Goal: Task Accomplishment & Management: Use online tool/utility

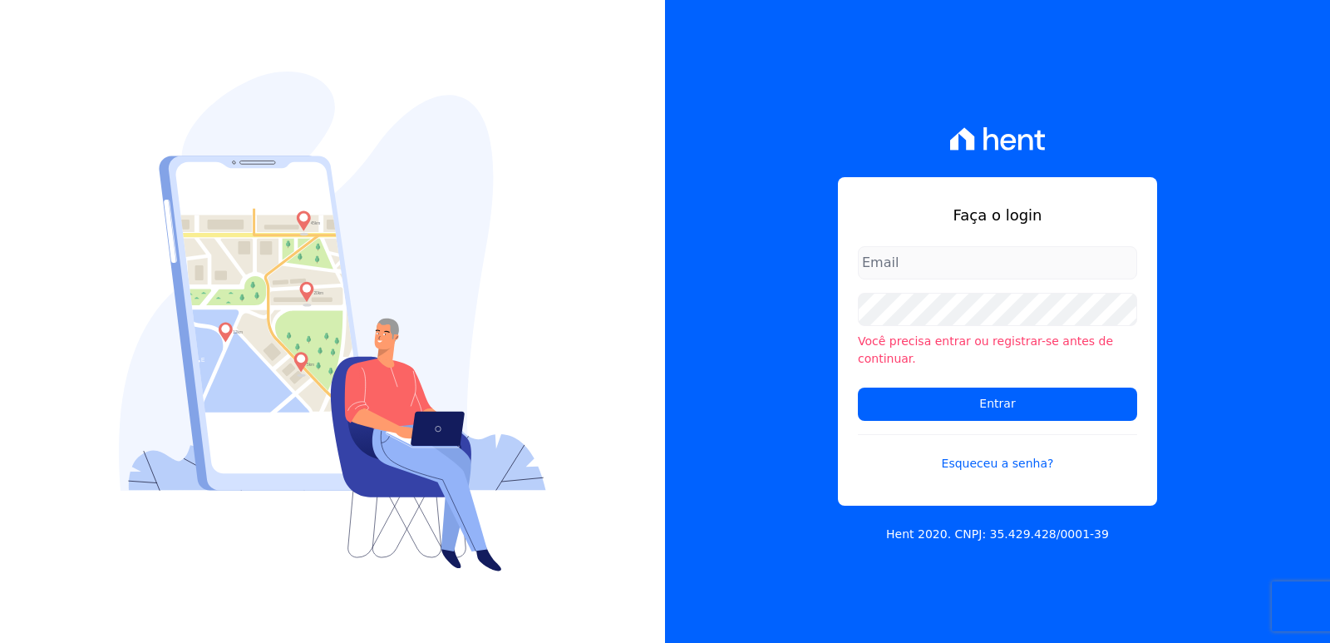
type input "administrativo3@fontanive.com.br"
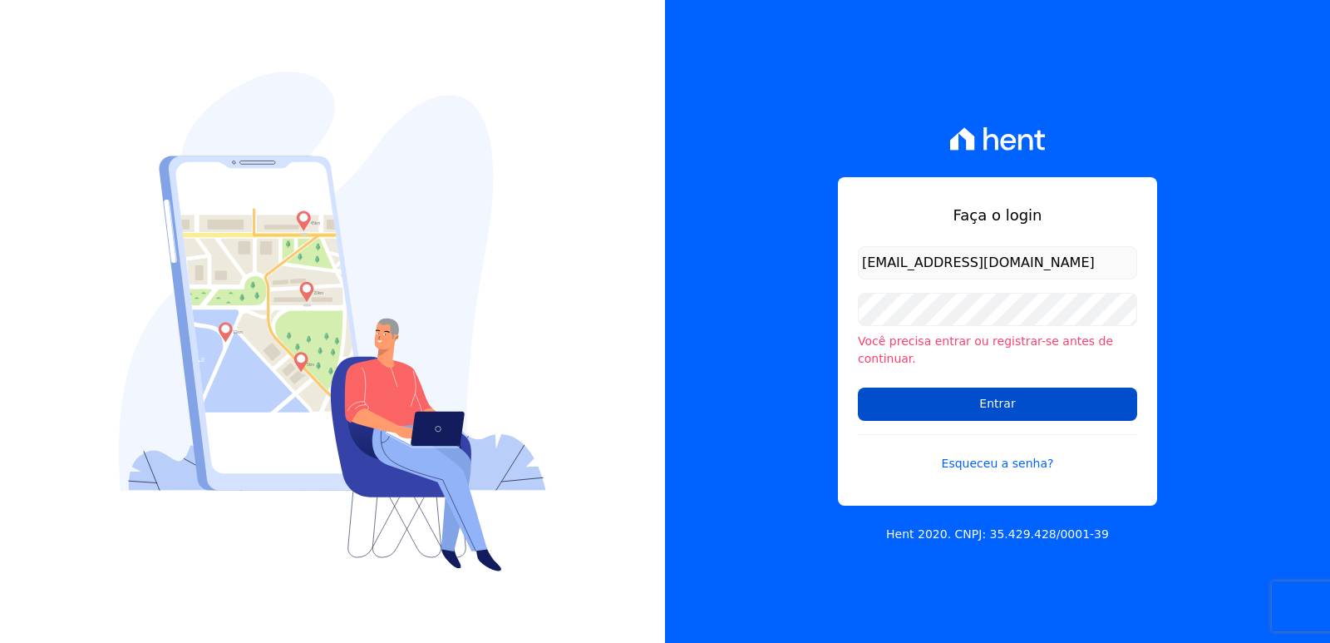
click at [888, 395] on input "Entrar" at bounding box center [997, 403] width 279 height 33
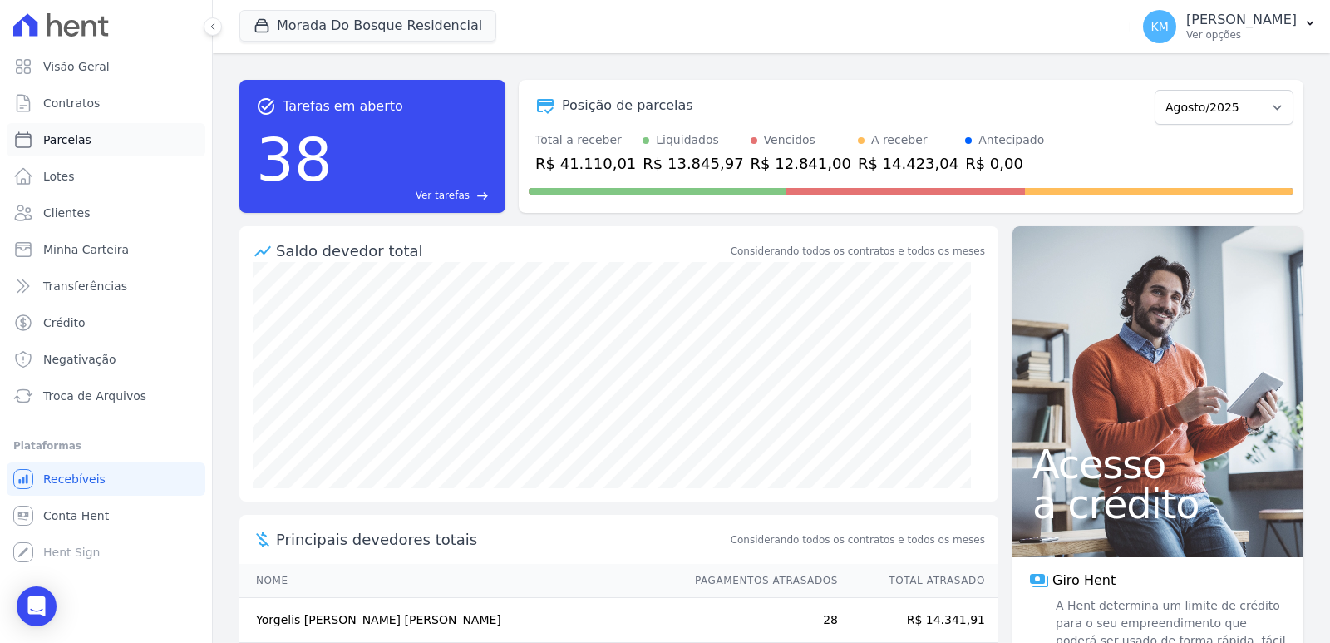
click at [79, 141] on span "Parcelas" at bounding box center [67, 139] width 48 height 17
select select
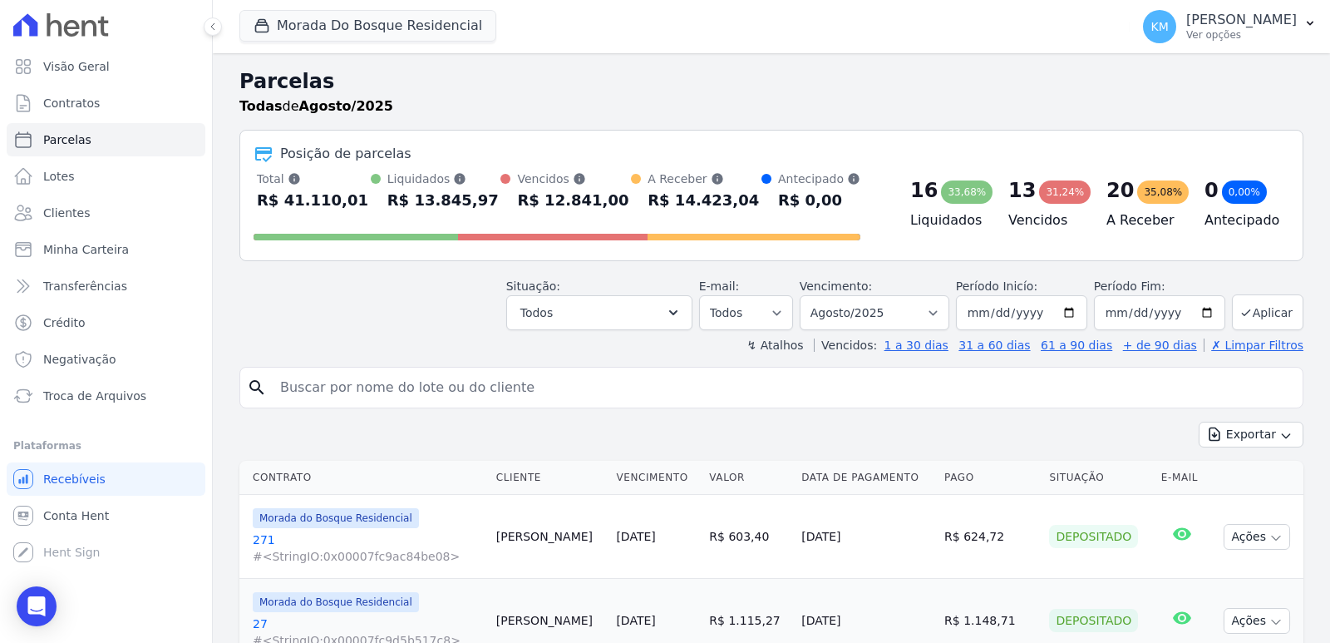
click at [382, 401] on input "search" at bounding box center [783, 387] width 1026 height 33
type input "[PERSON_NAME]"
select select
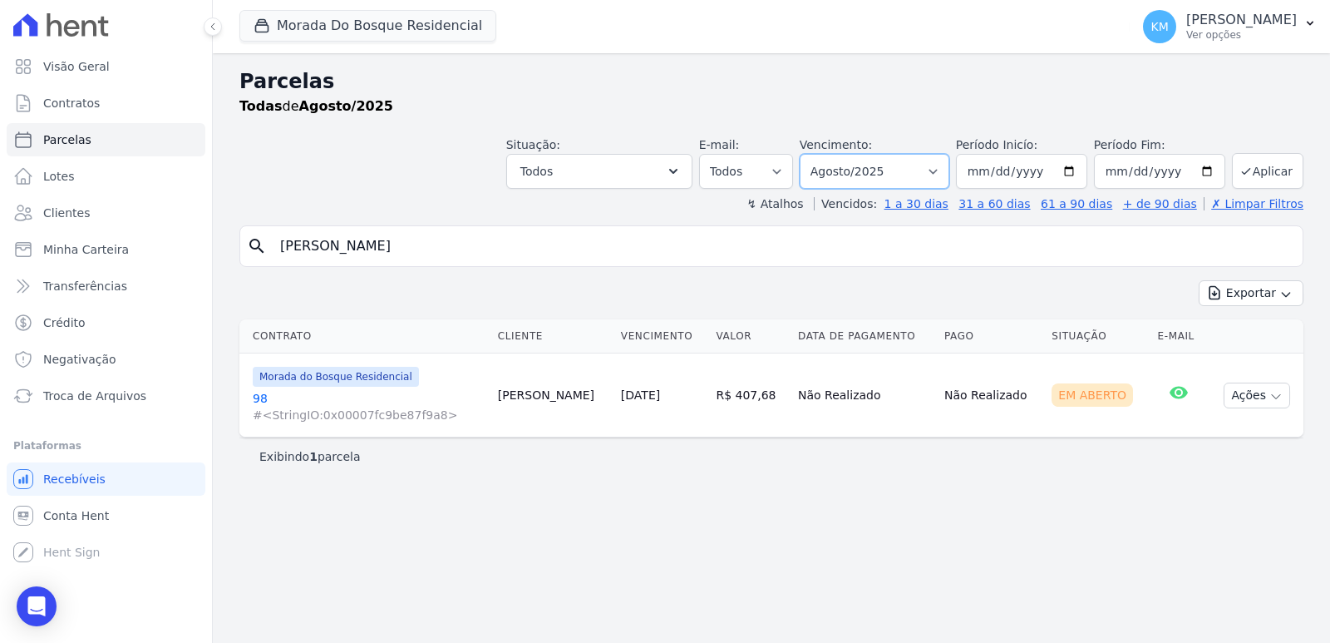
click at [908, 178] on select "Filtrar por período ──────── Todos os meses Janeiro/2024 Fevereiro/2024 Março/2…" at bounding box center [875, 171] width 150 height 35
select select "05/2025"
click at [823, 154] on select "Filtrar por período ──────── Todos os meses Janeiro/2024 Fevereiro/2024 Março/2…" at bounding box center [875, 171] width 150 height 35
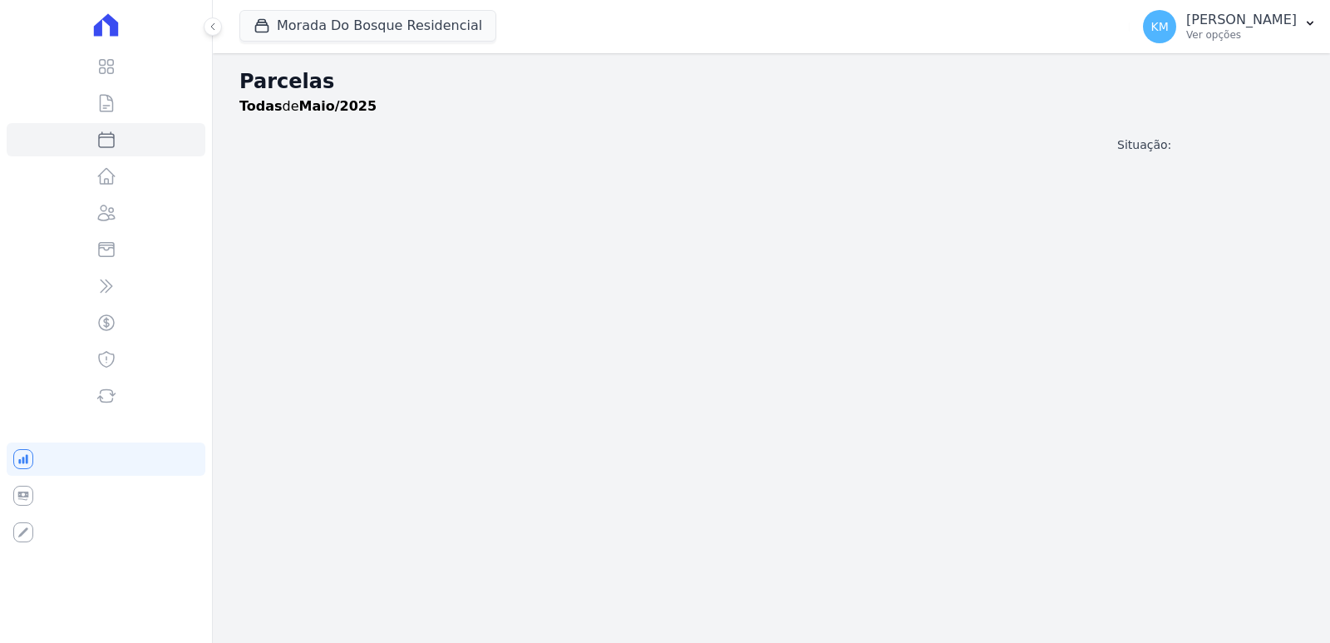
select select
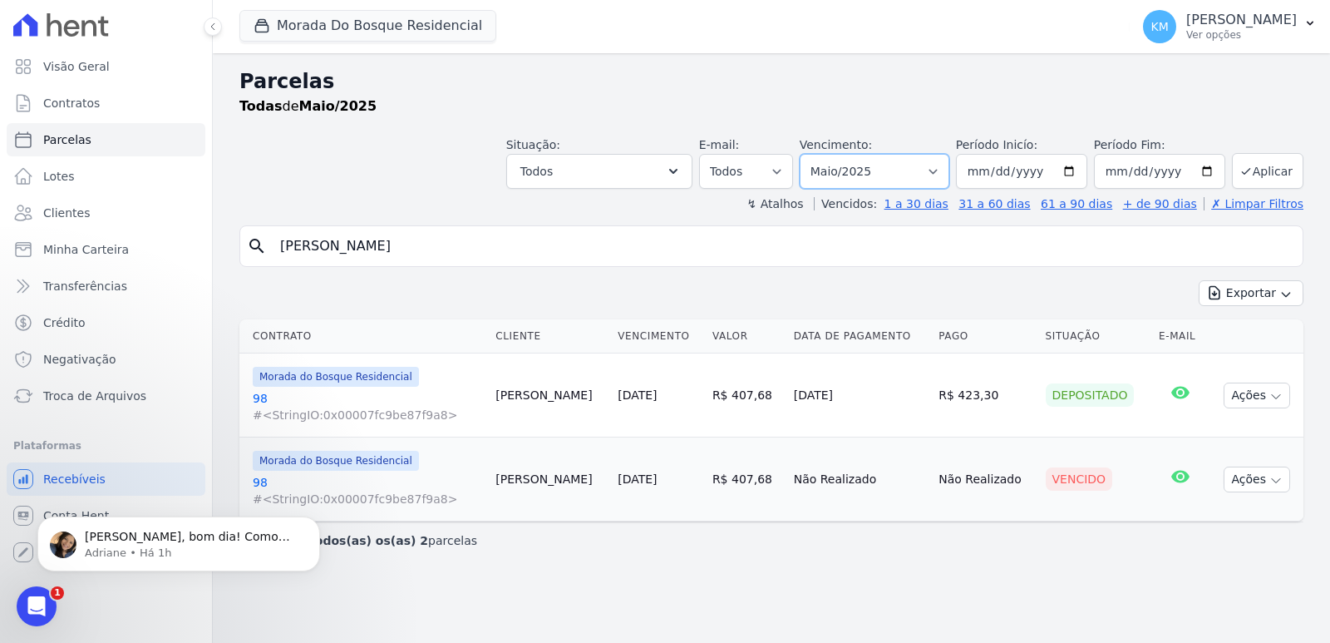
click at [903, 168] on select "Filtrar por período ──────── Todos os meses Janeiro/2024 Fevereiro/2024 Março/2…" at bounding box center [875, 171] width 150 height 35
select select "06/2025"
click at [823, 154] on select "Filtrar por período ──────── Todos os meses Janeiro/2024 Fevereiro/2024 Março/2…" at bounding box center [875, 171] width 150 height 35
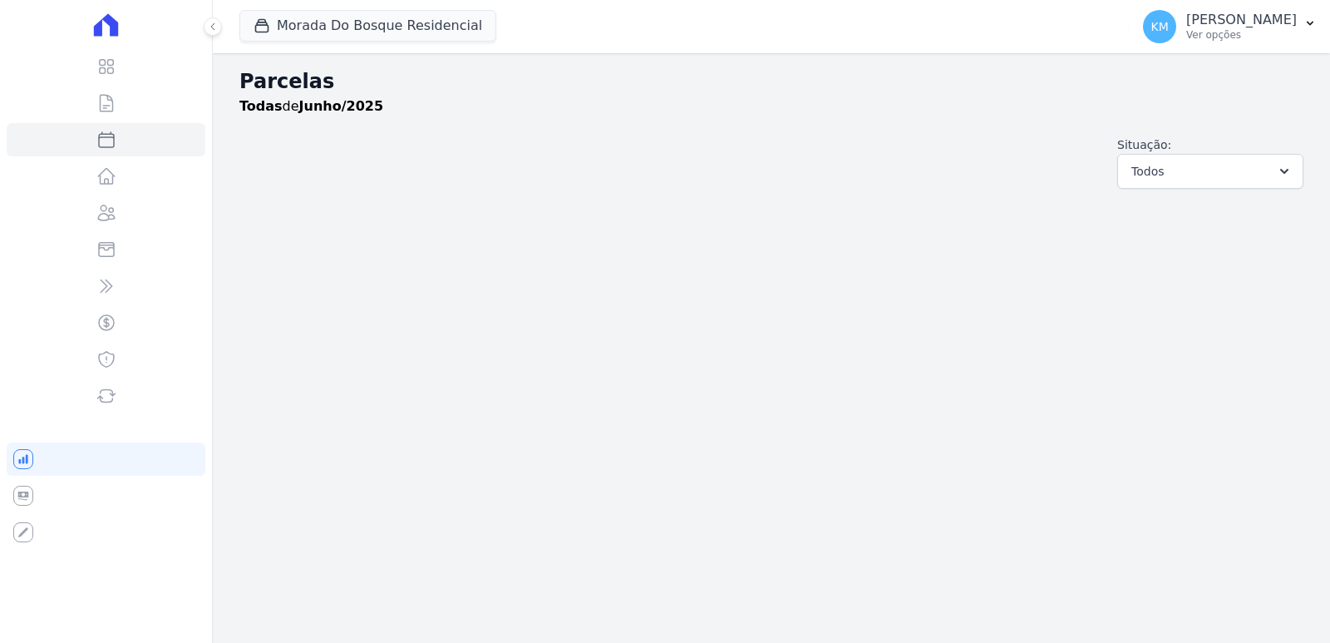
select select
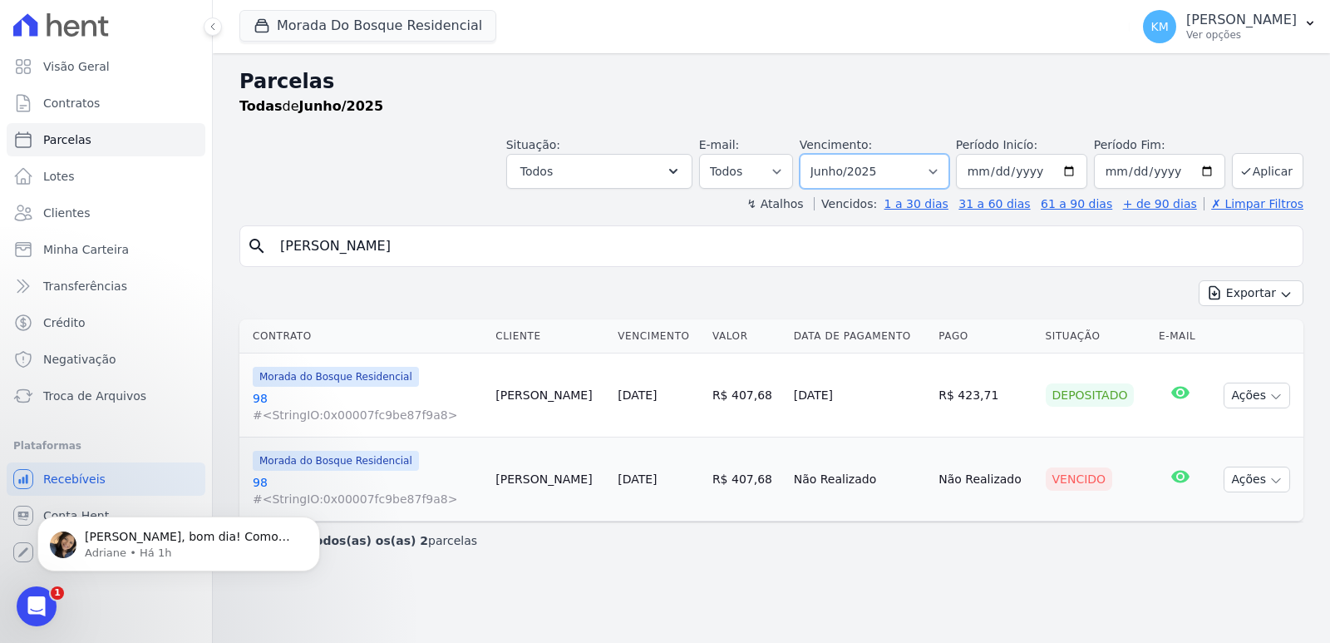
click at [892, 177] on select "Filtrar por período ──────── Todos os meses Janeiro/2024 Fevereiro/2024 Março/2…" at bounding box center [875, 171] width 150 height 35
click at [823, 154] on select "Filtrar por período ──────── Todos os meses Janeiro/2024 Fevereiro/2024 Março/2…" at bounding box center [875, 171] width 150 height 35
click at [950, 171] on select "Filtrar por período ──────── Todos os meses Janeiro/2024 Fevereiro/2024 Março/2…" at bounding box center [875, 171] width 150 height 35
select select "08/2025"
click at [823, 154] on select "Filtrar por período ──────── Todos os meses Janeiro/2024 Fevereiro/2024 Março/2…" at bounding box center [875, 171] width 150 height 35
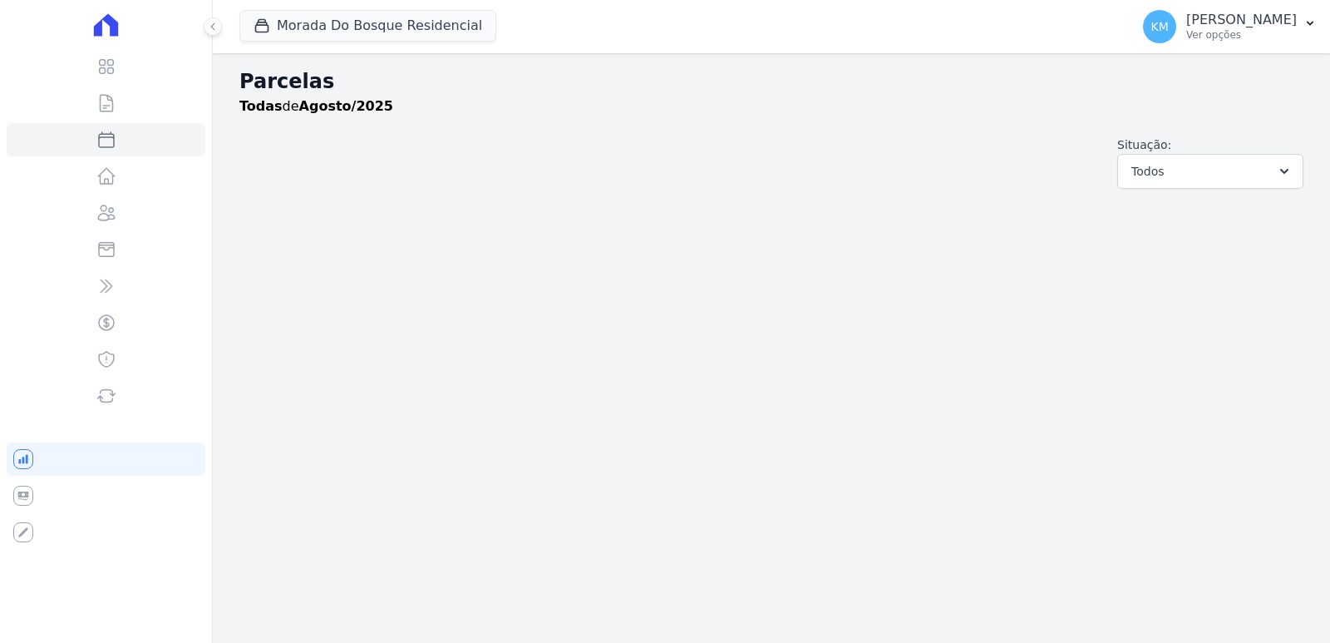
select select
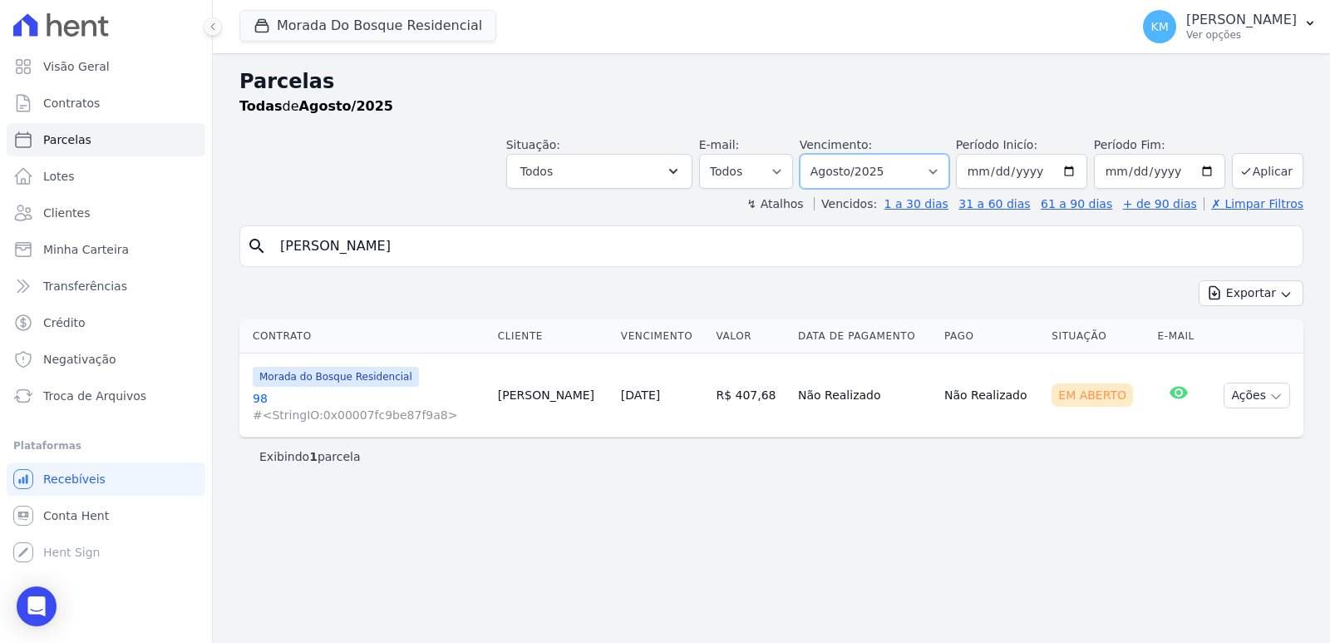
click at [902, 180] on select "Filtrar por período ──────── Todos os meses Janeiro/2024 Fevereiro/2024 Março/2…" at bounding box center [875, 171] width 150 height 35
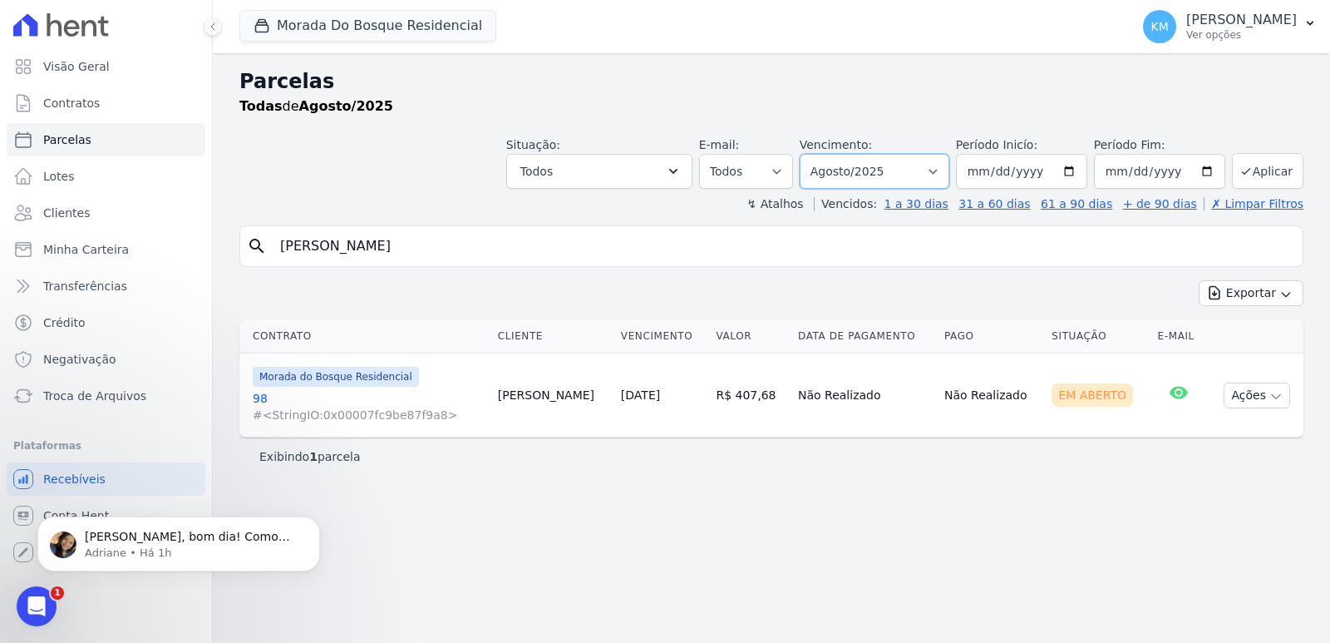
select select "07/2025"
click at [823, 154] on select "Filtrar por período ──────── Todos os meses Janeiro/2024 Fevereiro/2024 Março/2…" at bounding box center [875, 171] width 150 height 35
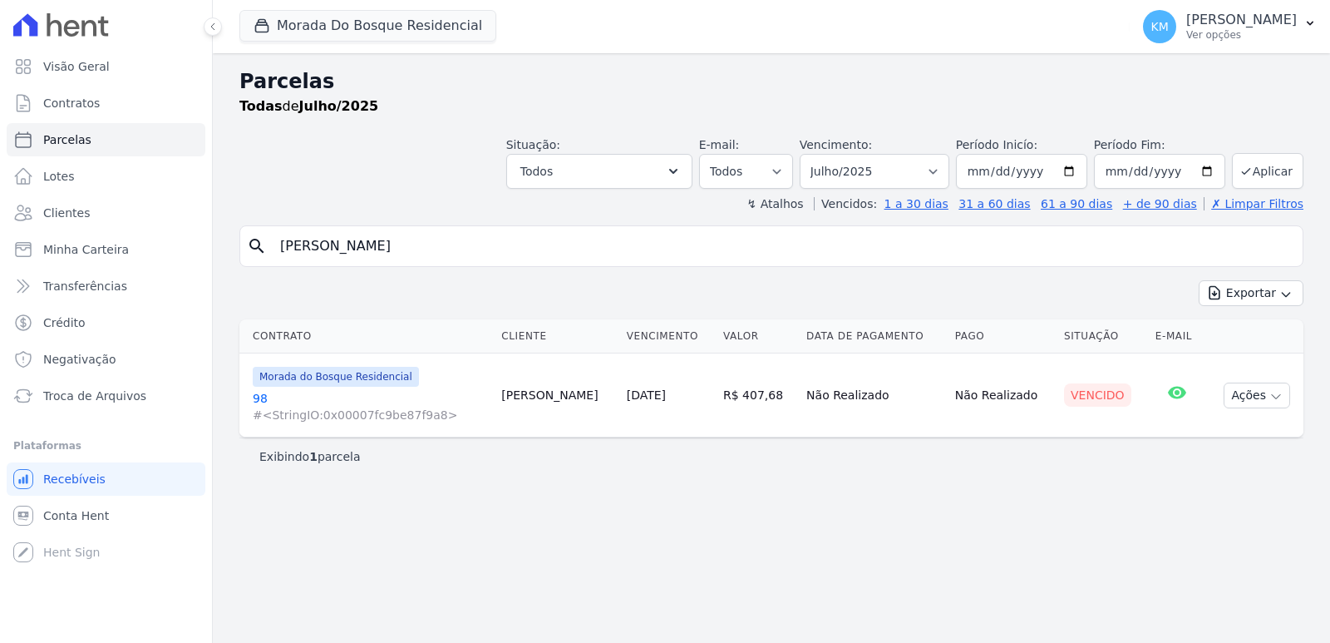
select select
click at [889, 161] on select "Filtrar por período ──────── Todos os meses Janeiro/2024 Fevereiro/2024 Março/2…" at bounding box center [875, 171] width 150 height 35
select select "06/2025"
click at [823, 154] on select "Filtrar por período ──────── Todos os meses Janeiro/2024 Fevereiro/2024 Março/2…" at bounding box center [875, 171] width 150 height 35
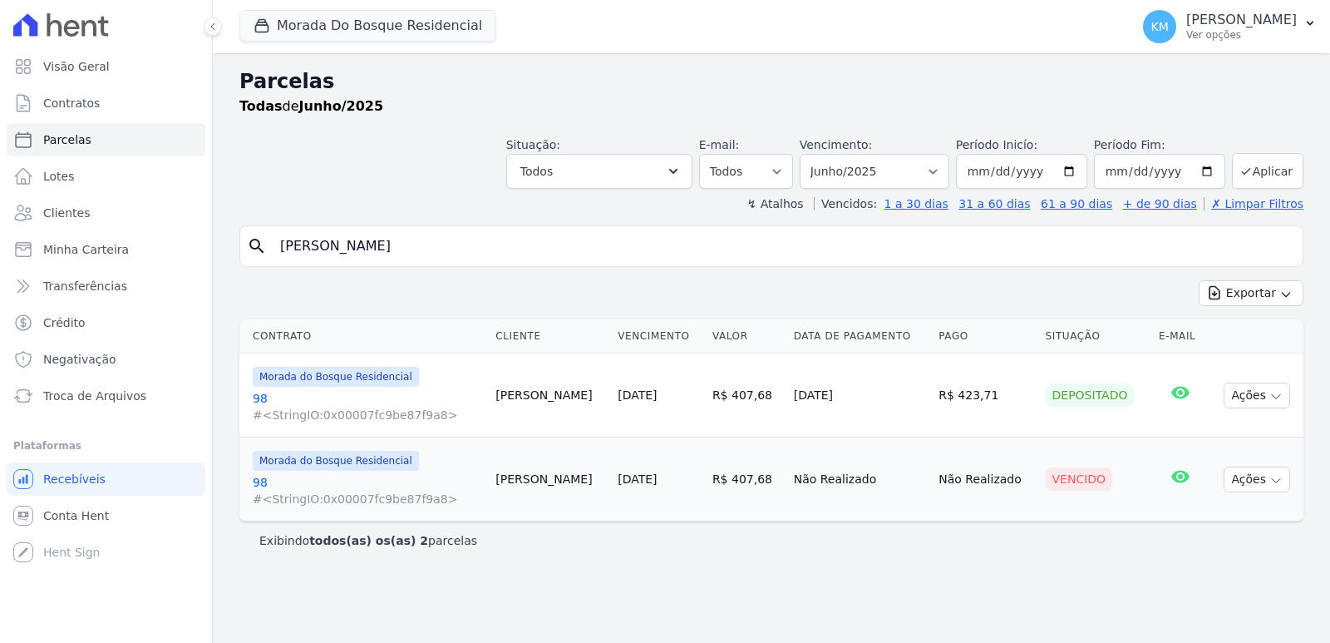
select select
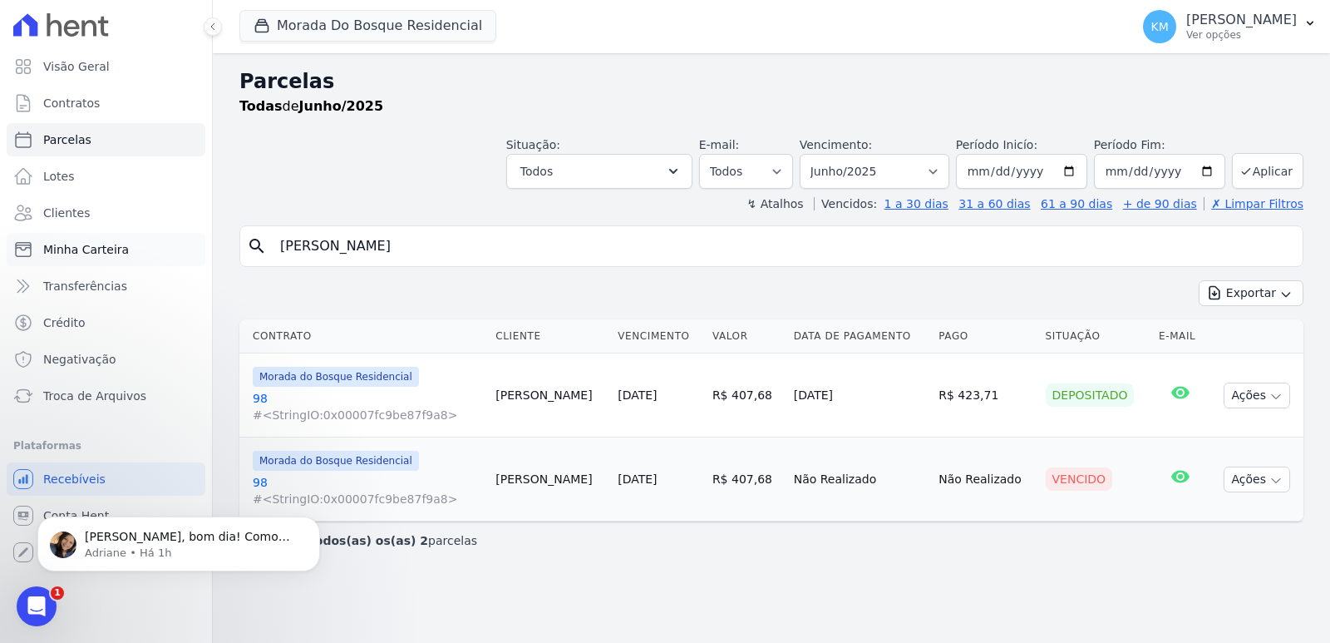
drag, startPoint x: 367, startPoint y: 259, endPoint x: 175, endPoint y: 247, distance: 191.7
click at [175, 247] on div "Visão Geral Contratos Parcelas Lotes Clientes Minha Carteira Transferências Cré…" at bounding box center [665, 321] width 1330 height 643
type input "jocimara"
select select
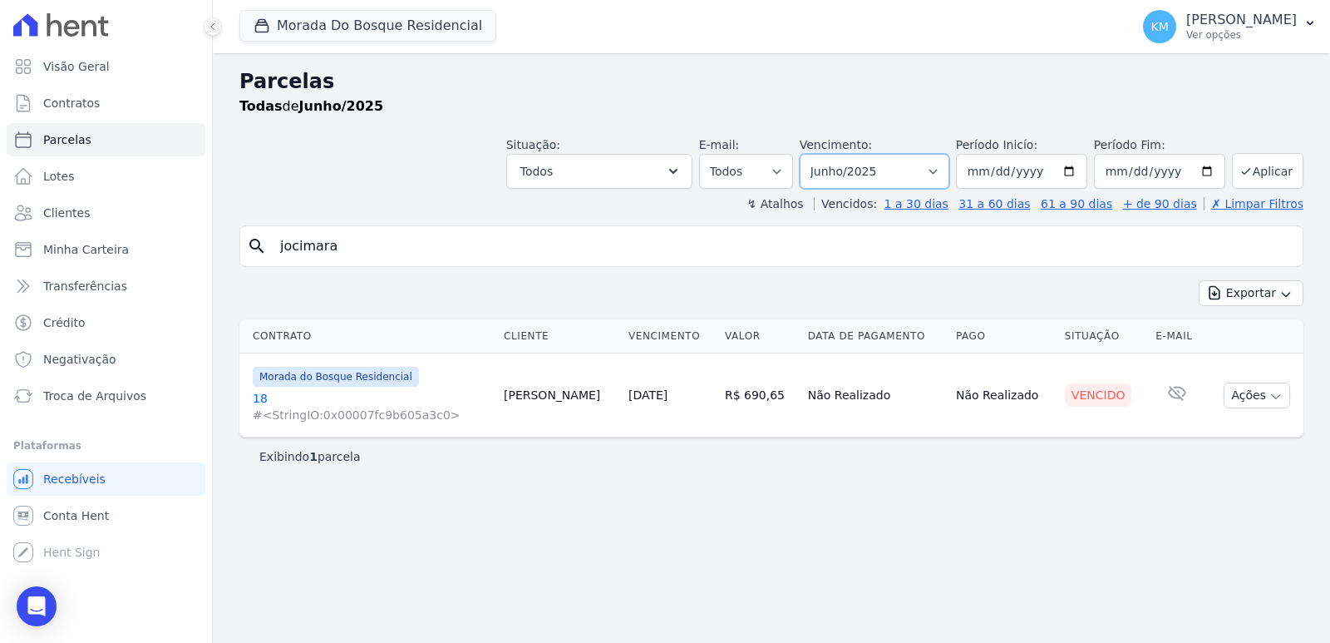
click at [863, 177] on select "Filtrar por período ──────── Todos os meses Janeiro/2024 Fevereiro/2024 Março/2…" at bounding box center [875, 171] width 150 height 35
select select "08/2025"
click at [823, 154] on select "Filtrar por período ──────── Todos os meses Janeiro/2024 Fevereiro/2024 Março/2…" at bounding box center [875, 171] width 150 height 35
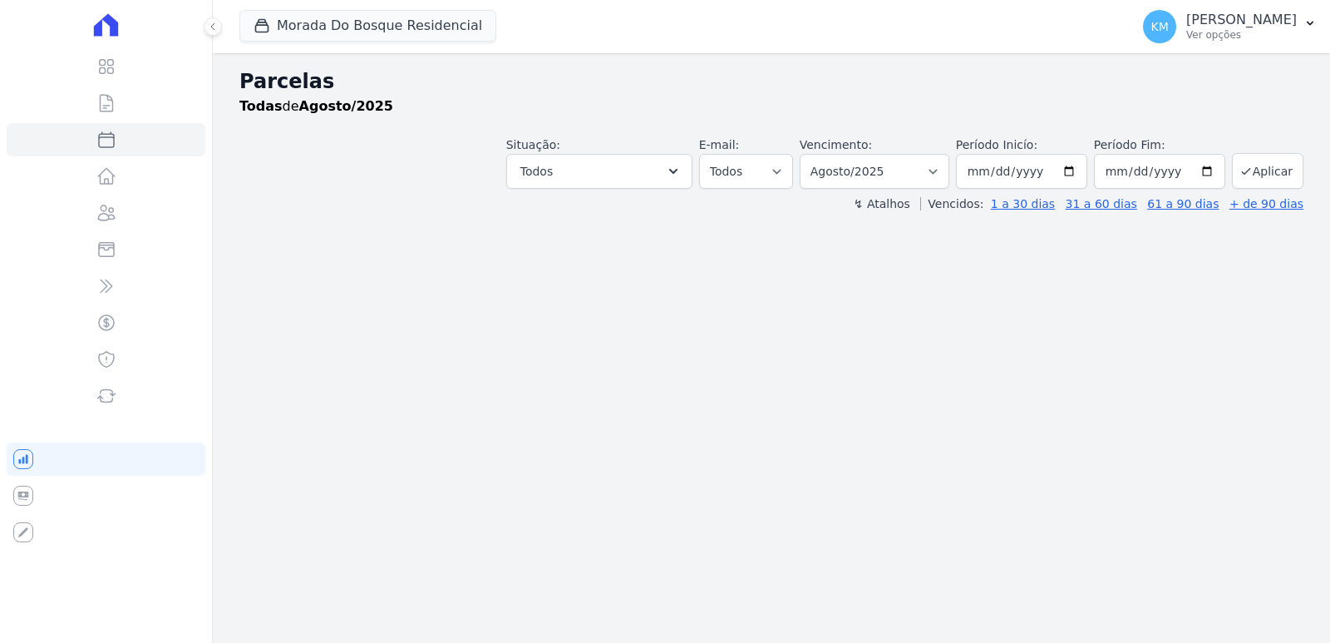
select select
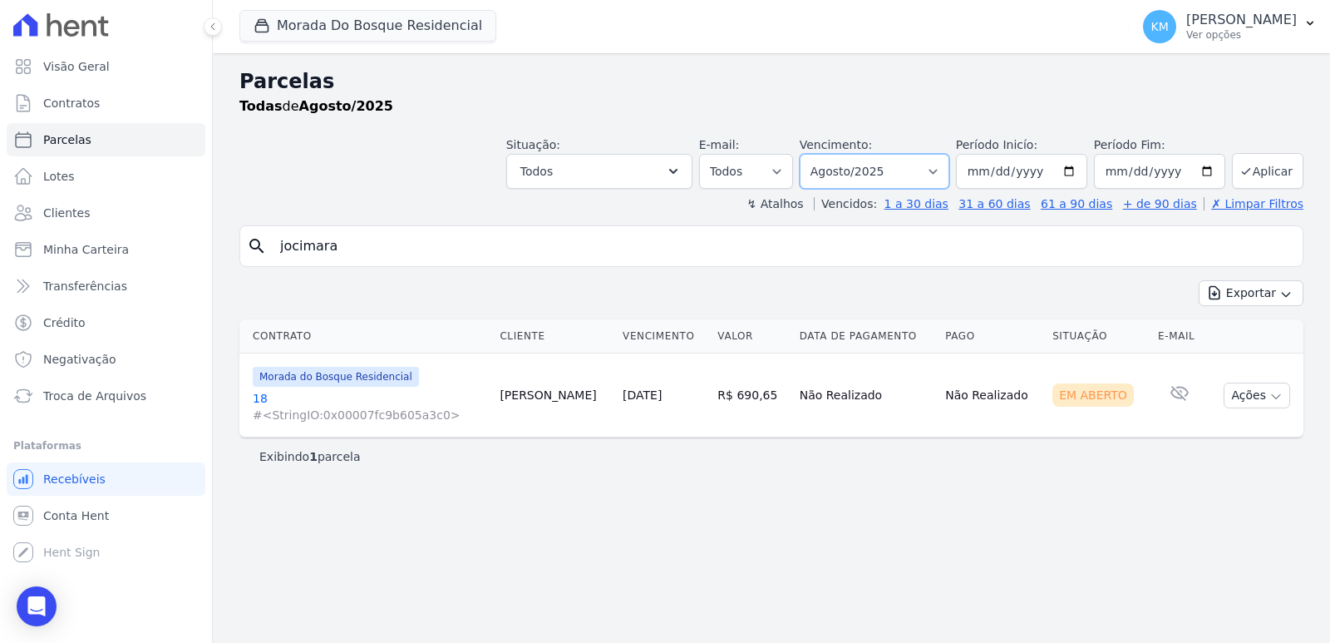
click at [877, 177] on select "Filtrar por período ──────── Todos os meses Janeiro/2024 Fevereiro/2024 Março/2…" at bounding box center [875, 171] width 150 height 35
select select "07/2025"
click at [823, 154] on select "Filtrar por período ──────── Todos os meses Janeiro/2024 Fevereiro/2024 Março/2…" at bounding box center [875, 171] width 150 height 35
select select
click at [861, 178] on select "Filtrar por período ──────── Todos os meses Janeiro/2024 Fevereiro/2024 Março/2…" at bounding box center [875, 171] width 150 height 35
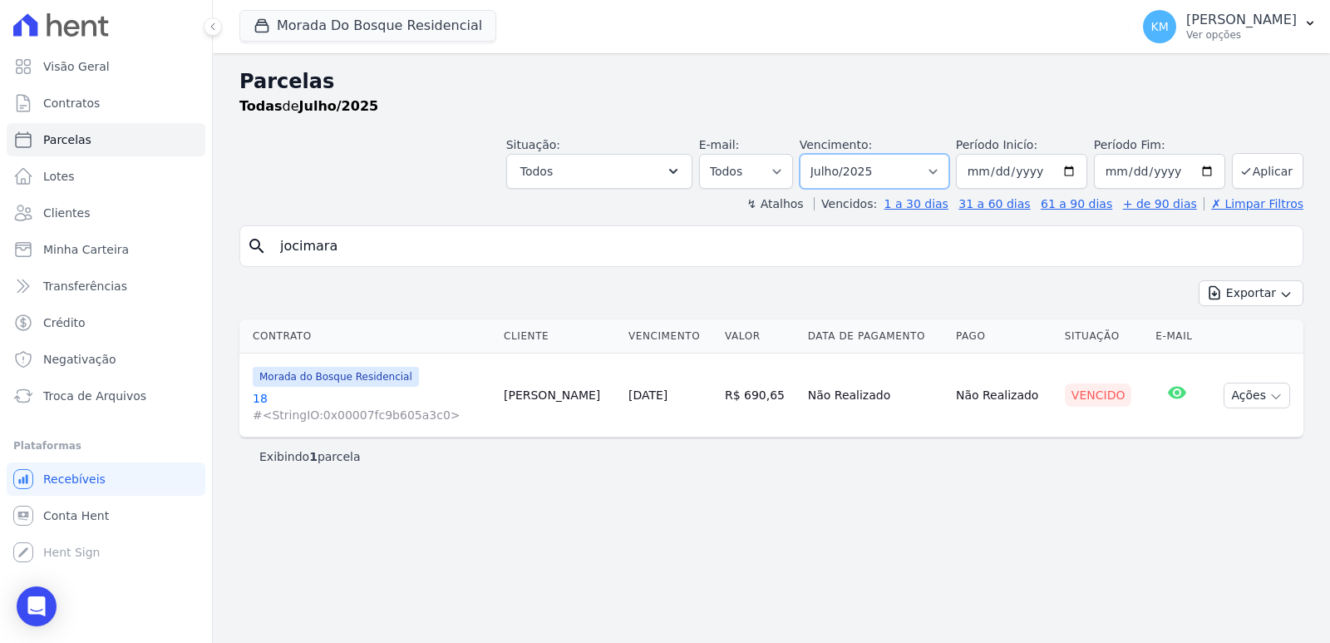
select select "05/2025"
click at [823, 154] on select "Filtrar por período ──────── Todos os meses Janeiro/2024 Fevereiro/2024 Março/2…" at bounding box center [875, 171] width 150 height 35
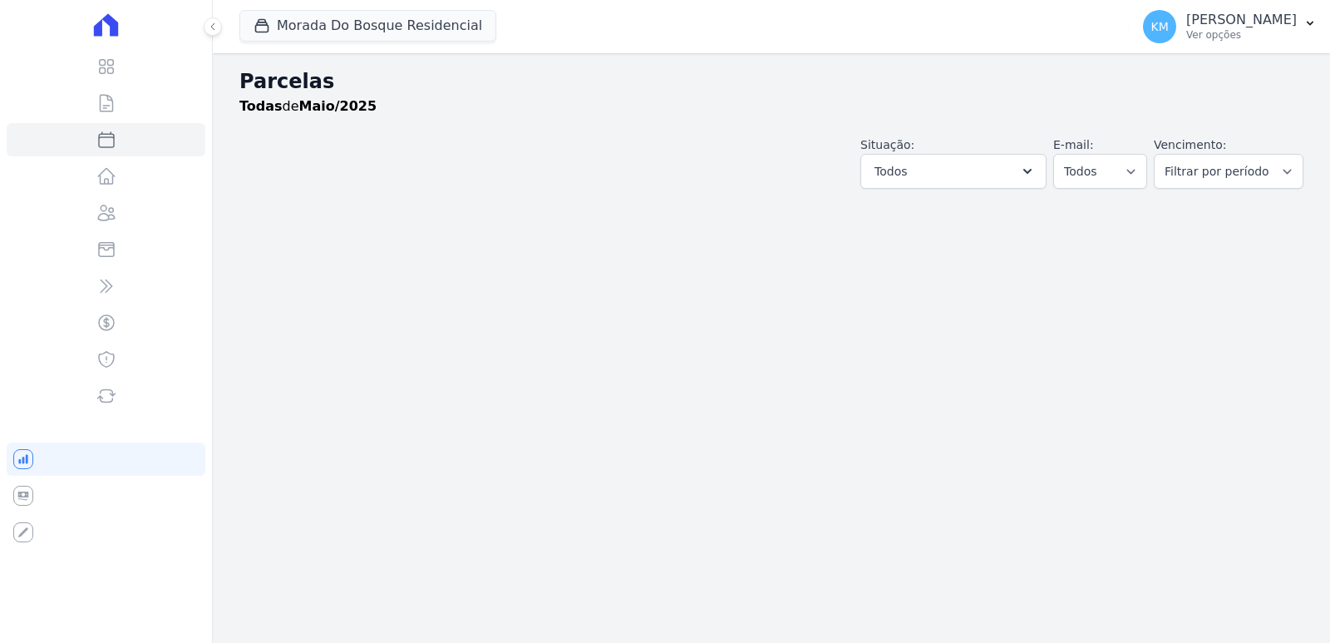
select select
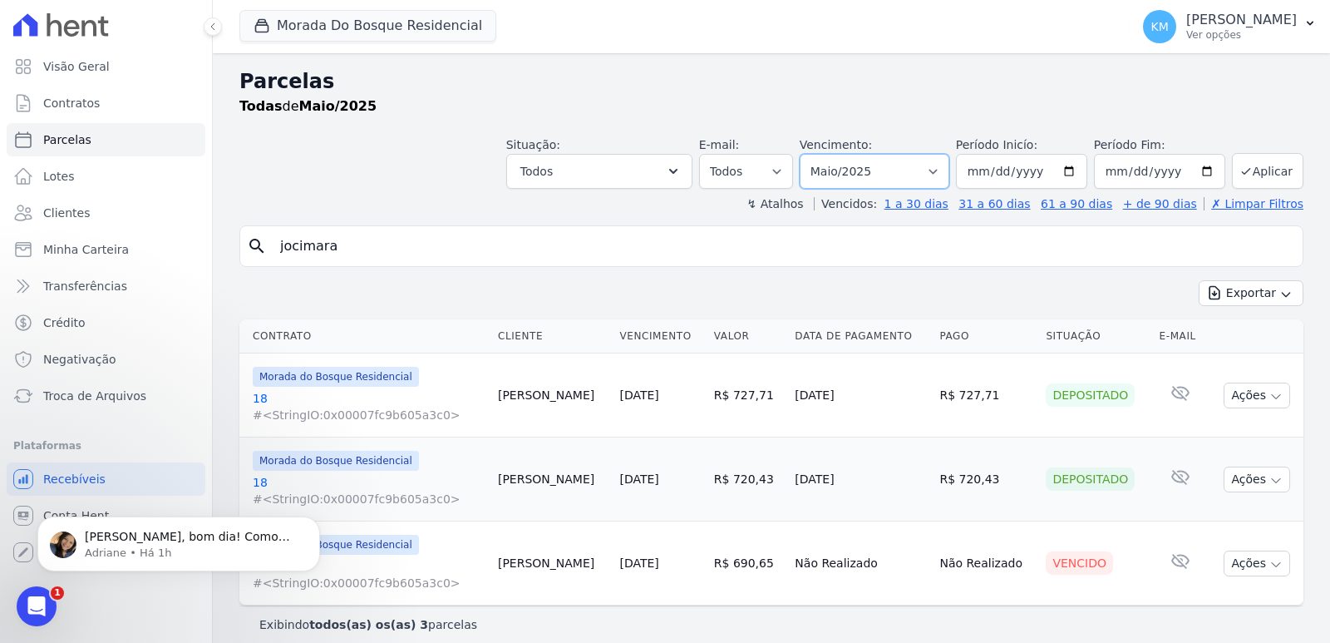
click at [876, 175] on select "Filtrar por período ──────── Todos os meses Janeiro/2024 Fevereiro/2024 Março/2…" at bounding box center [875, 171] width 150 height 35
select select "06/2025"
click at [809, 154] on select "Filtrar por período ──────── Todos os meses Janeiro/2024 Fevereiro/2024 Março/2…" at bounding box center [875, 171] width 150 height 35
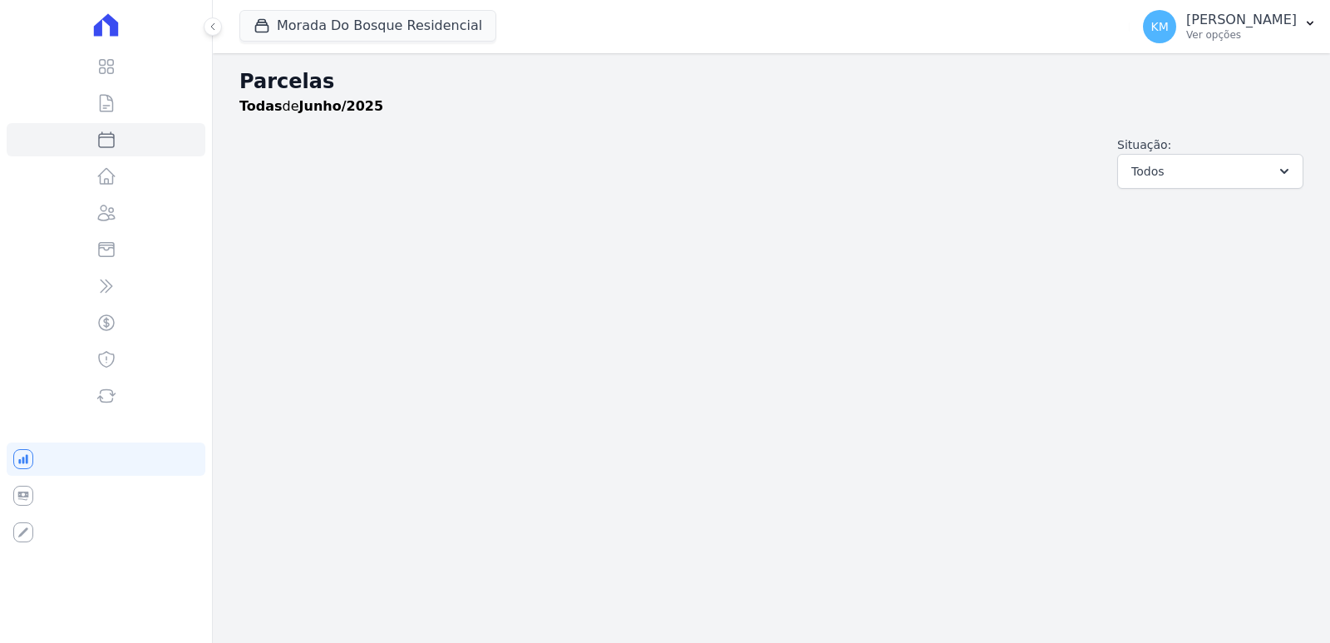
select select
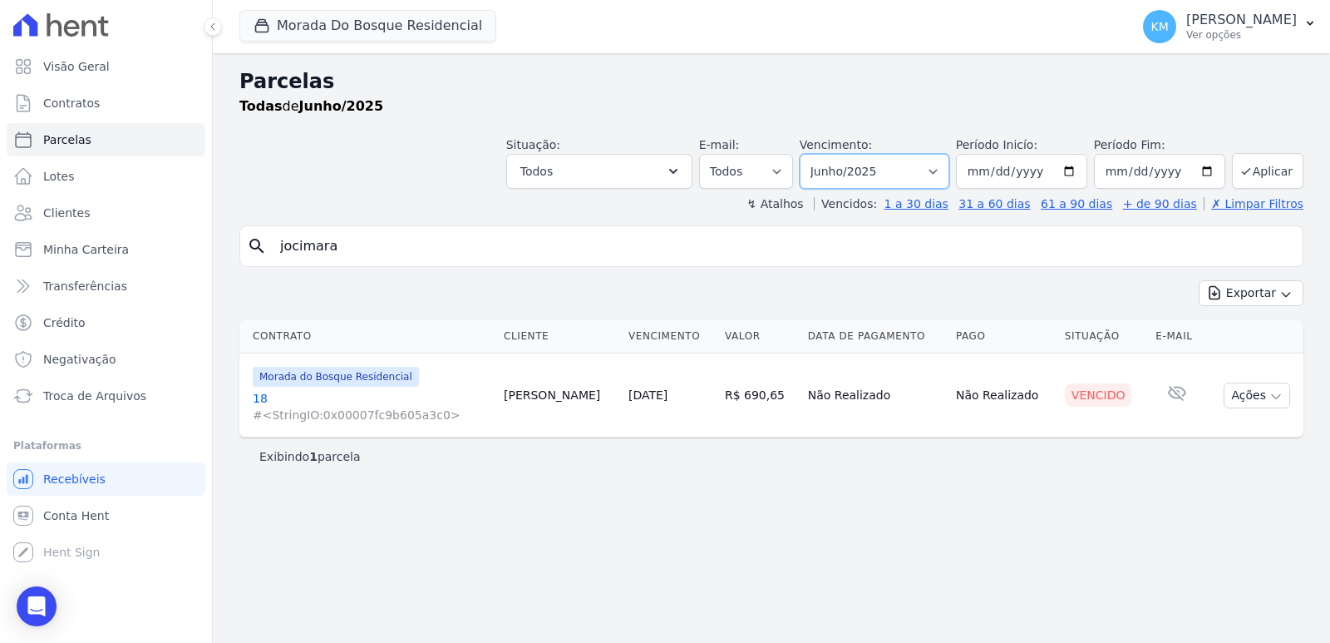
click at [906, 166] on select "Filtrar por período ──────── Todos os meses Janeiro/2024 Fevereiro/2024 Março/2…" at bounding box center [875, 171] width 150 height 35
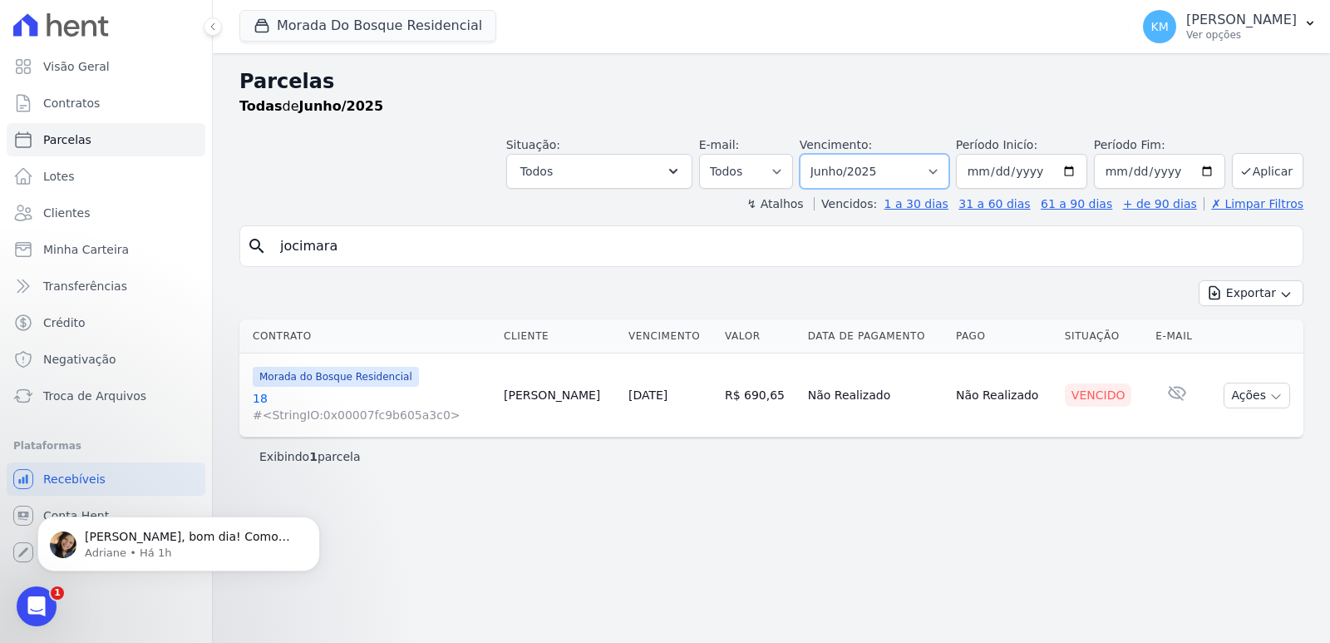
select select "03/2025"
click at [823, 154] on select "Filtrar por período ──────── Todos os meses Janeiro/2024 Fevereiro/2024 Março/2…" at bounding box center [875, 171] width 150 height 35
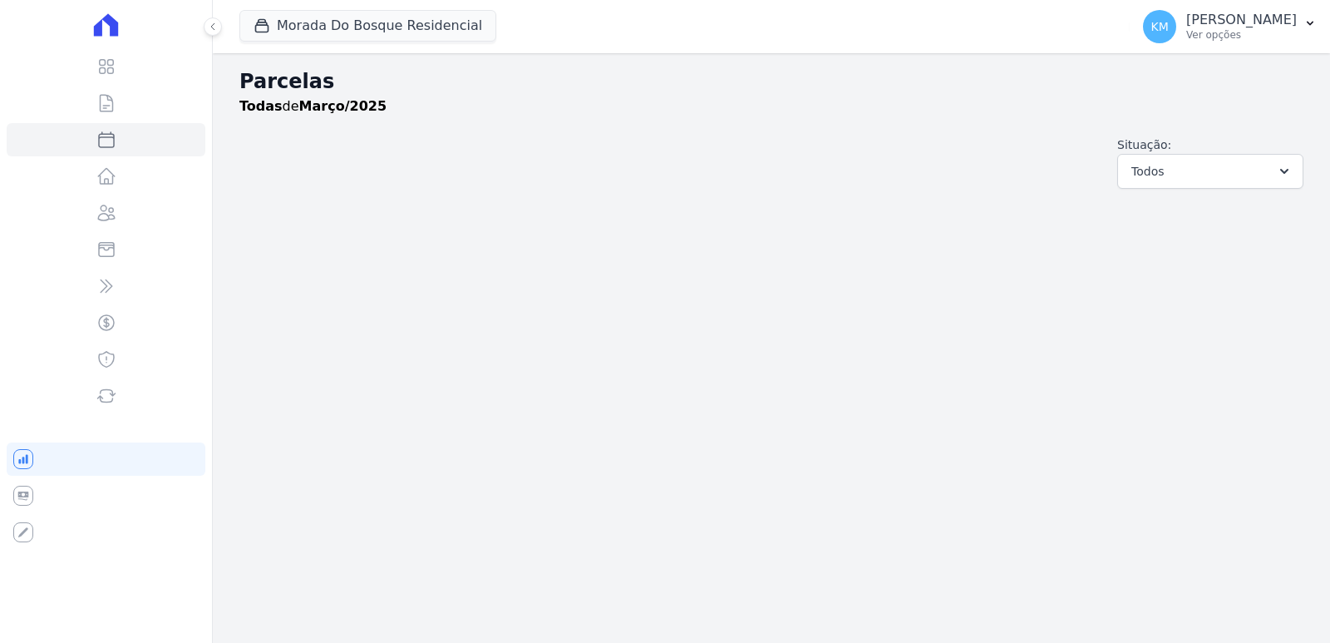
select select
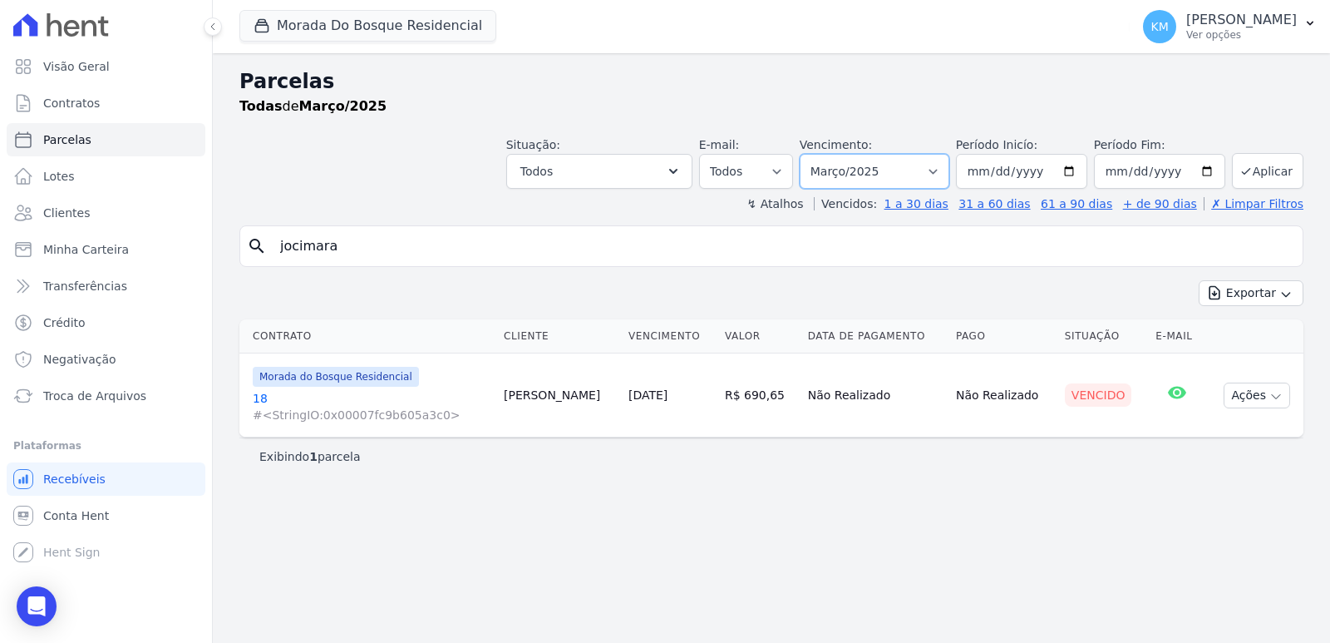
click at [867, 172] on select "Filtrar por período ──────── Todos os meses Janeiro/2024 Fevereiro/2024 Março/2…" at bounding box center [875, 171] width 150 height 35
select select "02/2025"
click at [823, 154] on select "Filtrar por período ──────── Todos os meses Janeiro/2024 Fevereiro/2024 Março/2…" at bounding box center [875, 171] width 150 height 35
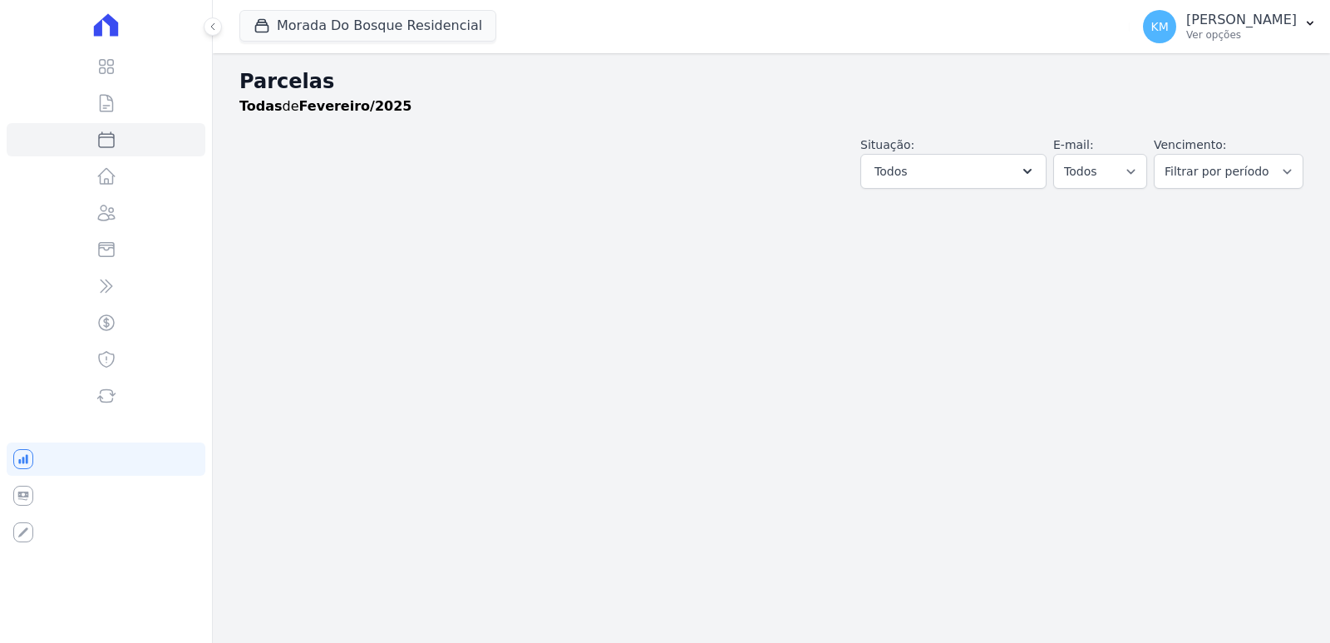
select select
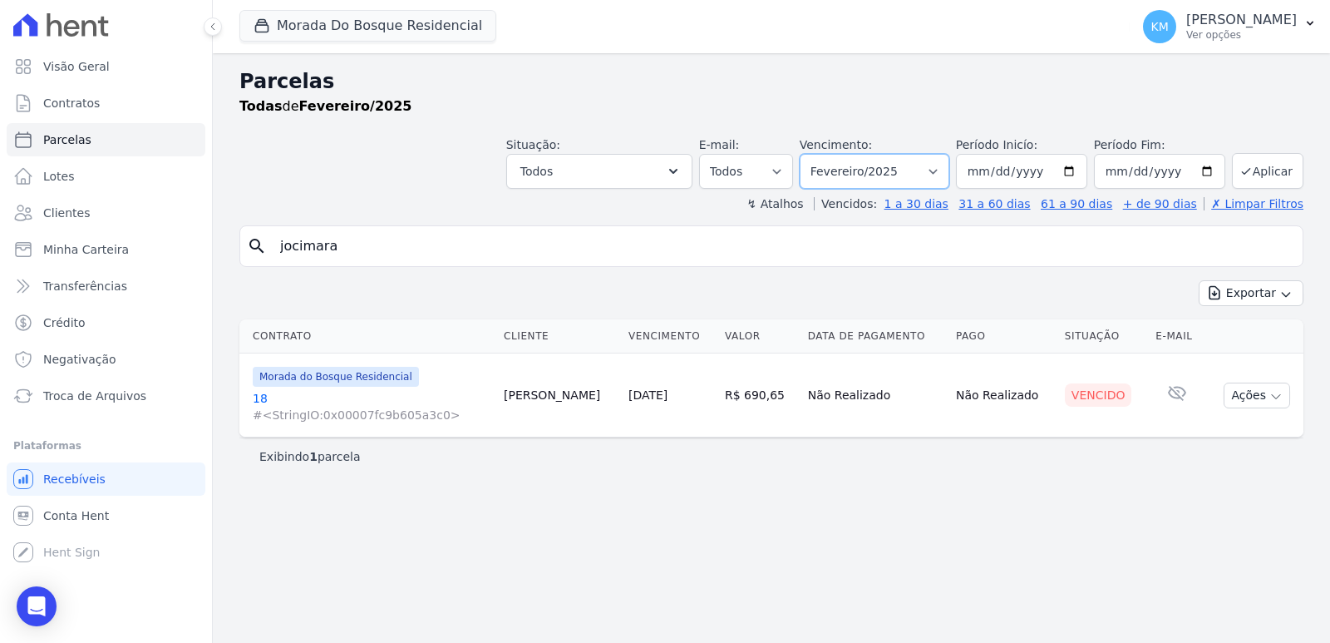
click at [866, 171] on select "Filtrar por período ──────── Todos os meses Janeiro/2024 Fevereiro/2024 Março/2…" at bounding box center [875, 171] width 150 height 35
click at [1054, 473] on div "Parcelas Todas de Fevereiro/2025 Situação: Agendado Em Aberto Pago Processando …" at bounding box center [772, 348] width 1118 height 590
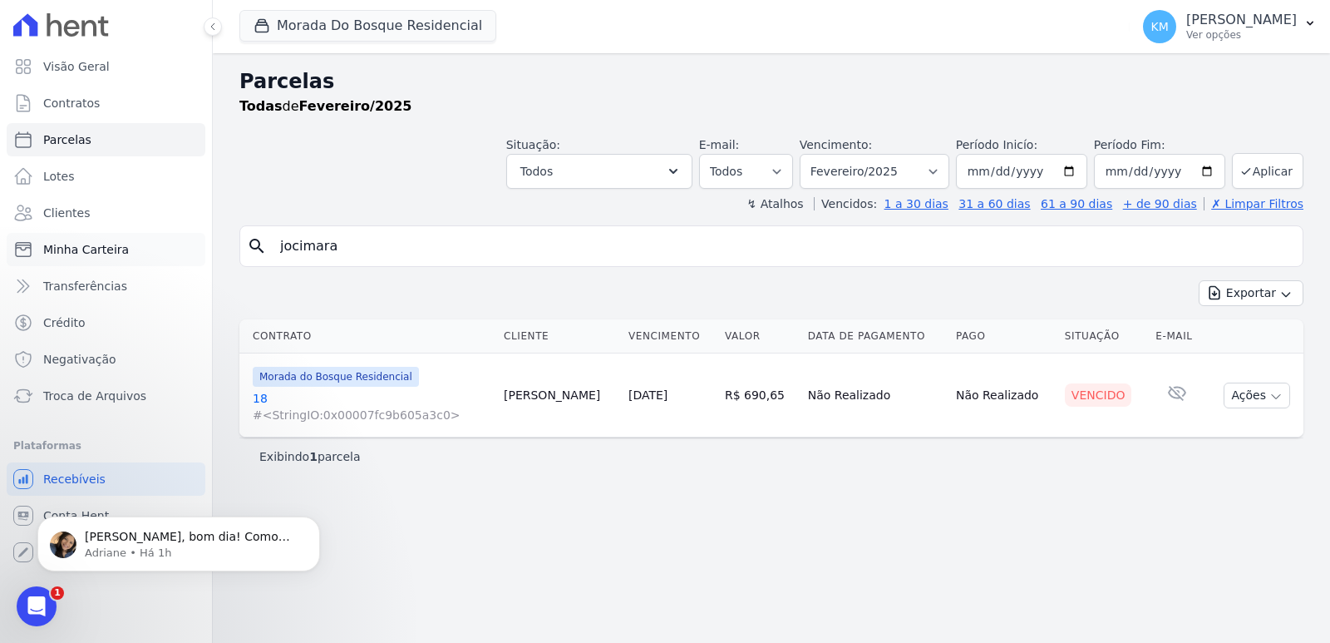
drag, startPoint x: 141, startPoint y: 241, endPoint x: 32, endPoint y: 233, distance: 108.4
click at [27, 235] on div "Visão Geral Contratos Parcelas Lotes Clientes Minha Carteira Transferências Cré…" at bounding box center [665, 321] width 1330 height 643
type input "juliana os"
select select
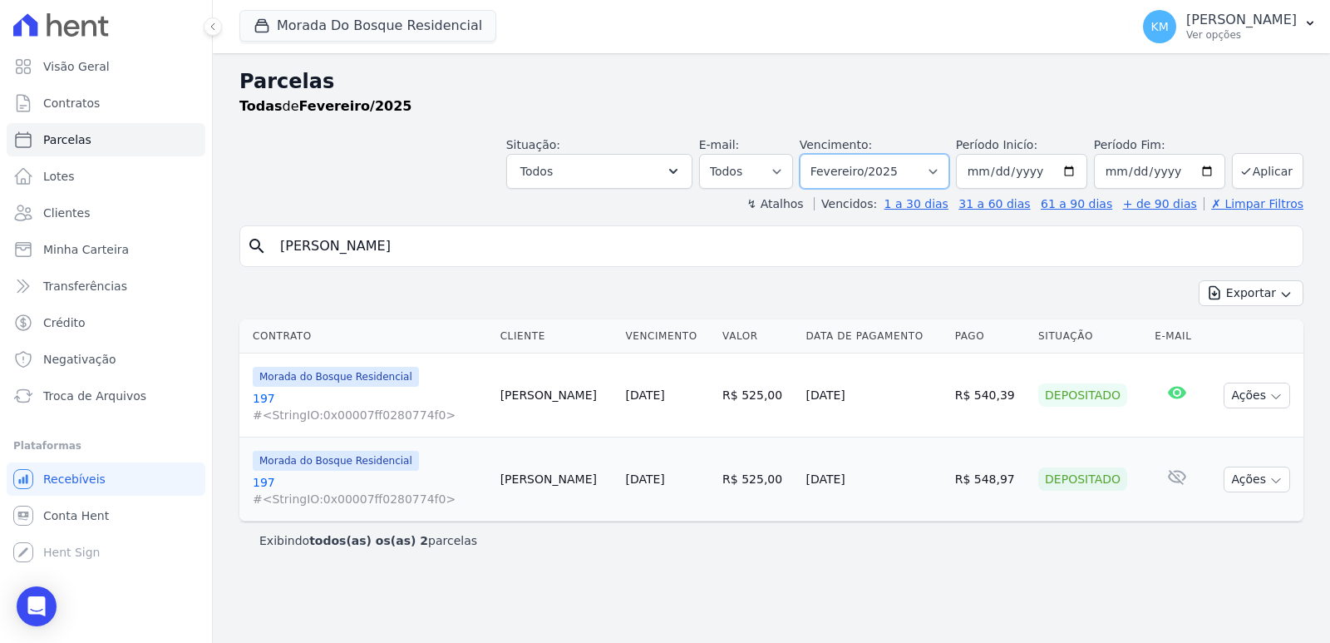
click at [884, 179] on select "Filtrar por período ──────── Todos os meses Janeiro/2024 Fevereiro/2024 Março/2…" at bounding box center [875, 171] width 150 height 35
select select "06/2025"
click at [823, 154] on select "Filtrar por período ──────── Todos os meses Janeiro/2024 Fevereiro/2024 Março/2…" at bounding box center [875, 171] width 150 height 35
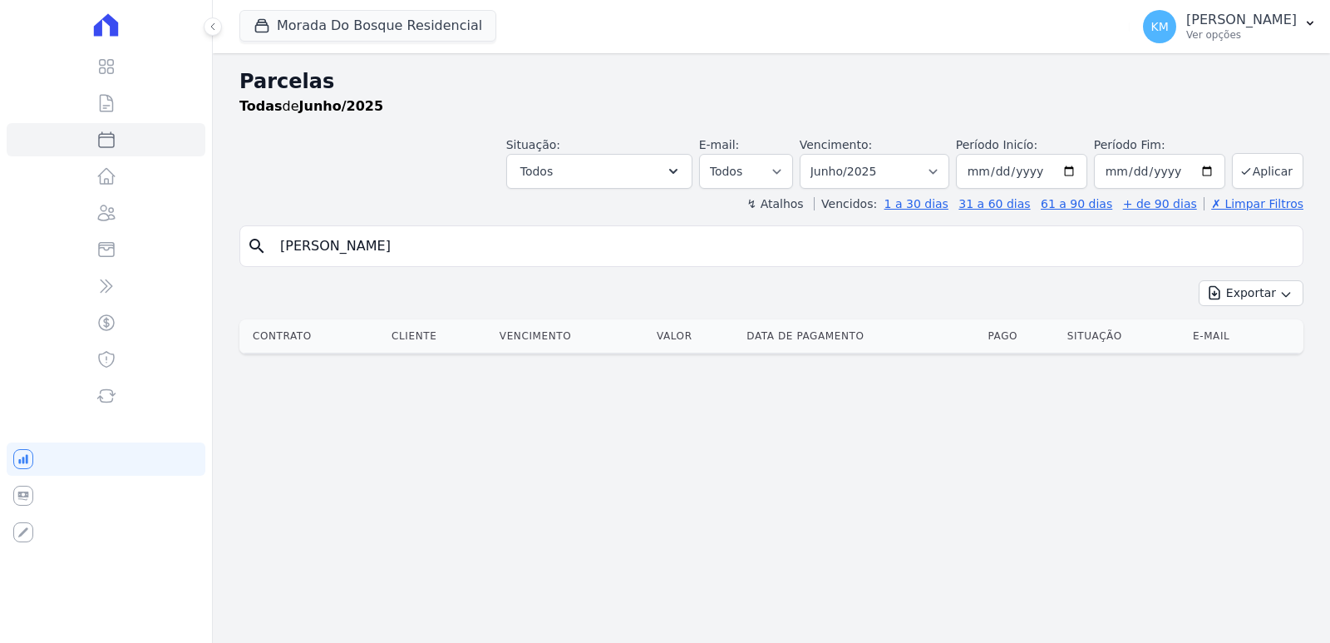
select select
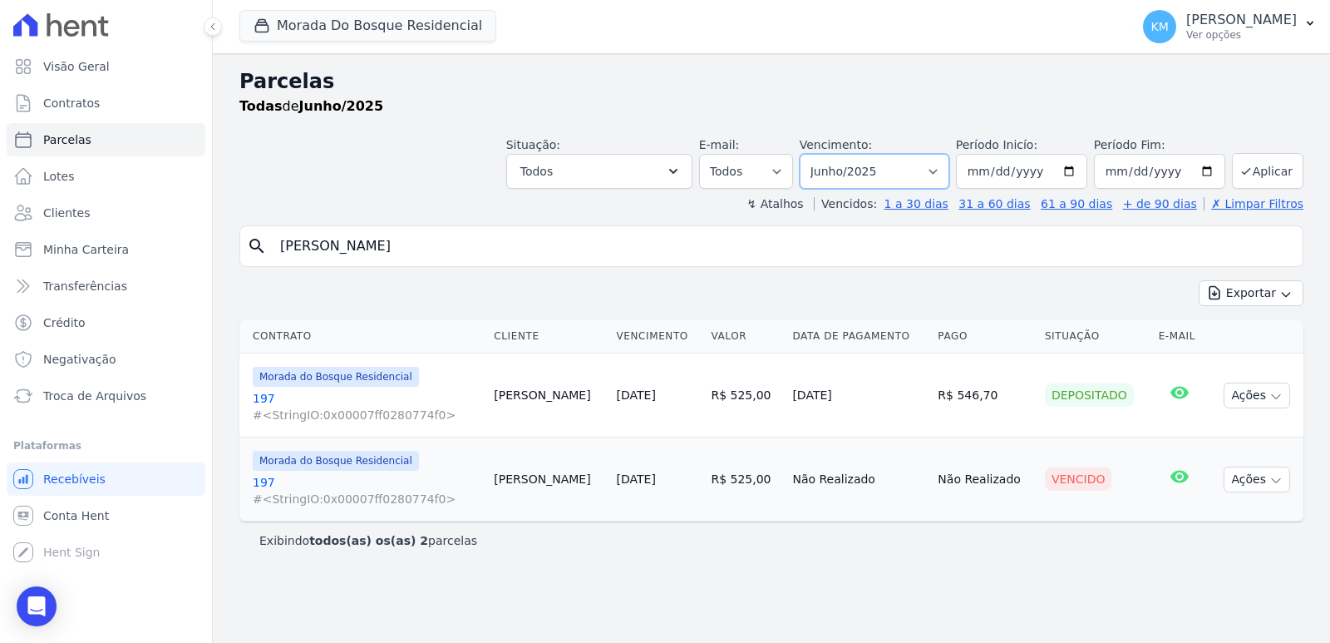
click at [912, 175] on select "Filtrar por período ──────── Todos os meses Janeiro/2024 Fevereiro/2024 Março/2…" at bounding box center [875, 171] width 150 height 35
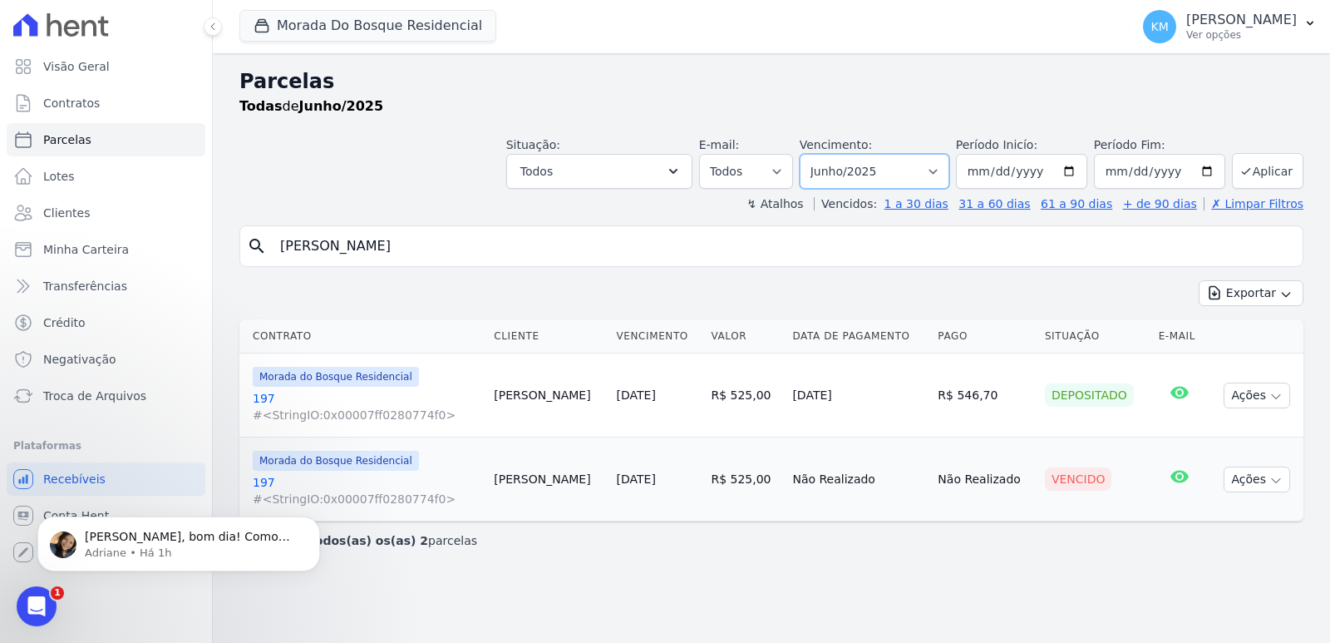
select select "07/2025"
click at [823, 154] on select "Filtrar por período ──────── Todos os meses Janeiro/2024 Fevereiro/2024 Março/2…" at bounding box center [875, 171] width 150 height 35
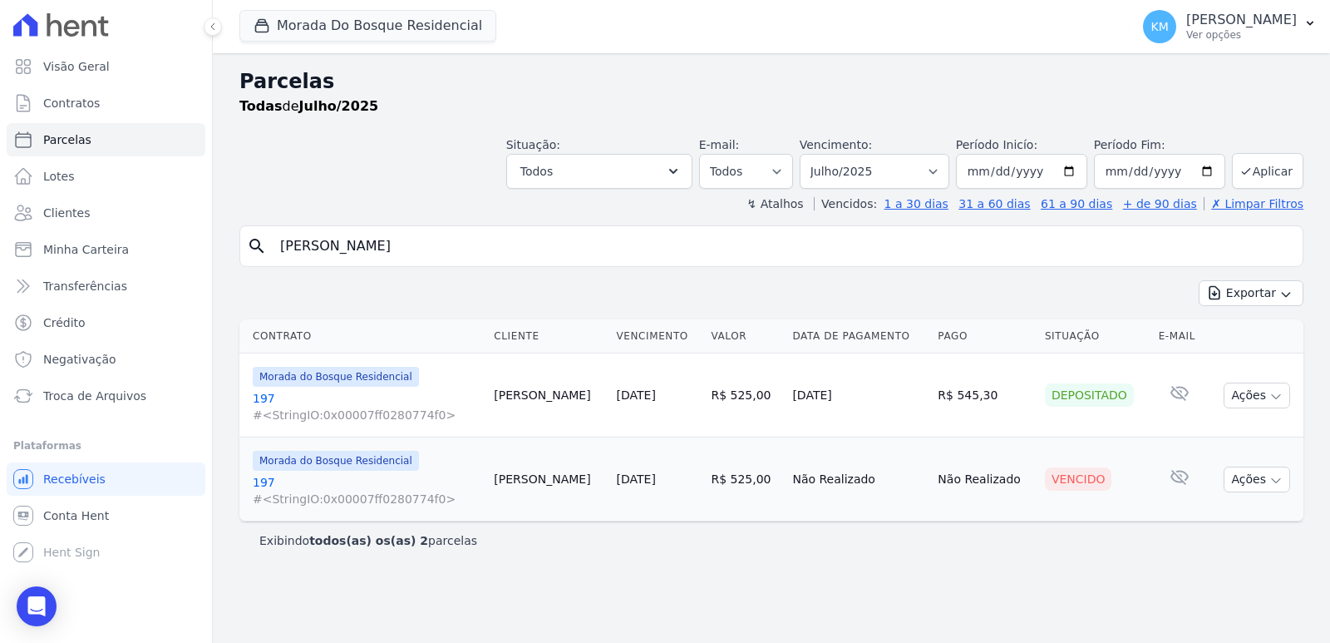
select select
click at [927, 171] on select "Filtrar por período ──────── Todos os meses Janeiro/2024 Fevereiro/2024 Março/2…" at bounding box center [875, 171] width 150 height 35
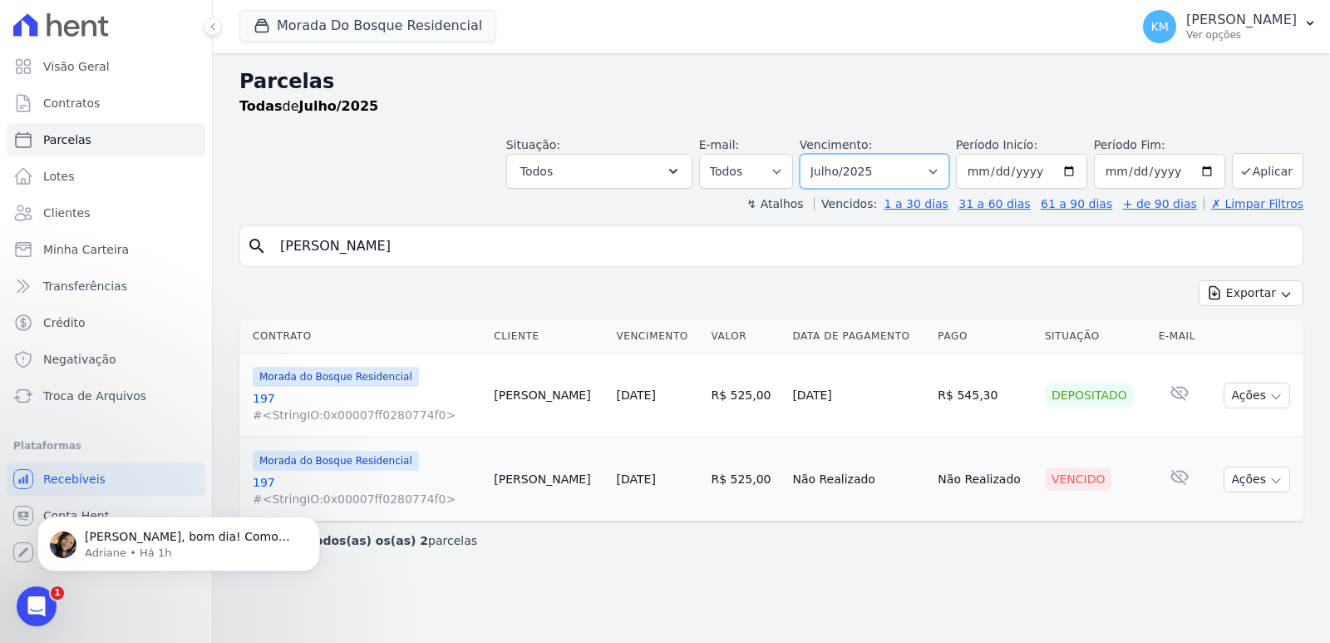
select select "08/2025"
click at [823, 154] on select "Filtrar por período ──────── Todos os meses Janeiro/2024 Fevereiro/2024 Março/2…" at bounding box center [875, 171] width 150 height 35
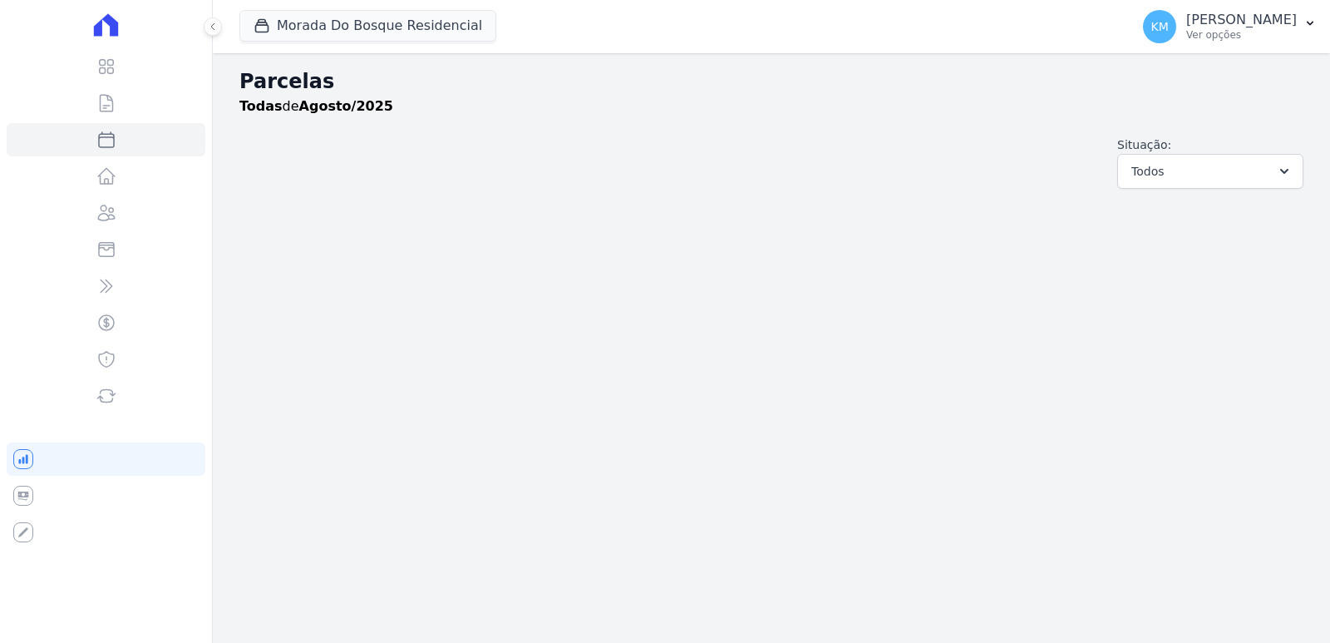
select select
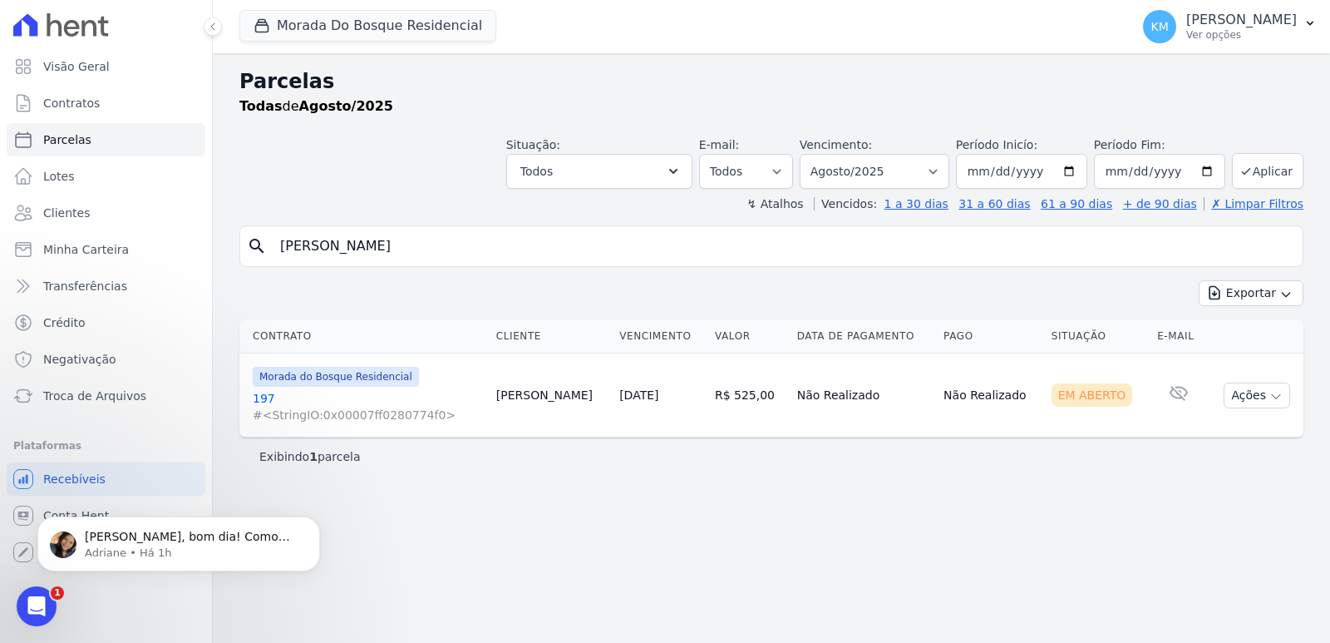
drag, startPoint x: 424, startPoint y: 242, endPoint x: 6, endPoint y: 248, distance: 418.3
click at [2, 248] on div "Visão Geral Contratos [GEOGRAPHIC_DATA] Lotes Clientes Minha Carteira Transferê…" at bounding box center [665, 321] width 1330 height 643
type input "[PERSON_NAME]"
select select
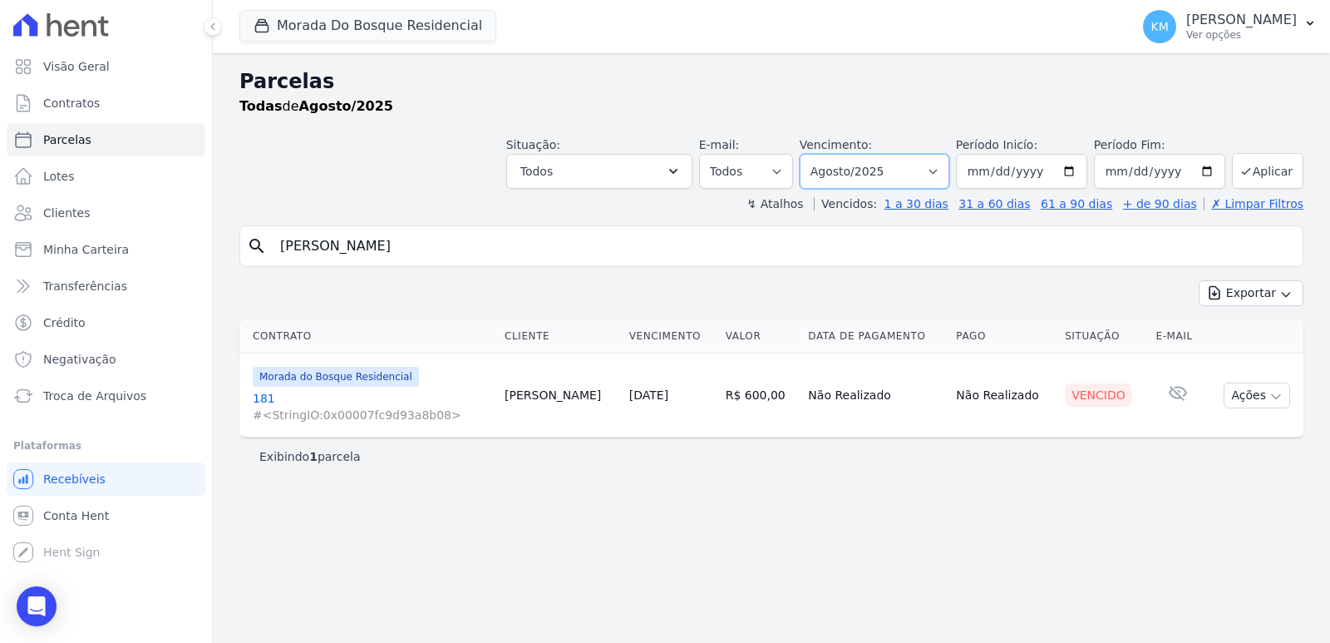
click at [911, 175] on select "Filtrar por período ──────── Todos os meses Janeiro/2024 Fevereiro/2024 Março/2…" at bounding box center [875, 171] width 150 height 35
select select "07/2025"
click at [823, 154] on select "Filtrar por período ──────── Todos os meses Janeiro/2024 Fevereiro/2024 Março/2…" at bounding box center [875, 171] width 150 height 35
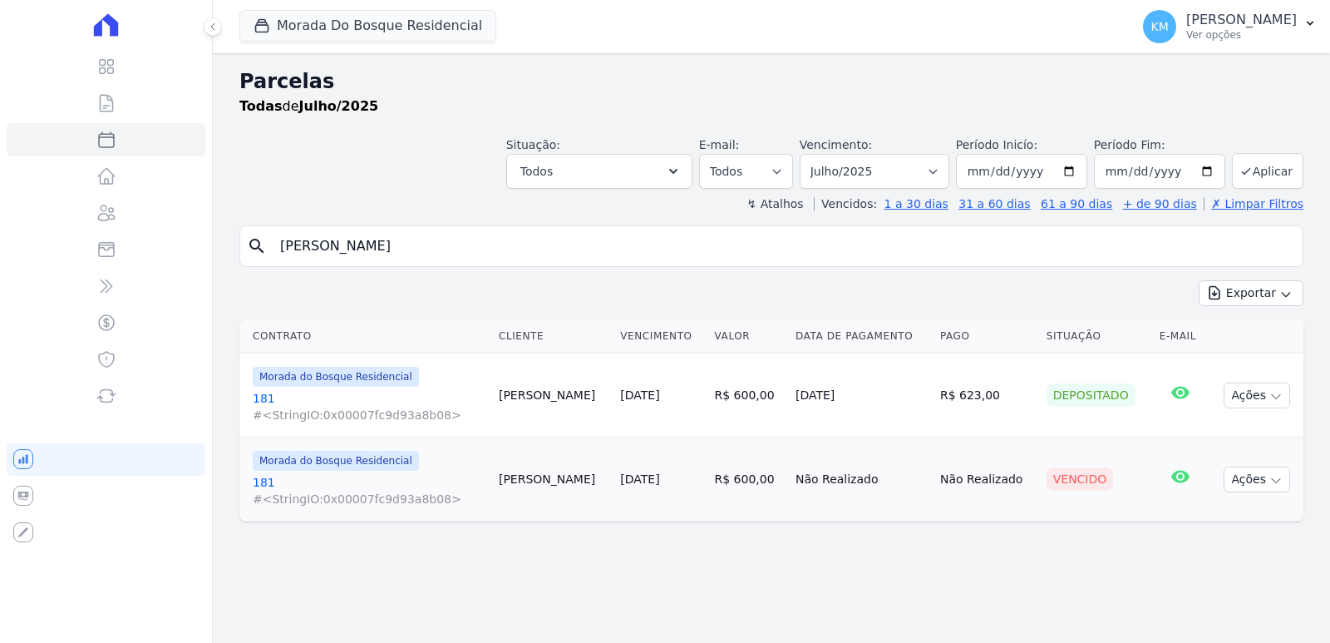
select select
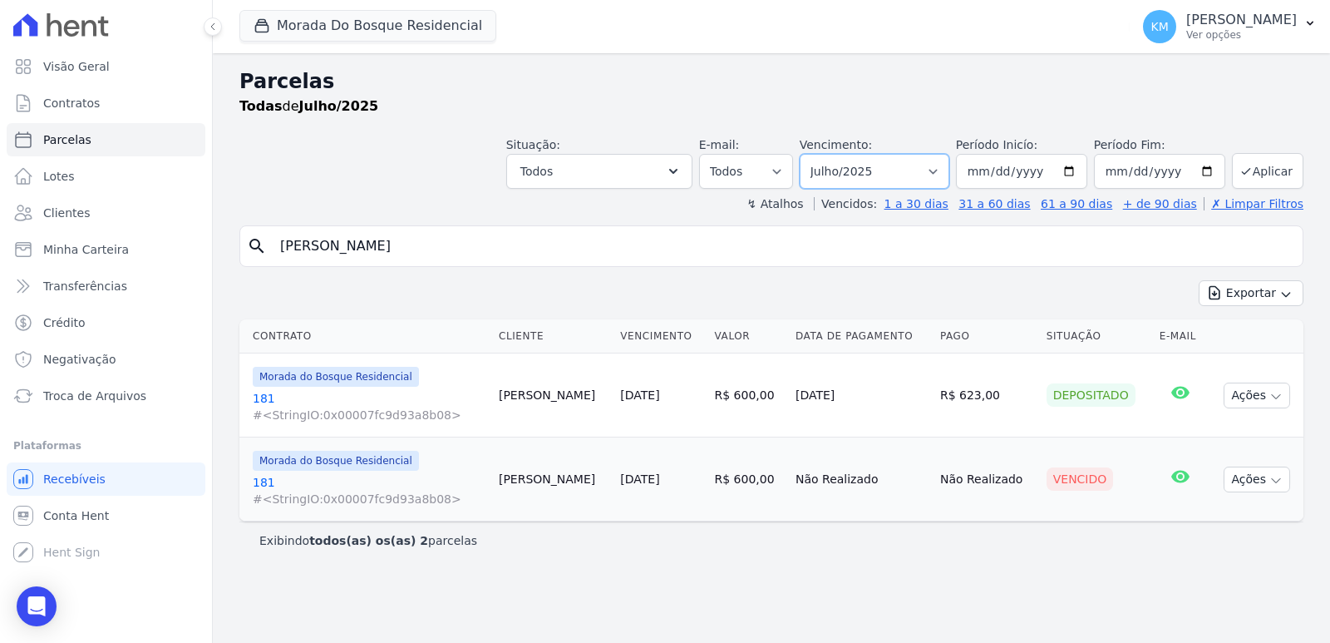
click at [876, 160] on select "Filtrar por período ──────── Todos os meses Janeiro/2024 Fevereiro/2024 Março/2…" at bounding box center [875, 171] width 150 height 35
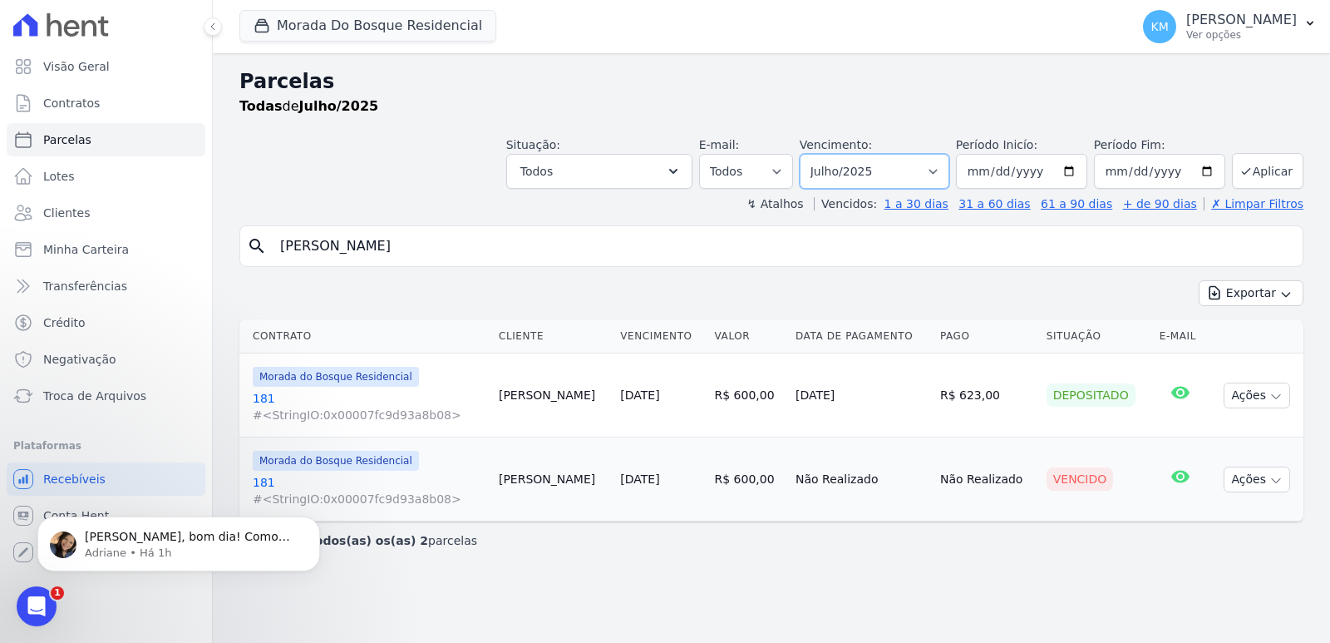
select select "06/2025"
click at [823, 154] on select "Filtrar por período ──────── Todos os meses Janeiro/2024 Fevereiro/2024 Março/2…" at bounding box center [875, 171] width 150 height 35
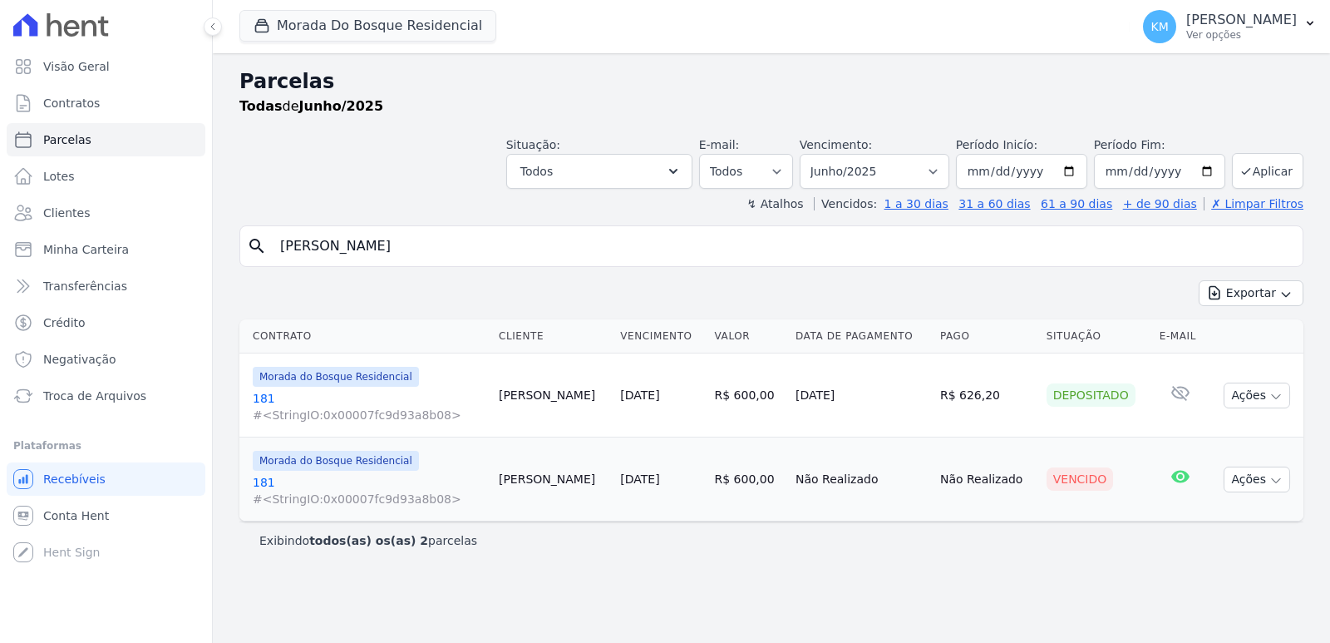
select select
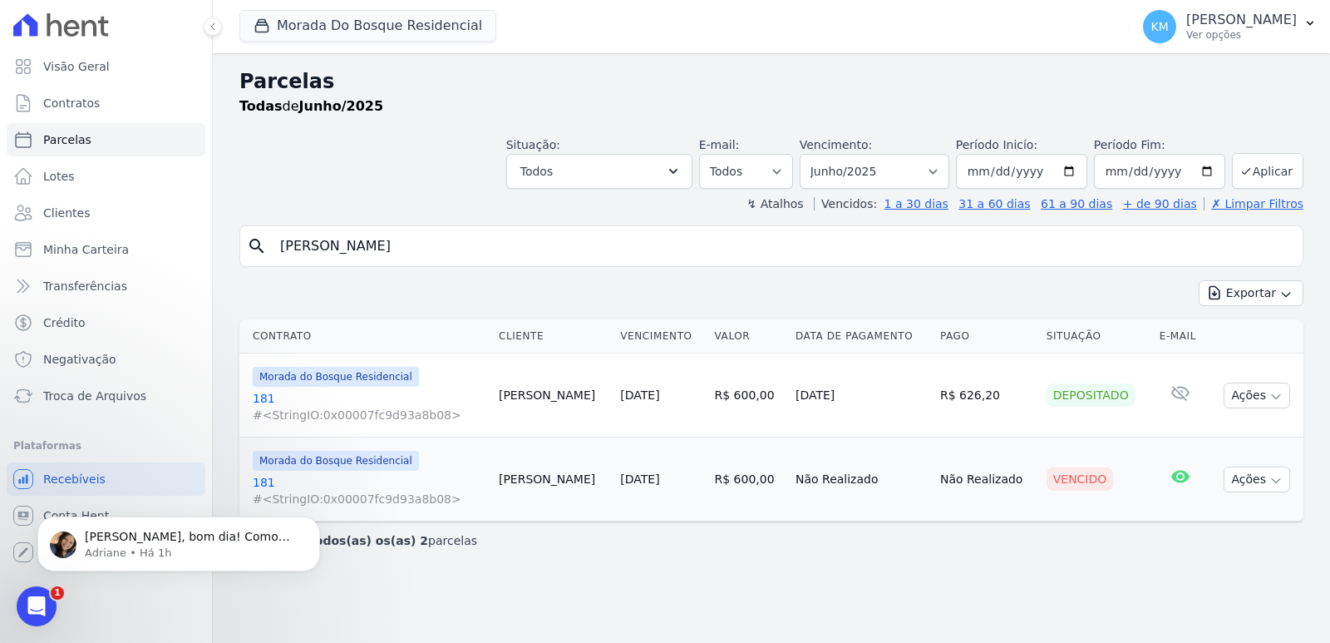
drag, startPoint x: 427, startPoint y: 249, endPoint x: 0, endPoint y: 251, distance: 427.4
click at [0, 251] on div "Visão Geral Contratos [GEOGRAPHIC_DATA] Lotes Clientes Minha Carteira Transferê…" at bounding box center [665, 321] width 1330 height 643
type input "marcos pereir"
select select
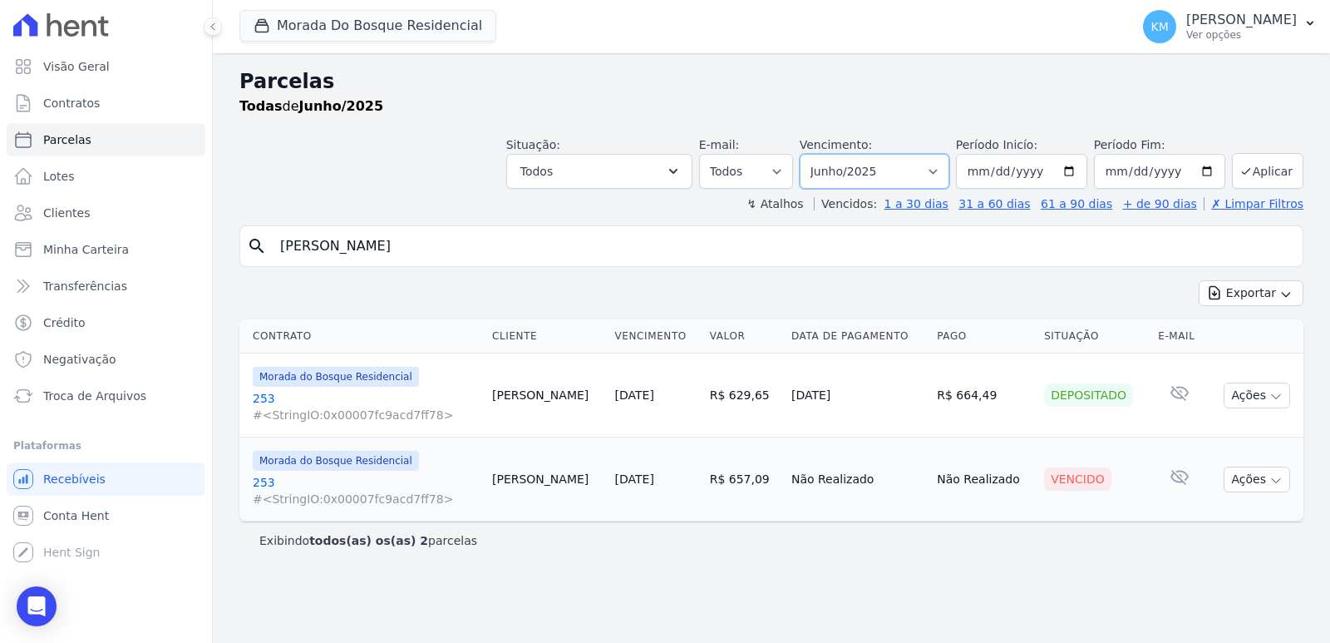
click at [860, 169] on select "Filtrar por período ──────── Todos os meses Janeiro/2024 Fevereiro/2024 Março/2…" at bounding box center [875, 171] width 150 height 35
click at [868, 168] on select "Filtrar por período ──────── Todos os meses Janeiro/2024 Fevereiro/2024 Março/2…" at bounding box center [875, 171] width 150 height 35
click at [823, 154] on select "Filtrar por período ──────── Todos os meses Janeiro/2024 Fevereiro/2024 Março/2…" at bounding box center [875, 171] width 150 height 35
click at [1276, 172] on button "Aplicar" at bounding box center [1268, 171] width 72 height 36
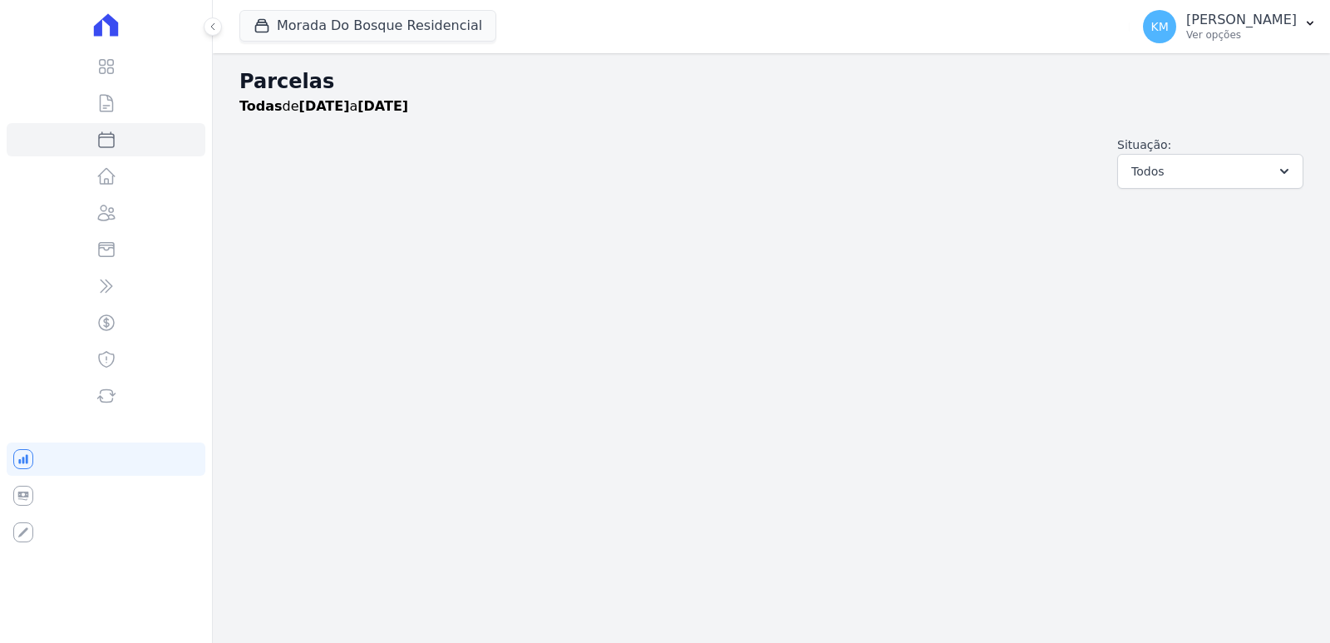
select select
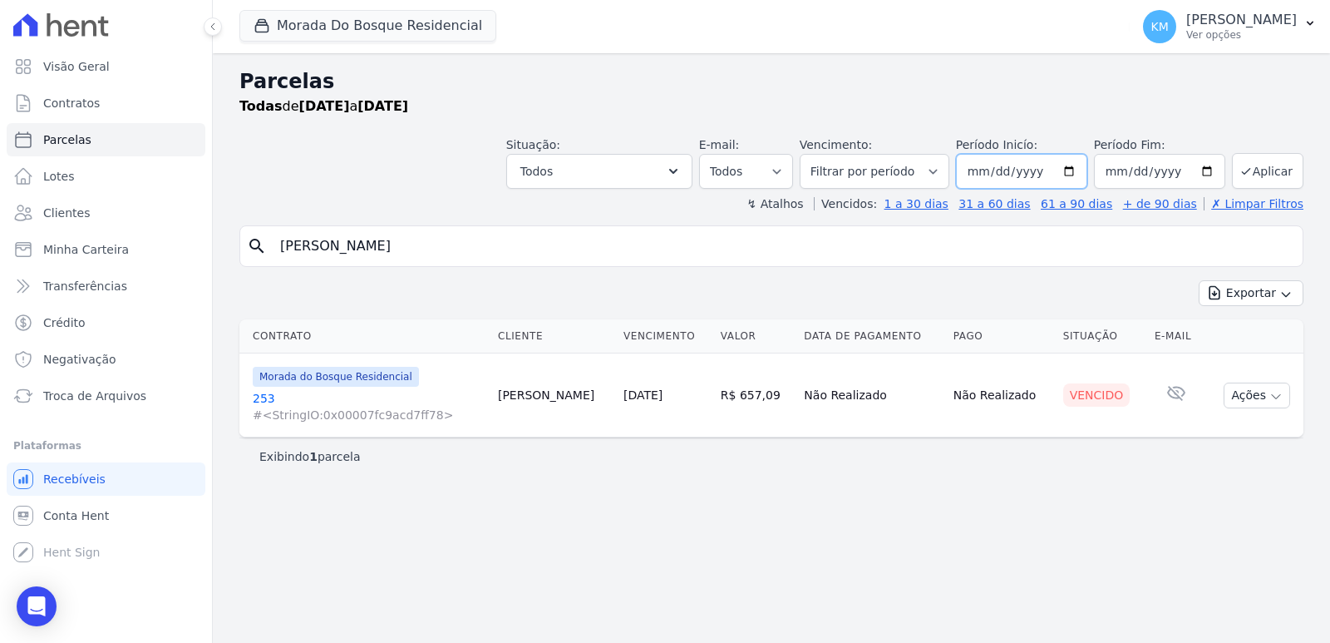
click at [998, 171] on input "[DATE]" at bounding box center [1021, 171] width 131 height 35
click at [1032, 168] on input "[DATE]" at bounding box center [1021, 171] width 131 height 35
drag, startPoint x: 900, startPoint y: 183, endPoint x: 829, endPoint y: 179, distance: 70.8
click at [897, 182] on select "Filtrar por período ──────── Todos os meses Janeiro/2024 Fevereiro/2024 Março/2…" at bounding box center [875, 171] width 150 height 35
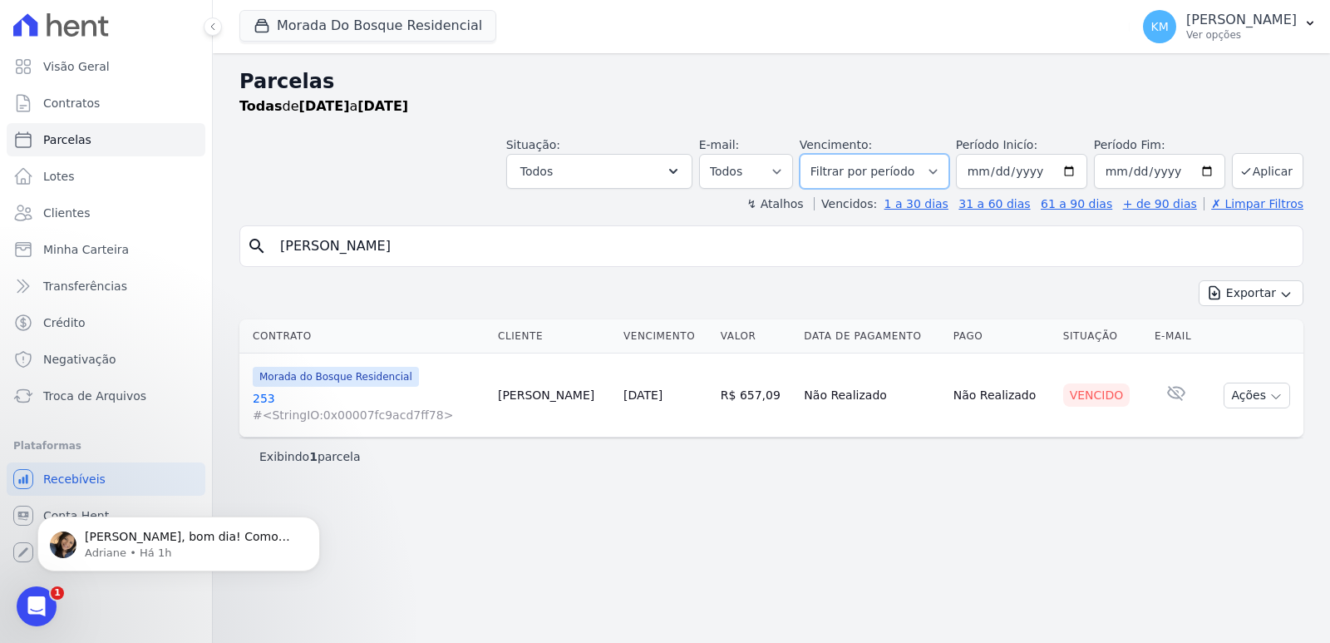
select select "05/2025"
click at [823, 154] on select "Filtrar por período ──────── Todos os meses Janeiro/2024 Fevereiro/2024 Março/2…" at bounding box center [875, 171] width 150 height 35
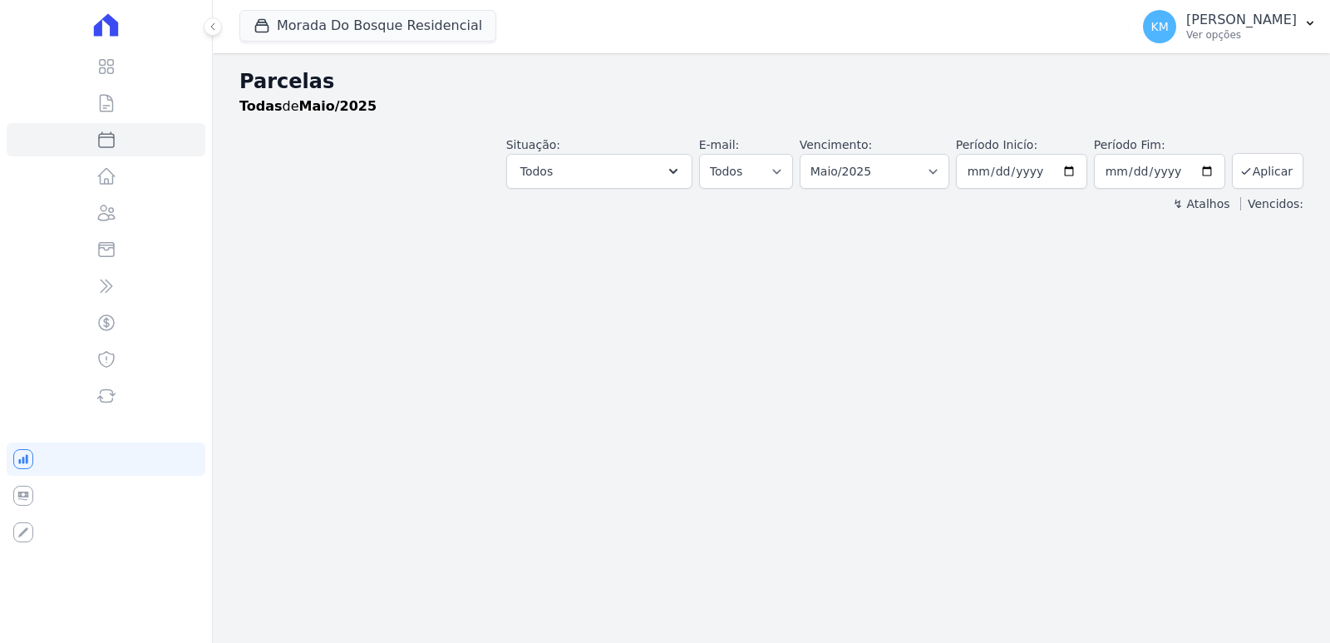
select select
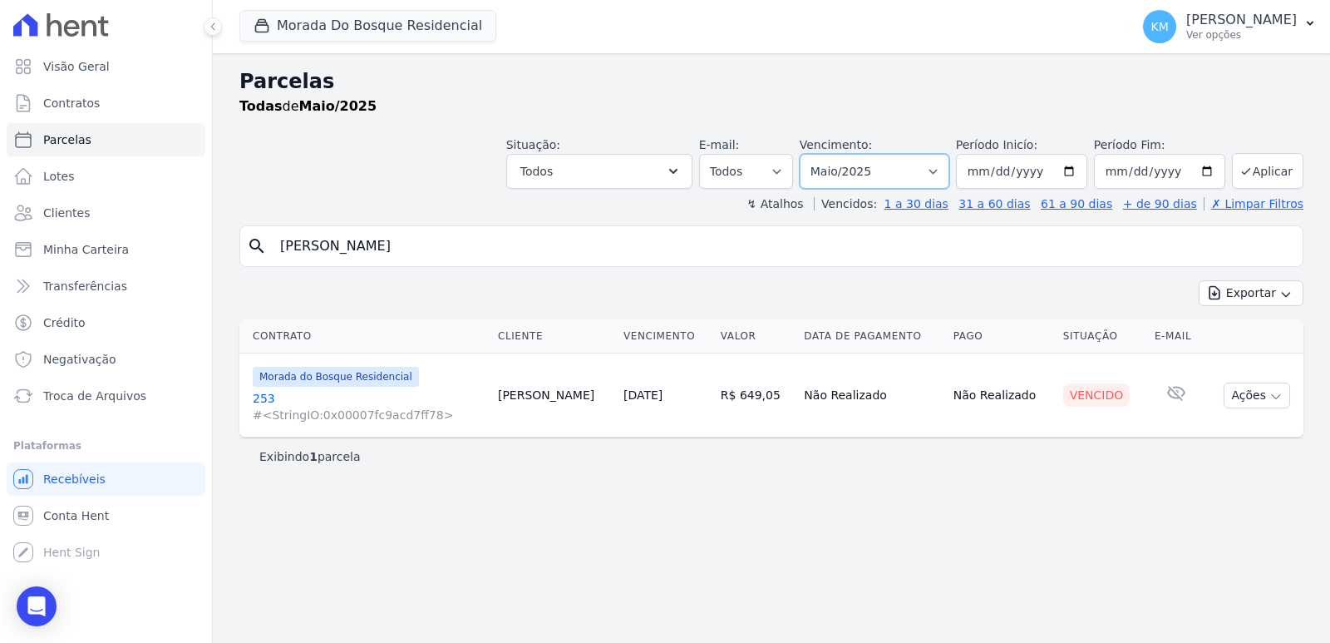
click at [900, 178] on select "Filtrar por período ──────── Todos os meses Janeiro/2024 Fevereiro/2024 Março/2…" at bounding box center [875, 171] width 150 height 35
select select "04/2025"
click at [823, 154] on select "Filtrar por período ──────── Todos os meses Janeiro/2024 Fevereiro/2024 Março/2…" at bounding box center [875, 171] width 150 height 35
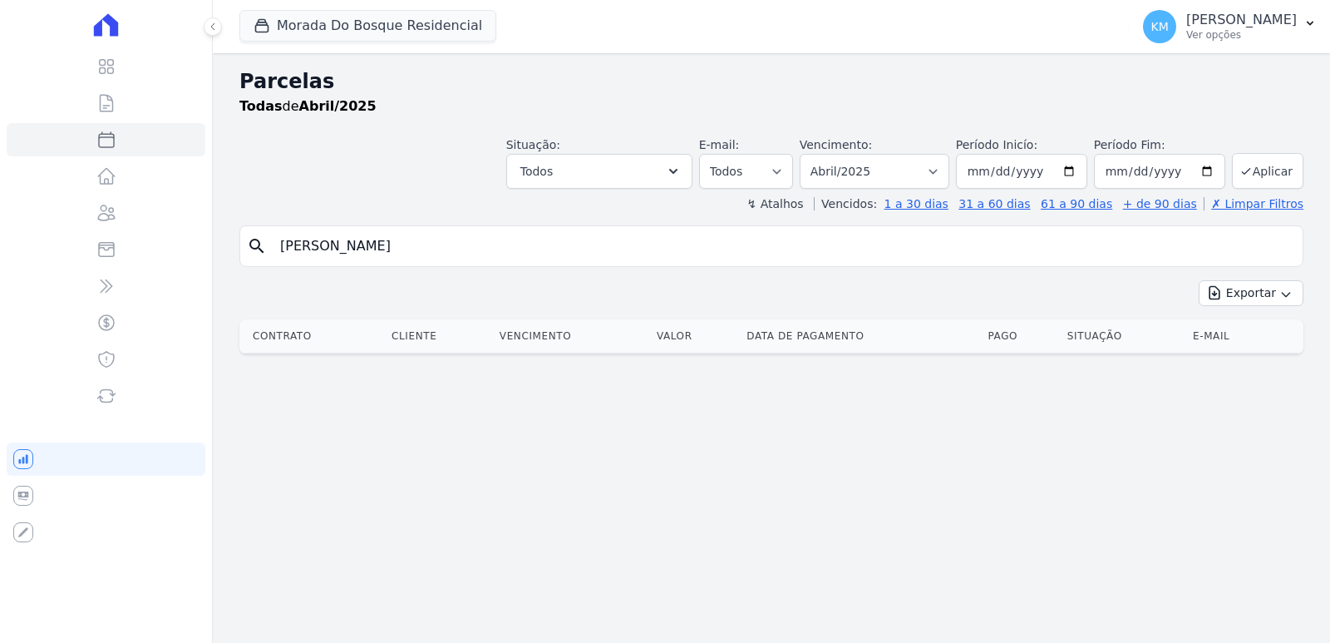
select select
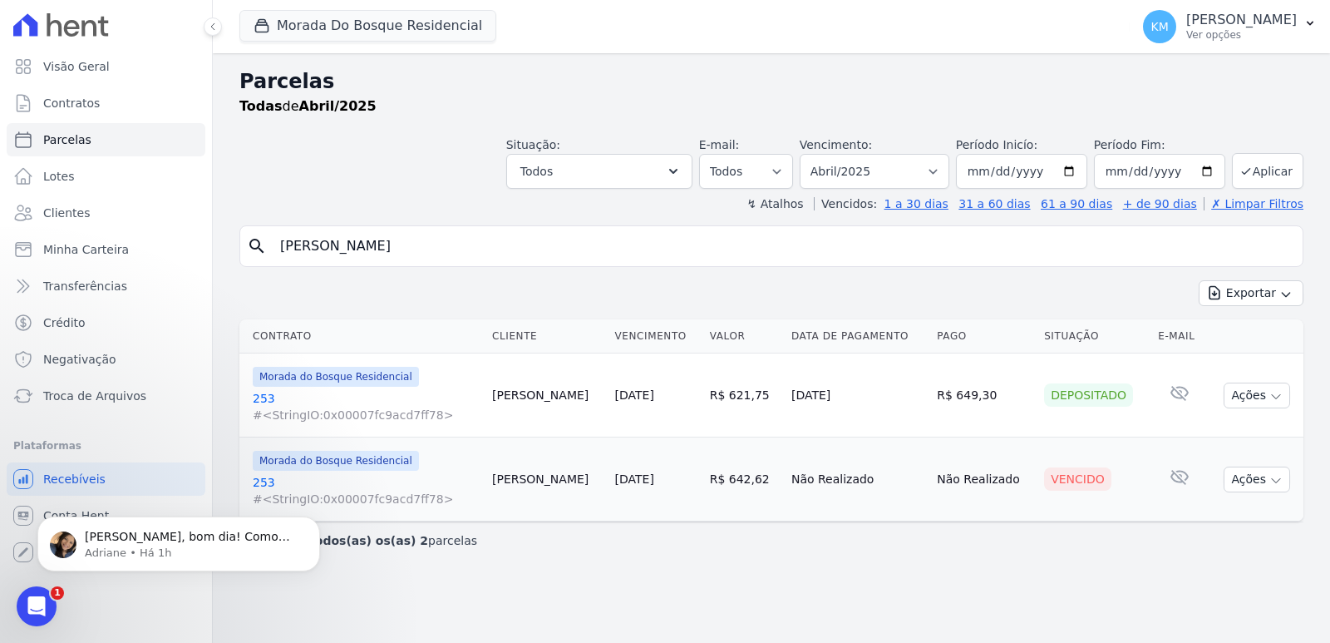
drag, startPoint x: 416, startPoint y: 256, endPoint x: 0, endPoint y: 210, distance: 418.4
click at [0, 210] on div "Visão Geral Contratos [GEOGRAPHIC_DATA] Lotes Clientes Minha Carteira Transferê…" at bounding box center [665, 321] width 1330 height 643
type input "milene re"
select select
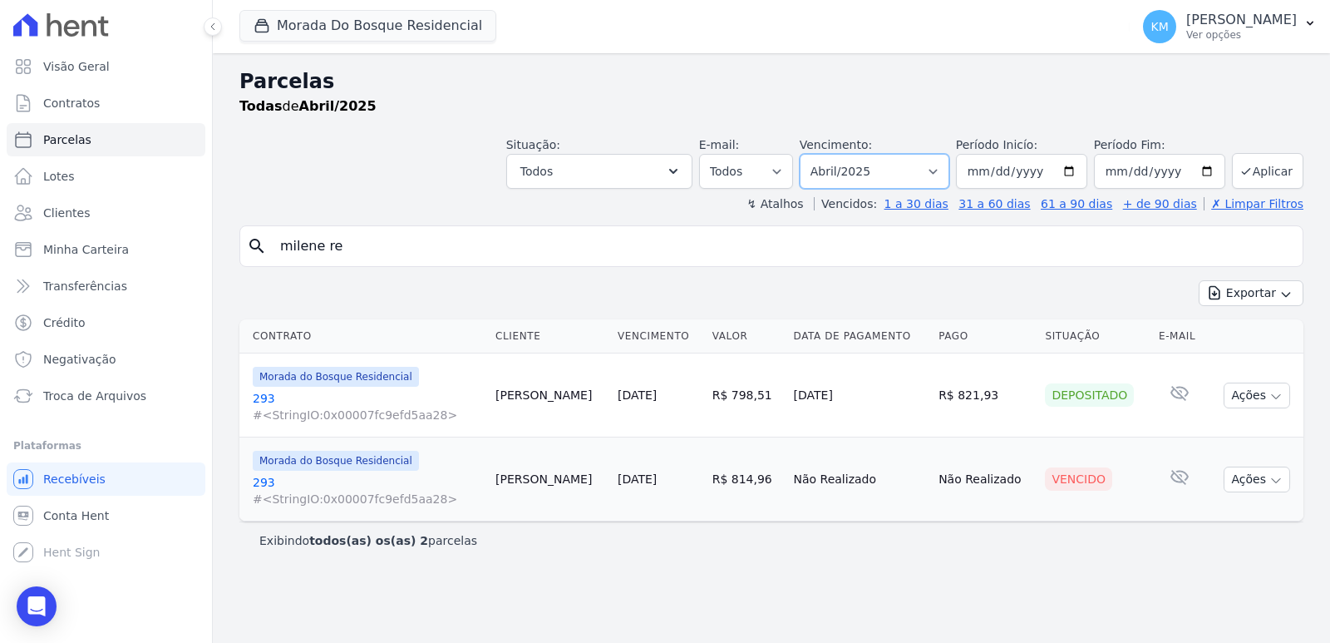
click at [910, 175] on select "Filtrar por período ──────── Todos os meses Janeiro/2024 Fevereiro/2024 Março/2…" at bounding box center [875, 171] width 150 height 35
select select "05/2025"
click at [823, 154] on select "Filtrar por período ──────── Todos os meses Janeiro/2024 Fevereiro/2024 Março/2…" at bounding box center [875, 171] width 150 height 35
select select
click at [922, 168] on select "Filtrar por período ──────── Todos os meses Janeiro/2024 Fevereiro/2024 Março/2…" at bounding box center [875, 171] width 150 height 35
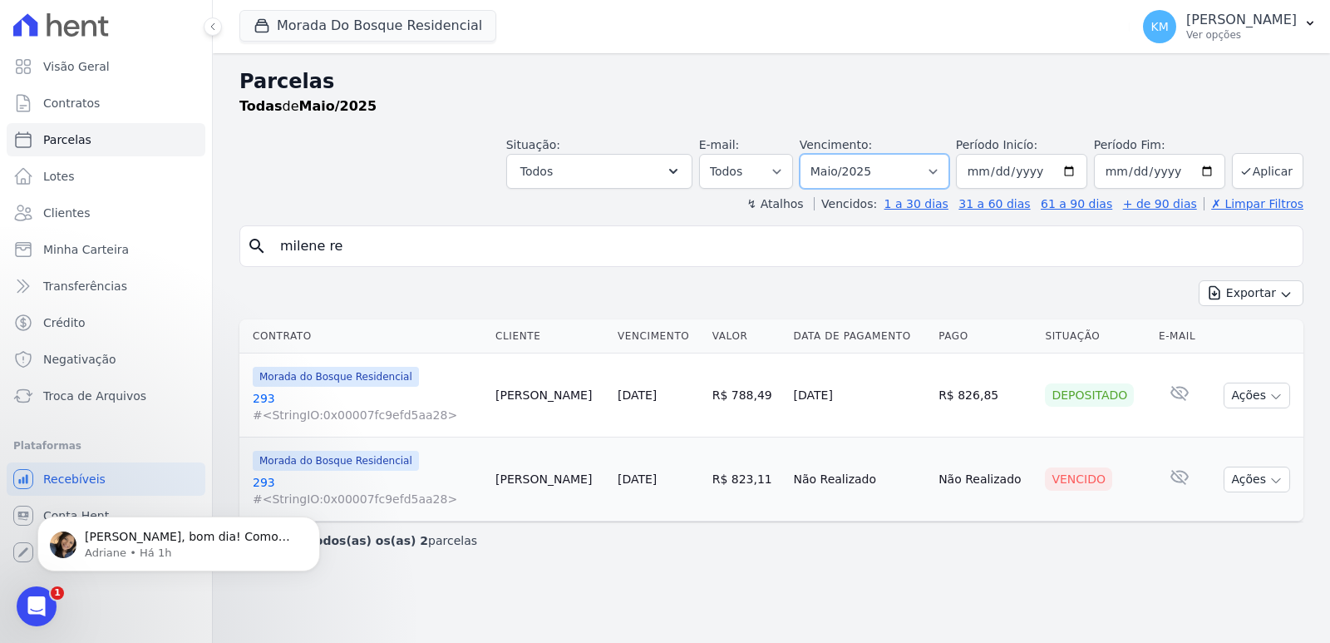
select select "06/2025"
click at [823, 154] on select "Filtrar por período ──────── Todos os meses Janeiro/2024 Fevereiro/2024 Março/2…" at bounding box center [875, 171] width 150 height 35
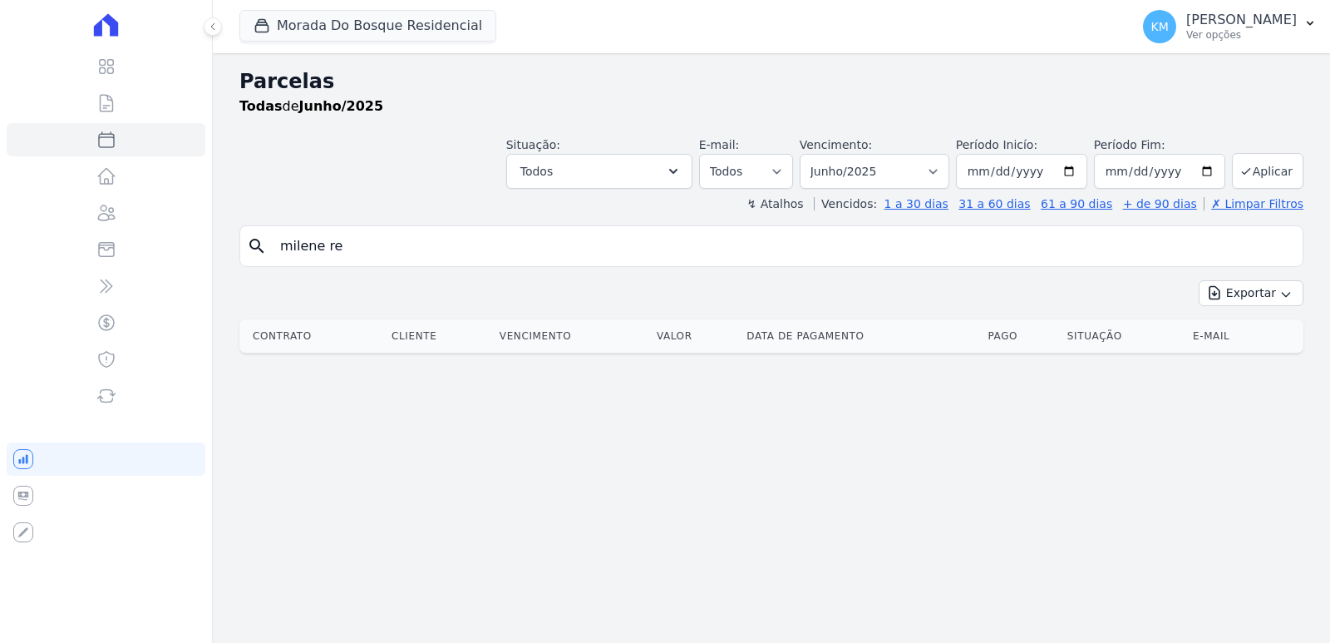
select select
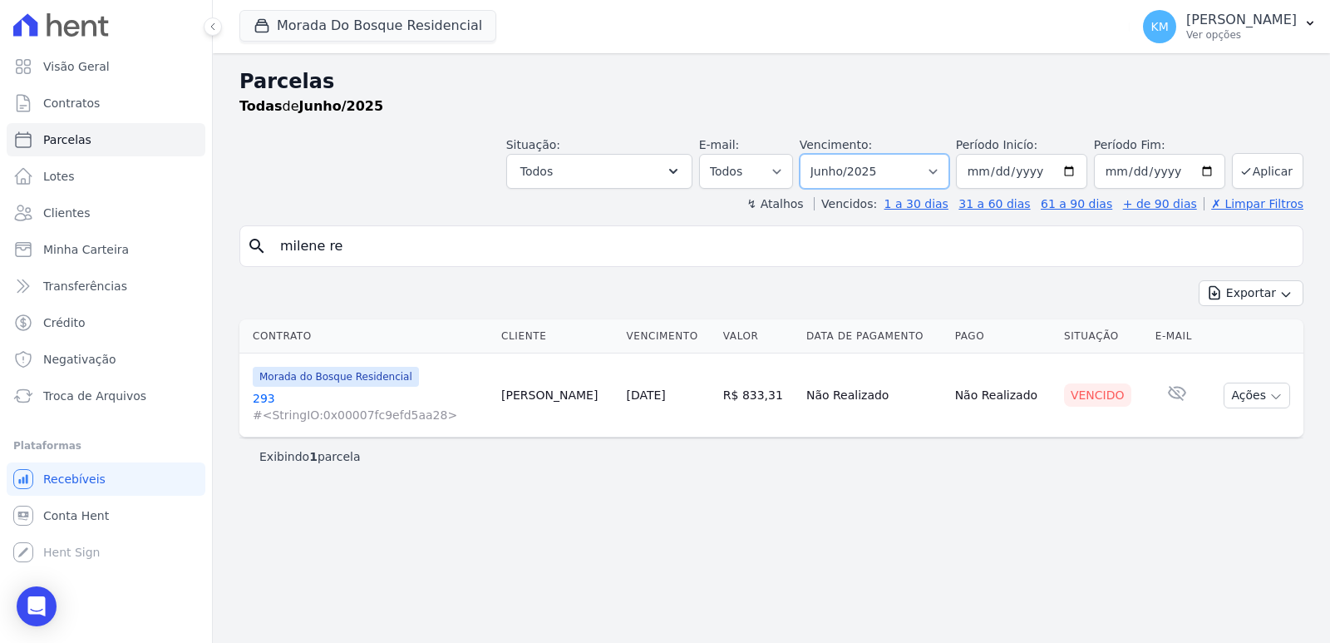
click at [932, 174] on select "Filtrar por período ──────── Todos os meses Janeiro/2024 Fevereiro/2024 Março/2…" at bounding box center [875, 171] width 150 height 35
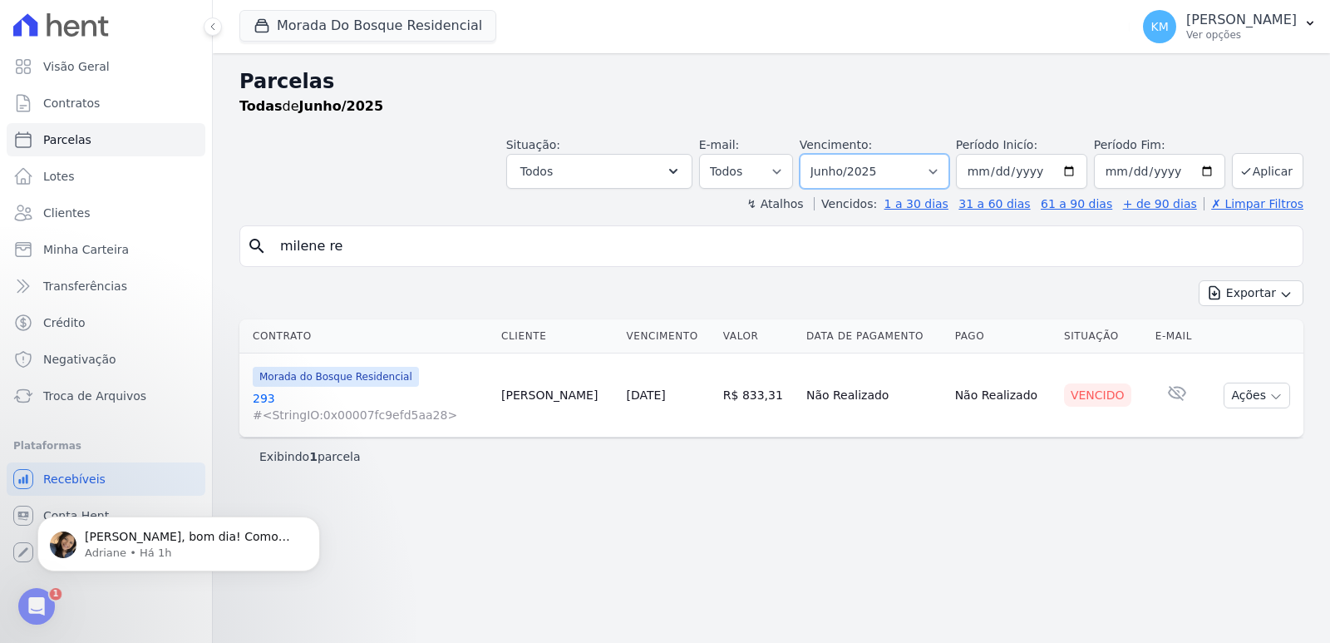
click at [823, 154] on select "Filtrar por período ──────── Todos os meses Janeiro/2024 Fevereiro/2024 Março/2…" at bounding box center [875, 171] width 150 height 35
click at [1256, 168] on button "Aplicar" at bounding box center [1268, 171] width 72 height 36
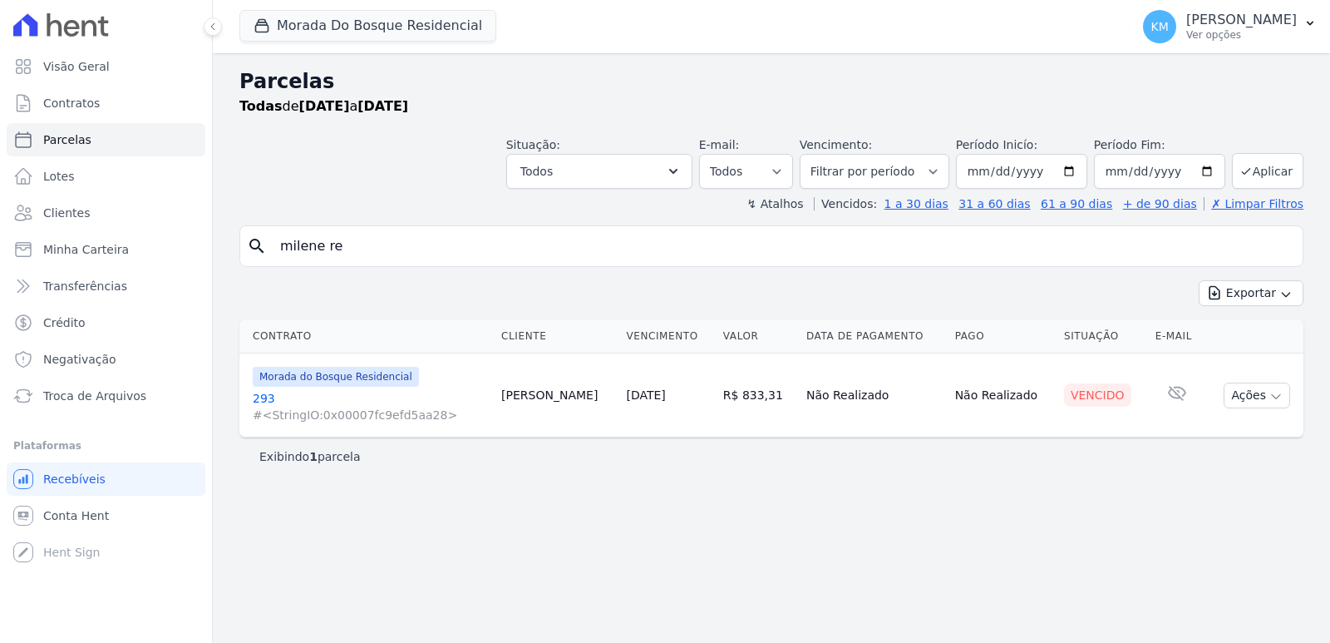
select select
drag, startPoint x: 0, startPoint y: 0, endPoint x: 876, endPoint y: 170, distance: 892.9
click at [876, 170] on select "Filtrar por período ──────── Todos os meses Janeiro/2024 Fevereiro/2024 Março/2…" at bounding box center [875, 171] width 150 height 35
select select "07/2025"
click at [823, 154] on select "Filtrar por período ──────── Todos os meses Janeiro/2024 Fevereiro/2024 Março/2…" at bounding box center [875, 171] width 150 height 35
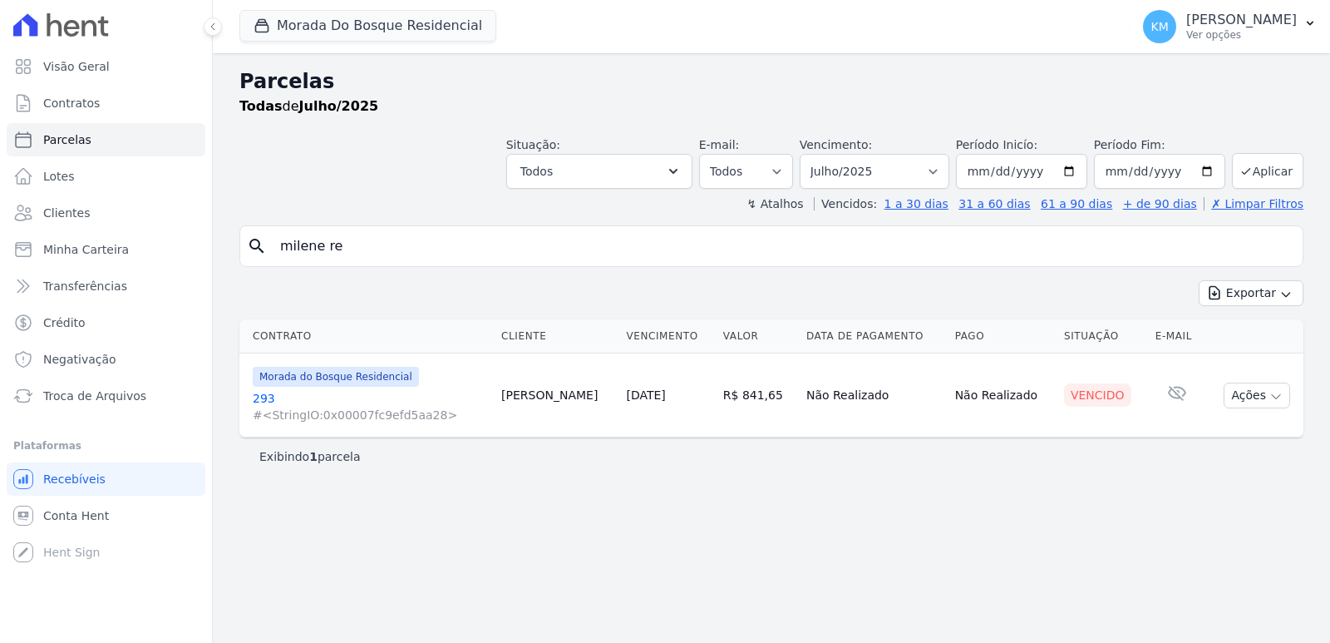
select select
click at [870, 170] on select "Filtrar por período ──────── Todos os meses Janeiro/2024 Fevereiro/2024 Março/2…" at bounding box center [875, 171] width 150 height 35
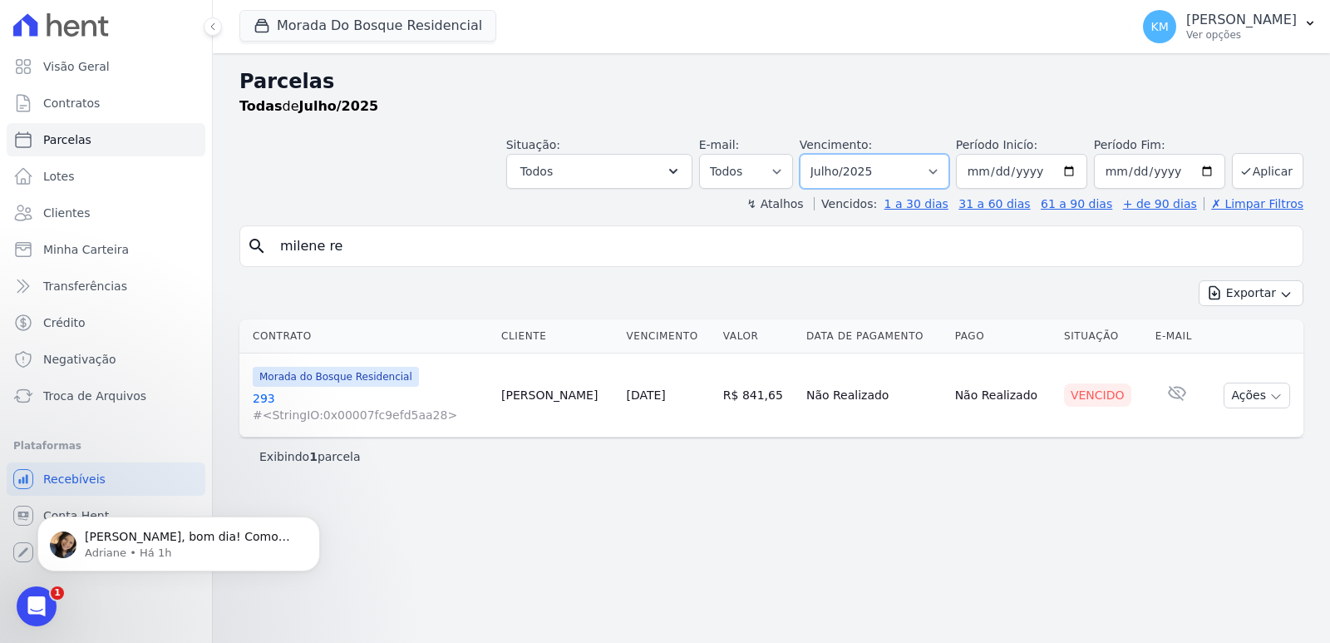
select select "08/2025"
click at [823, 154] on select "Filtrar por período ──────── Todos os meses Janeiro/2024 Fevereiro/2024 Março/2…" at bounding box center [875, 171] width 150 height 35
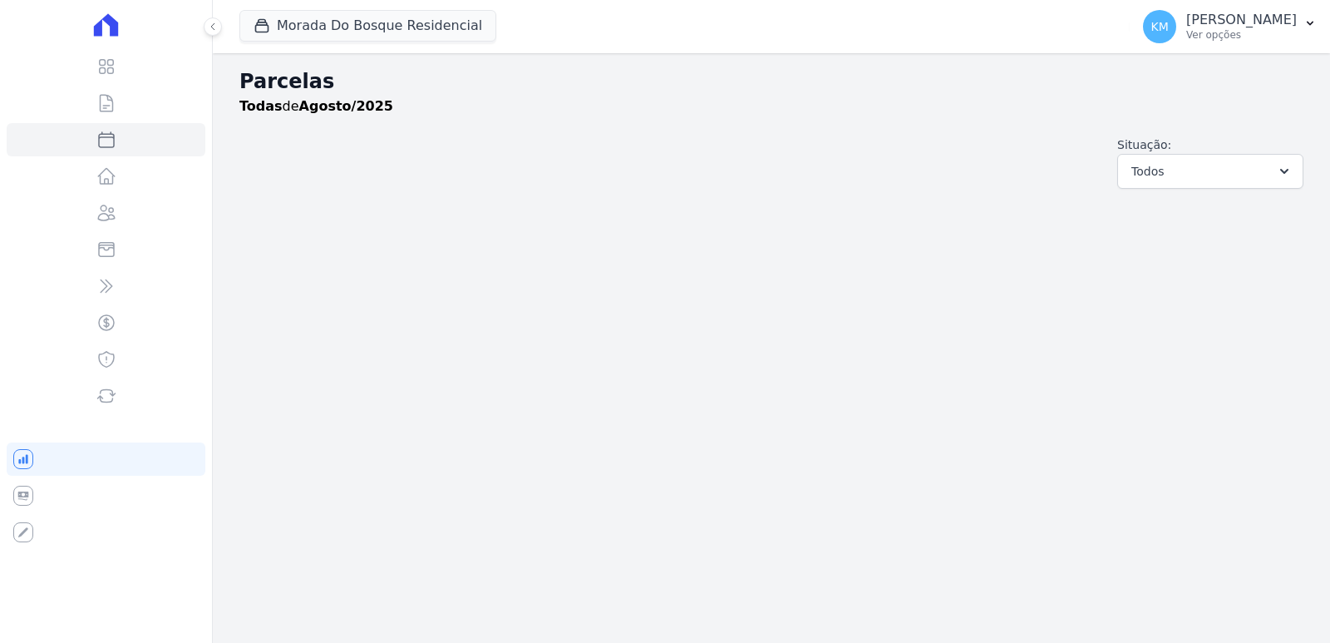
select select
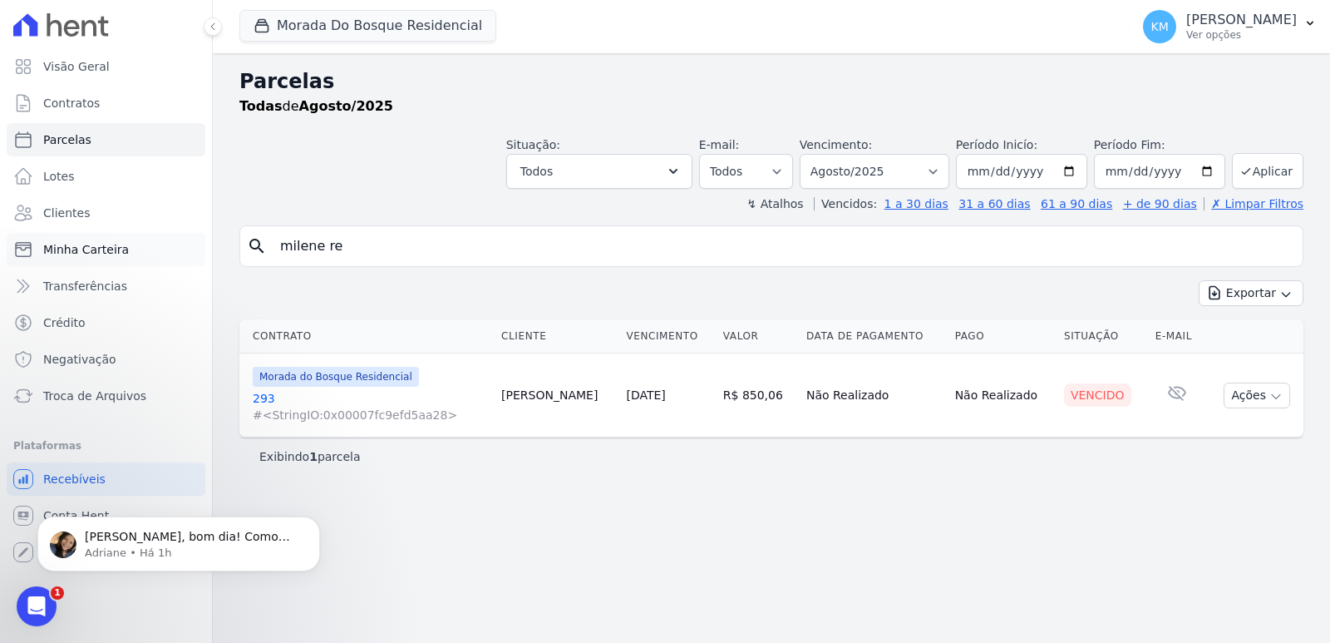
drag, startPoint x: 363, startPoint y: 249, endPoint x: 81, endPoint y: 248, distance: 281.1
click at [81, 248] on div "Visão Geral Contratos Parcelas Lotes Clientes Minha Carteira Transferências Cré…" at bounding box center [665, 321] width 1330 height 643
type input "[PERSON_NAME]"
select select
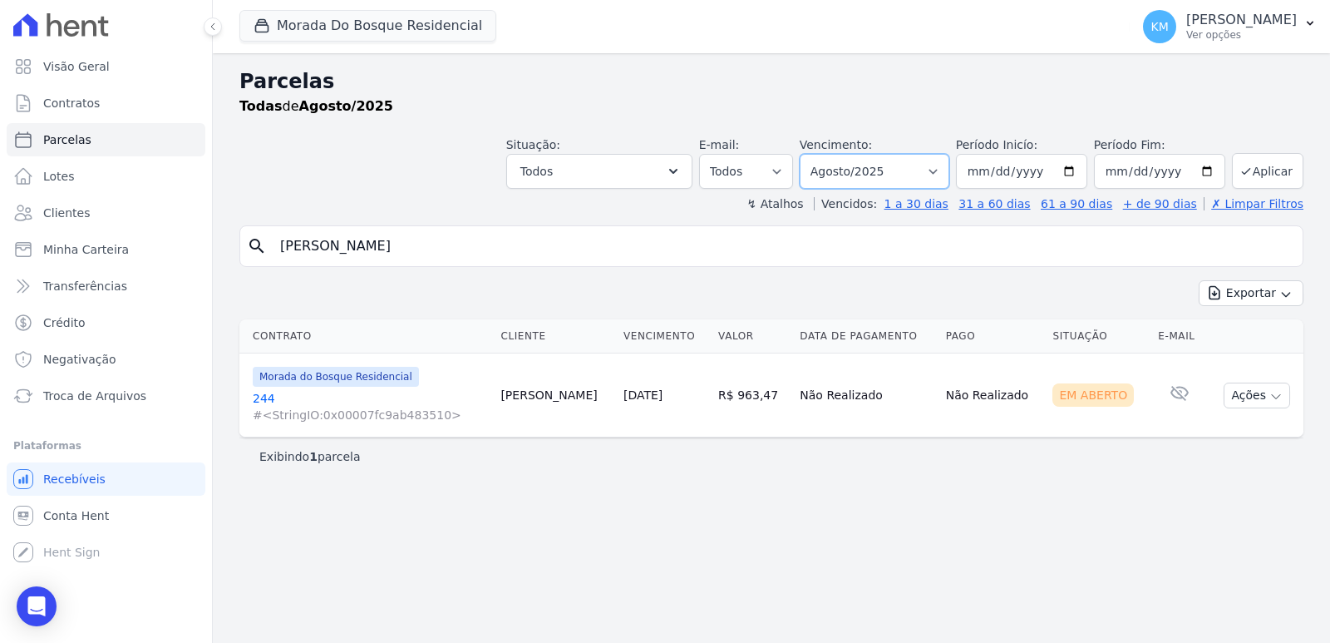
click at [910, 171] on select "Filtrar por período ──────── Todos os meses Janeiro/2024 Fevereiro/2024 Março/2…" at bounding box center [875, 171] width 150 height 35
select select "06/2025"
click at [823, 154] on select "Filtrar por período ──────── Todos os meses Janeiro/2024 Fevereiro/2024 Março/2…" at bounding box center [875, 171] width 150 height 35
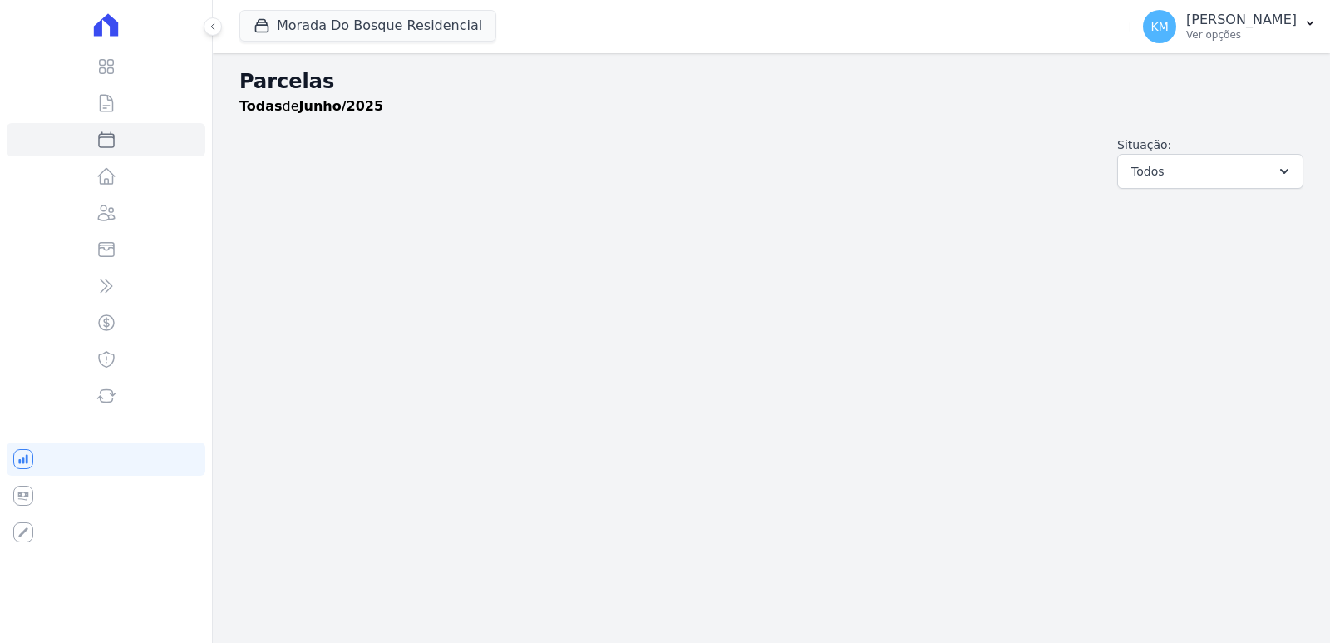
select select
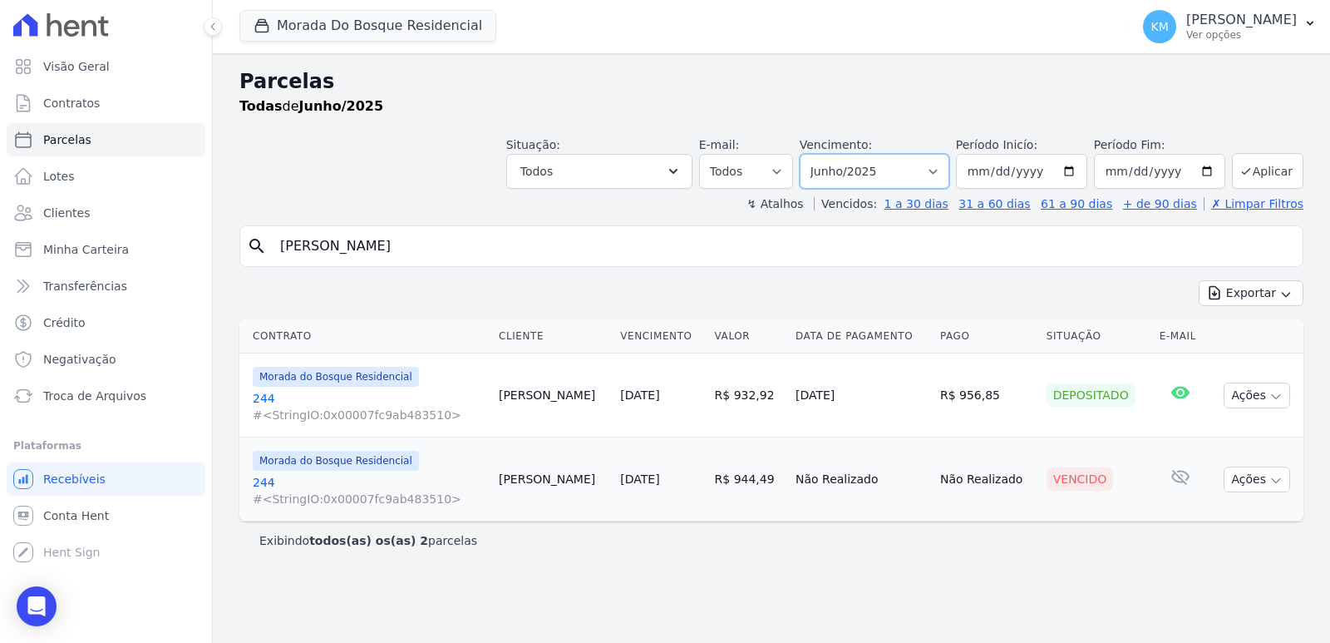
click at [858, 170] on select "Filtrar por período ──────── Todos os meses Janeiro/2024 Fevereiro/2024 Março/2…" at bounding box center [875, 171] width 150 height 35
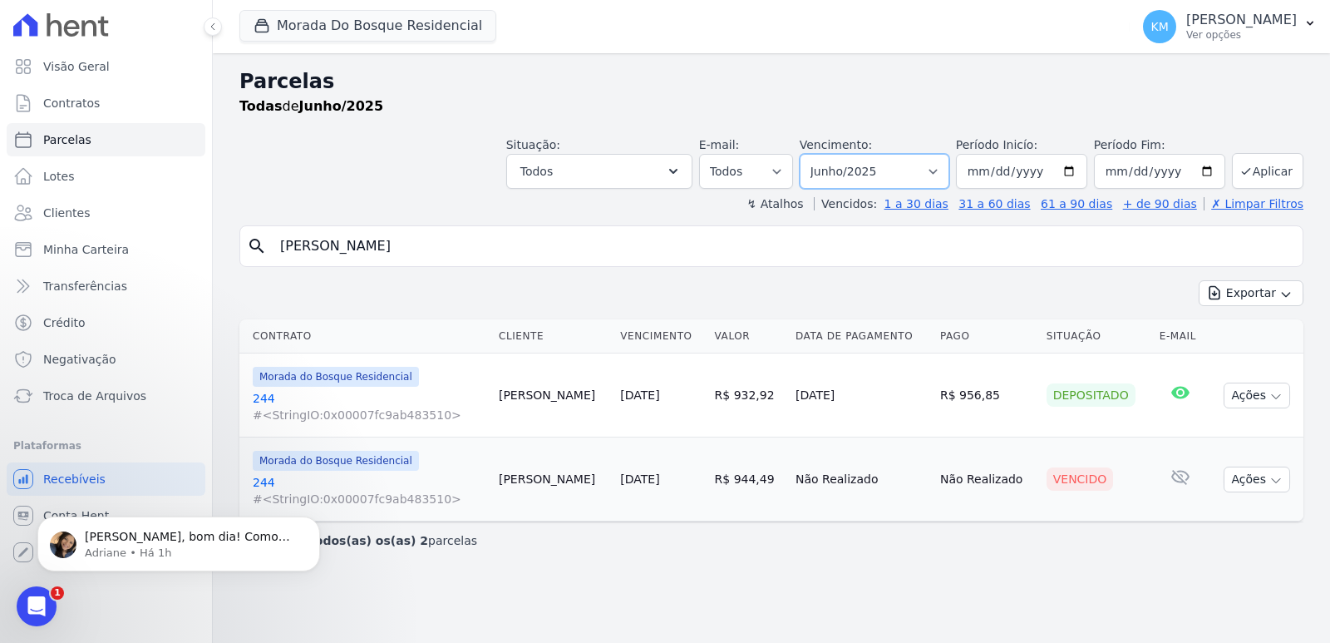
select select "07/2025"
click at [823, 154] on select "Filtrar por período ──────── Todos os meses Janeiro/2024 Fevereiro/2024 Março/2…" at bounding box center [875, 171] width 150 height 35
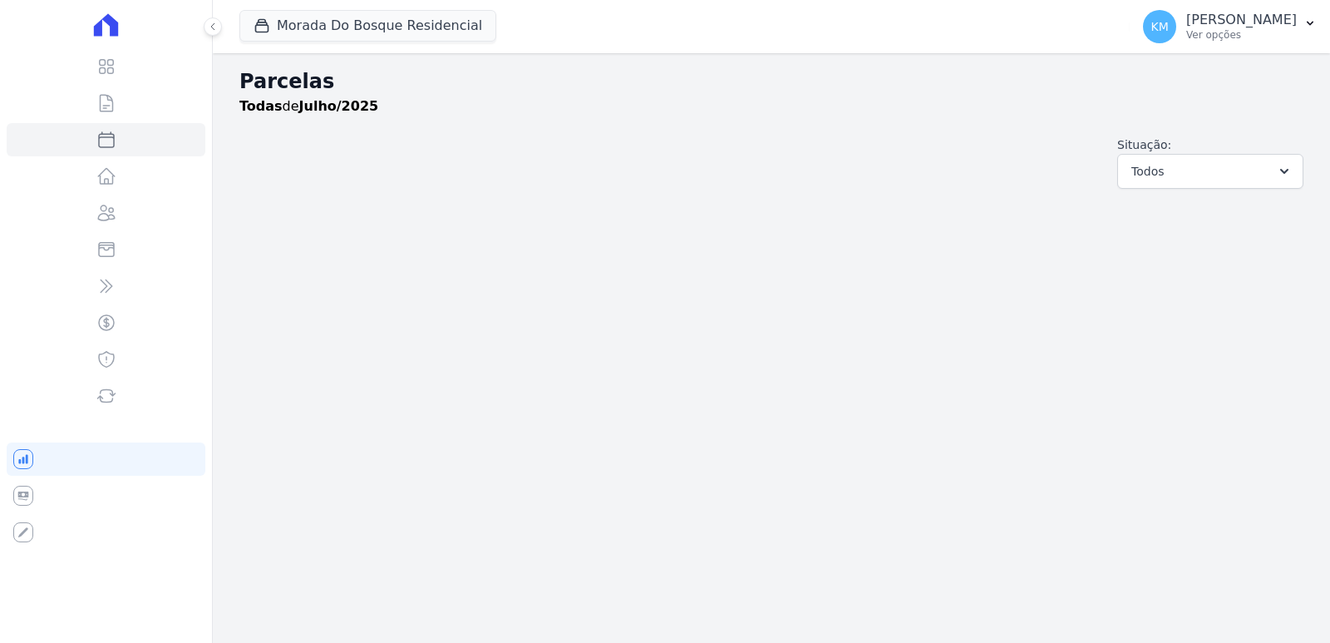
select select
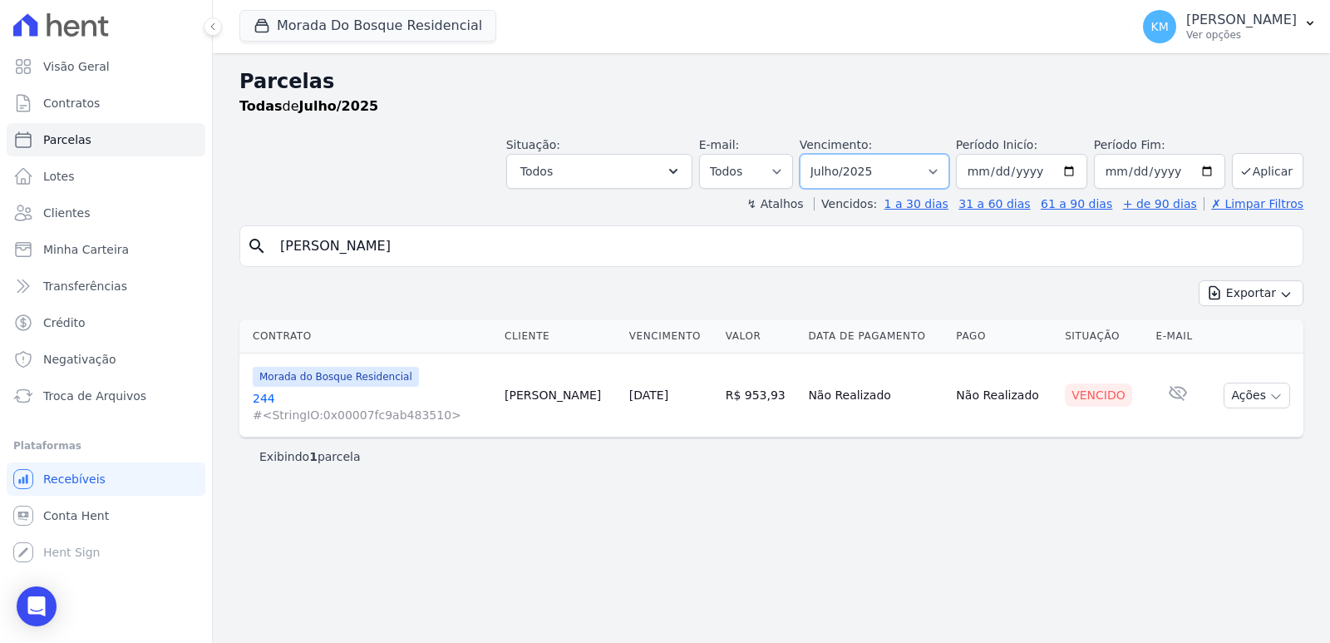
click at [878, 175] on select "Filtrar por período ──────── Todos os meses Janeiro/2024 Fevereiro/2024 Março/2…" at bounding box center [875, 171] width 150 height 35
select select "08/2025"
click at [823, 154] on select "Filtrar por período ──────── Todos os meses Janeiro/2024 Fevereiro/2024 Março/2…" at bounding box center [875, 171] width 150 height 35
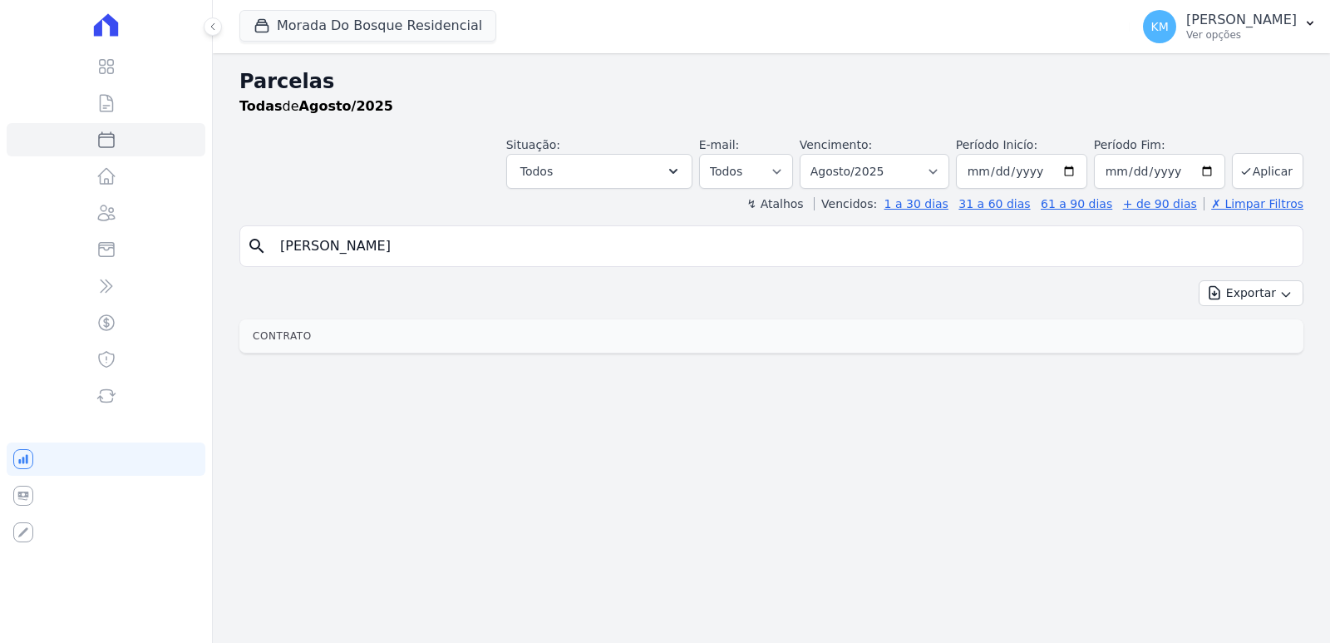
select select
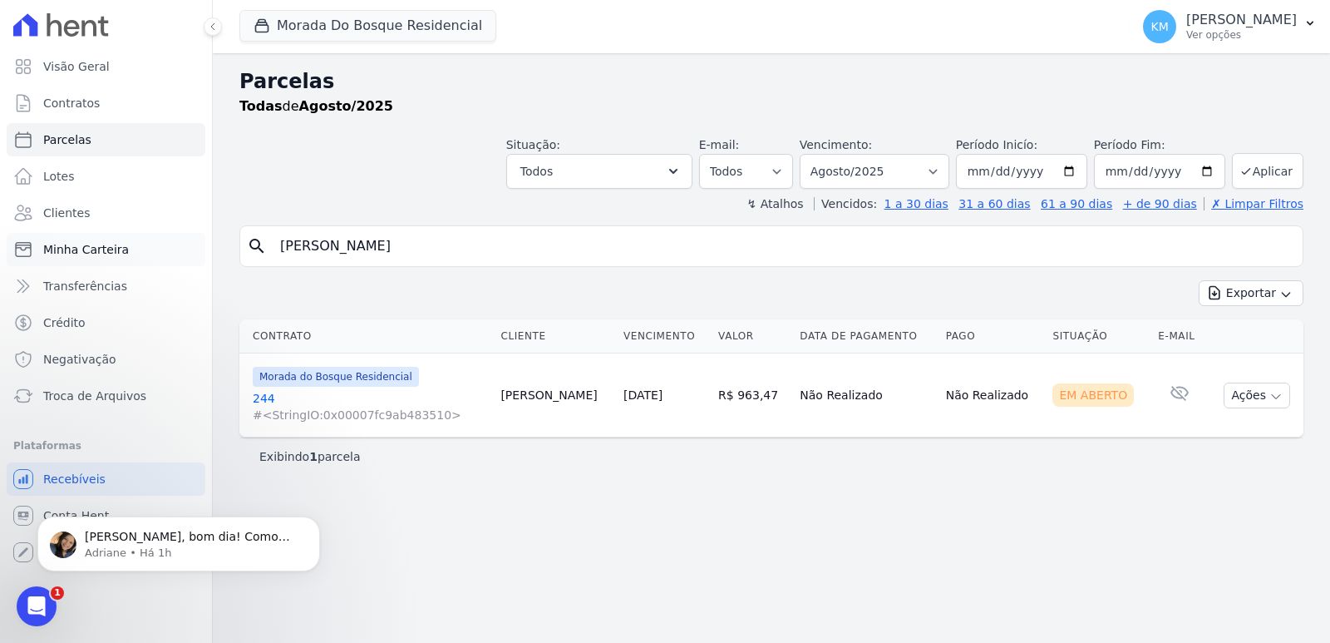
drag, startPoint x: 80, startPoint y: 252, endPoint x: 13, endPoint y: 253, distance: 66.5
click at [12, 252] on div "Visão Geral Contratos [GEOGRAPHIC_DATA] Lotes Clientes Minha Carteira Transferê…" at bounding box center [665, 321] width 1330 height 643
click at [361, 248] on input "[PERSON_NAME]" at bounding box center [783, 246] width 1026 height 33
type input "[PERSON_NAME]"
select select
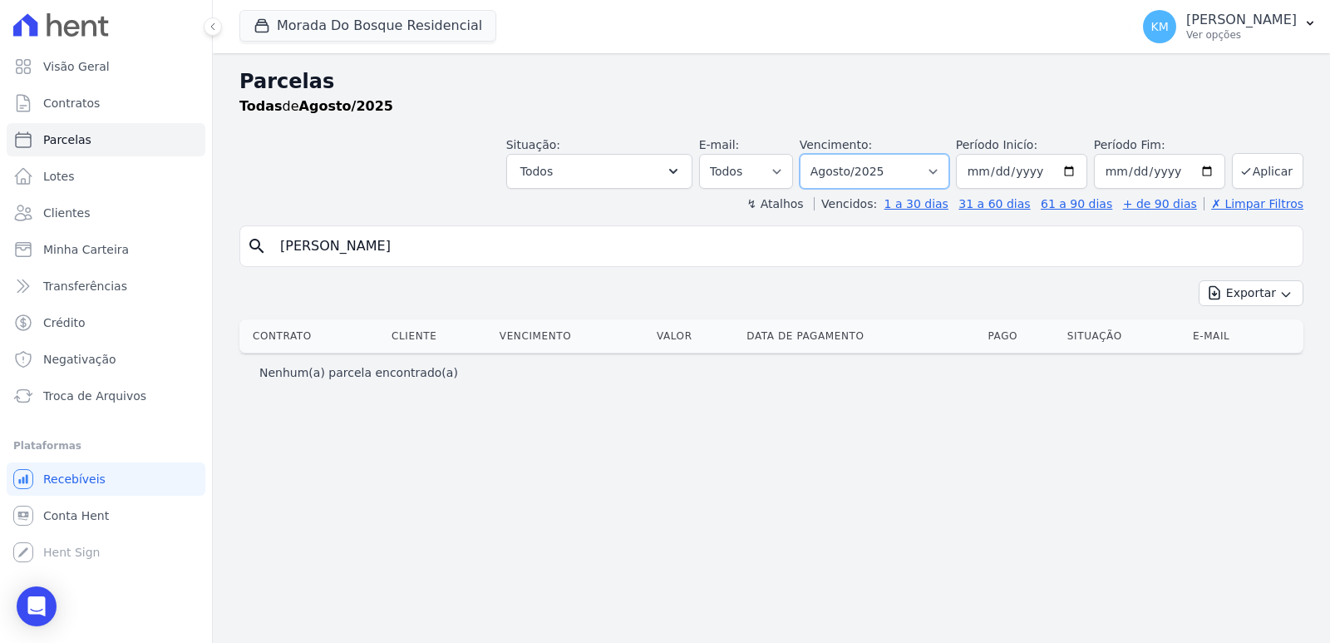
click at [856, 164] on select "Filtrar por período ──────── Todos os meses Janeiro/2024 Fevereiro/2024 Março/2…" at bounding box center [875, 171] width 150 height 35
select select "04/2025"
click at [823, 154] on select "Filtrar por período ──────── Todos os meses Janeiro/2024 Fevereiro/2024 Março/2…" at bounding box center [875, 171] width 150 height 35
select select
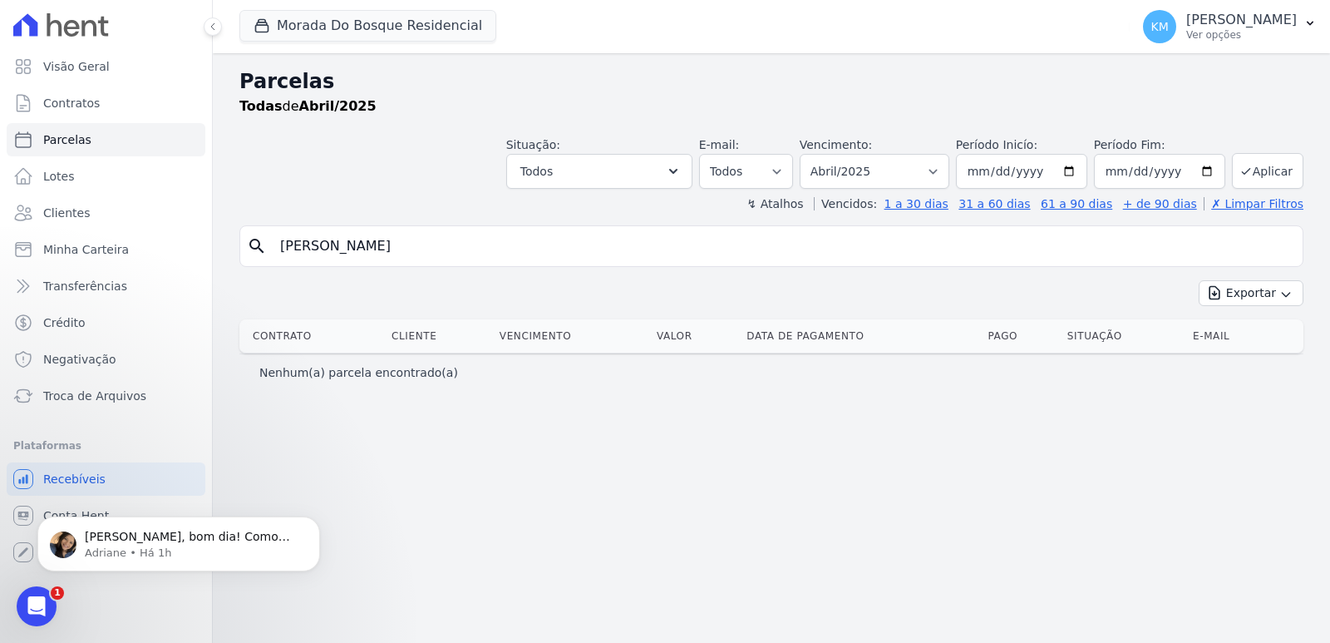
drag, startPoint x: 407, startPoint y: 260, endPoint x: 0, endPoint y: 255, distance: 406.6
click at [0, 255] on div "Visão Geral Contratos [GEOGRAPHIC_DATA] Lotes Clientes Minha Carteira Transferê…" at bounding box center [665, 321] width 1330 height 643
type input "vanilson ne"
select select
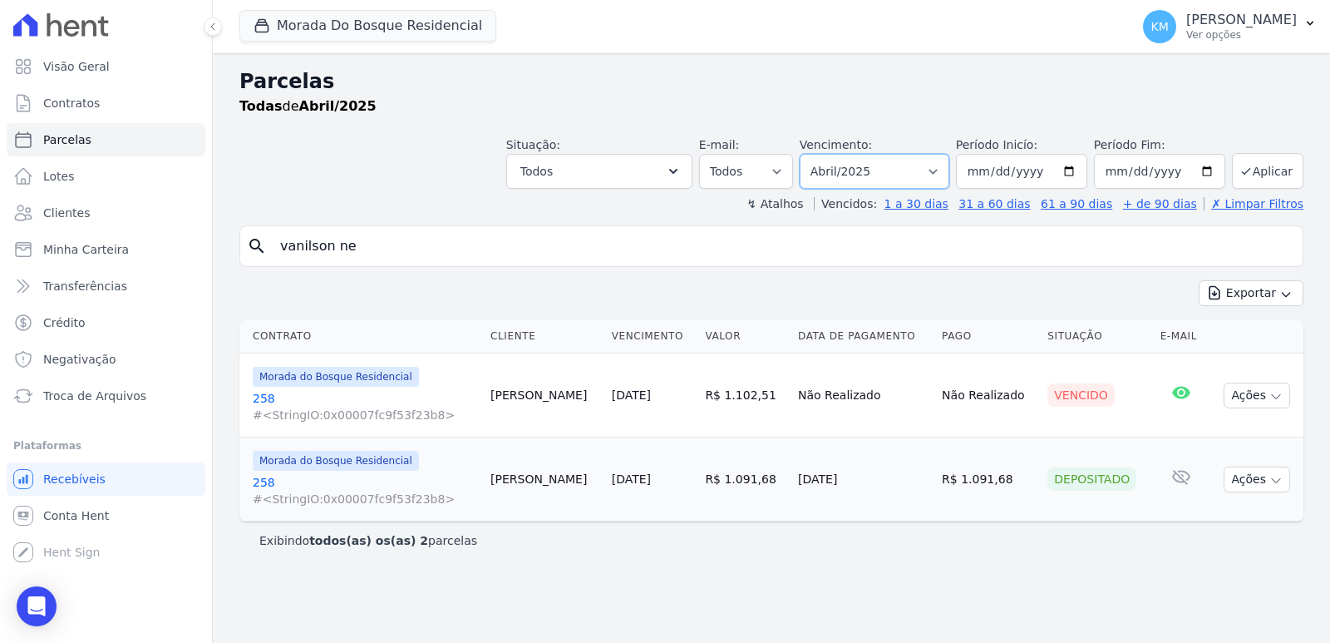
click at [874, 165] on select "Filtrar por período ──────── Todos os meses Janeiro/2024 Fevereiro/2024 Março/2…" at bounding box center [875, 171] width 150 height 35
select select "08/2025"
click at [823, 154] on select "Filtrar por período ──────── Todos os meses Janeiro/2024 Fevereiro/2024 Março/2…" at bounding box center [875, 171] width 150 height 35
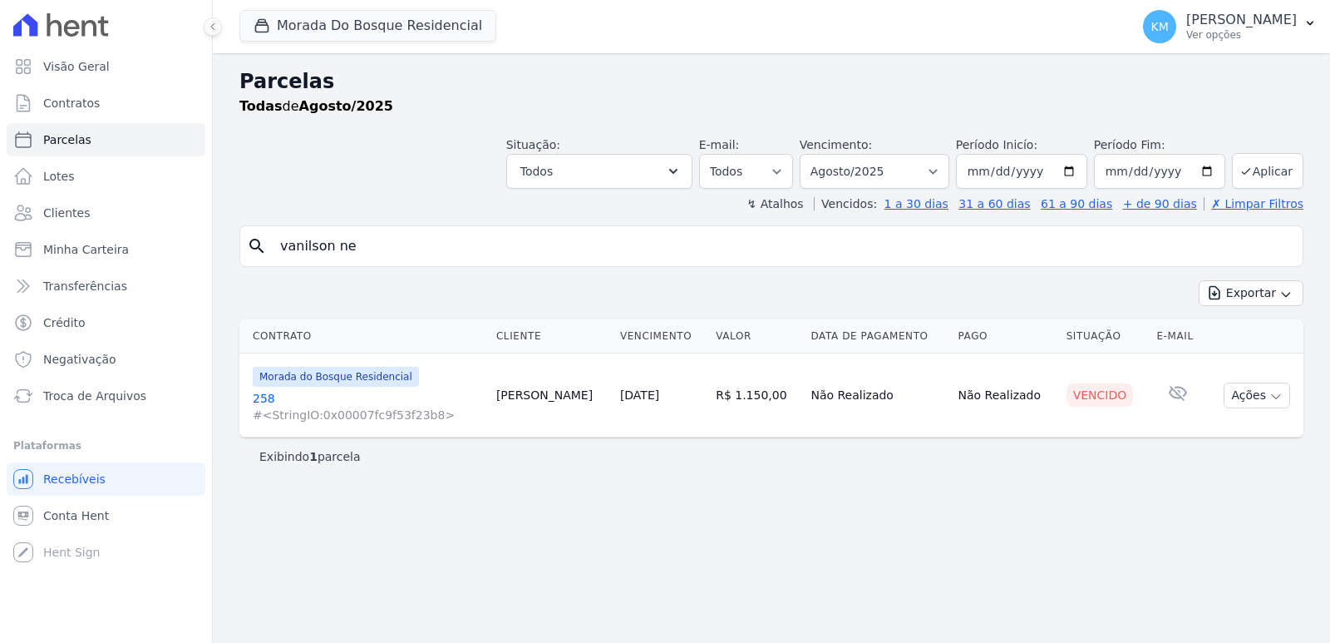
select select
click at [875, 175] on select "Filtrar por período ──────── Todos os meses Janeiro/2024 Fevereiro/2024 Março/2…" at bounding box center [875, 171] width 150 height 35
select select "07/2025"
click at [823, 154] on select "Filtrar por período ──────── Todos os meses Janeiro/2024 Fevereiro/2024 Março/2…" at bounding box center [875, 171] width 150 height 35
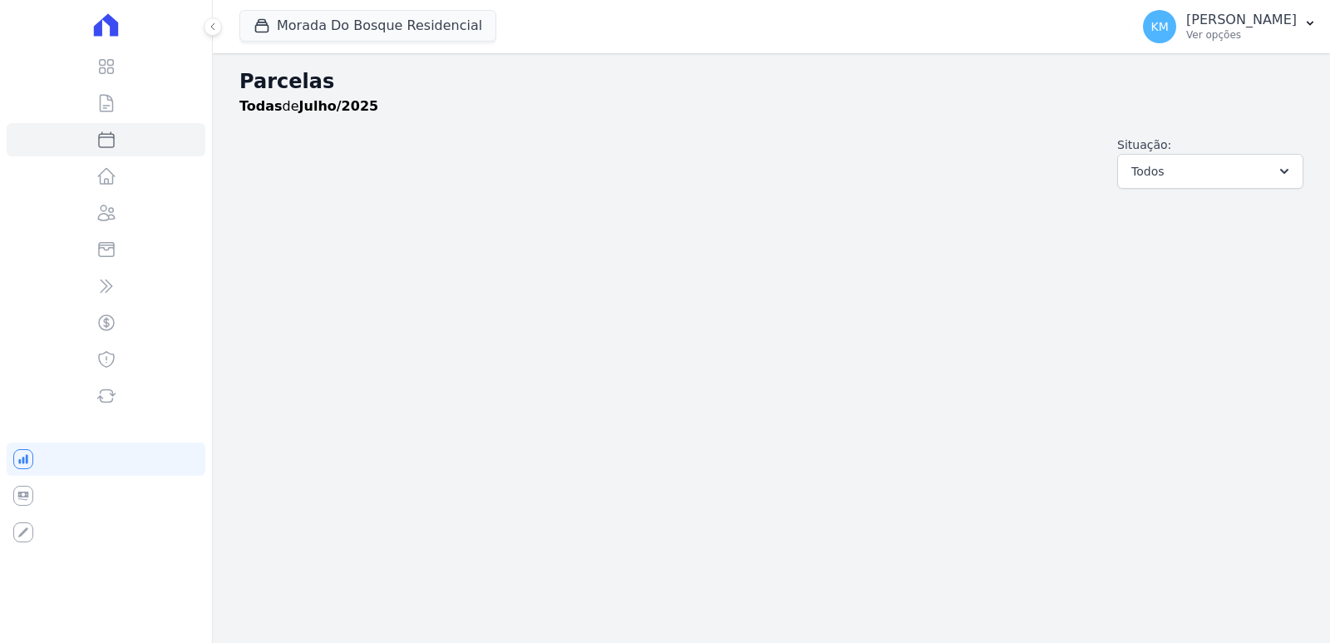
select select
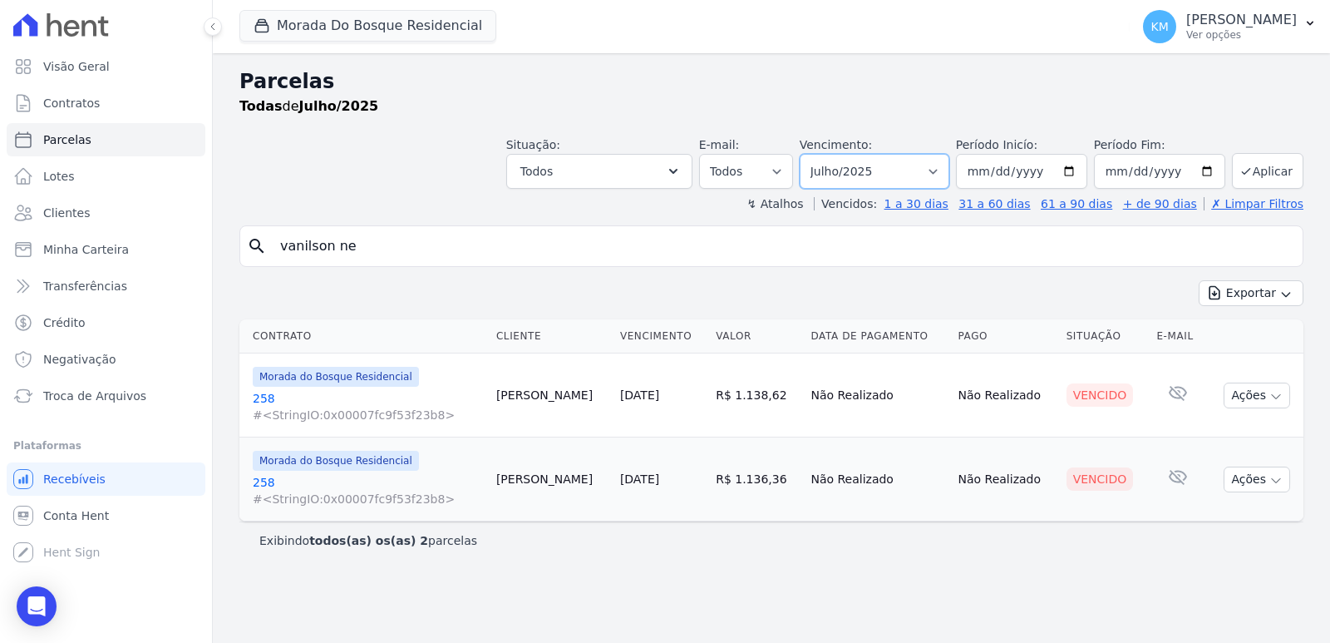
click at [933, 170] on select "Filtrar por período ──────── Todos os meses Janeiro/2024 Fevereiro/2024 Março/2…" at bounding box center [875, 171] width 150 height 35
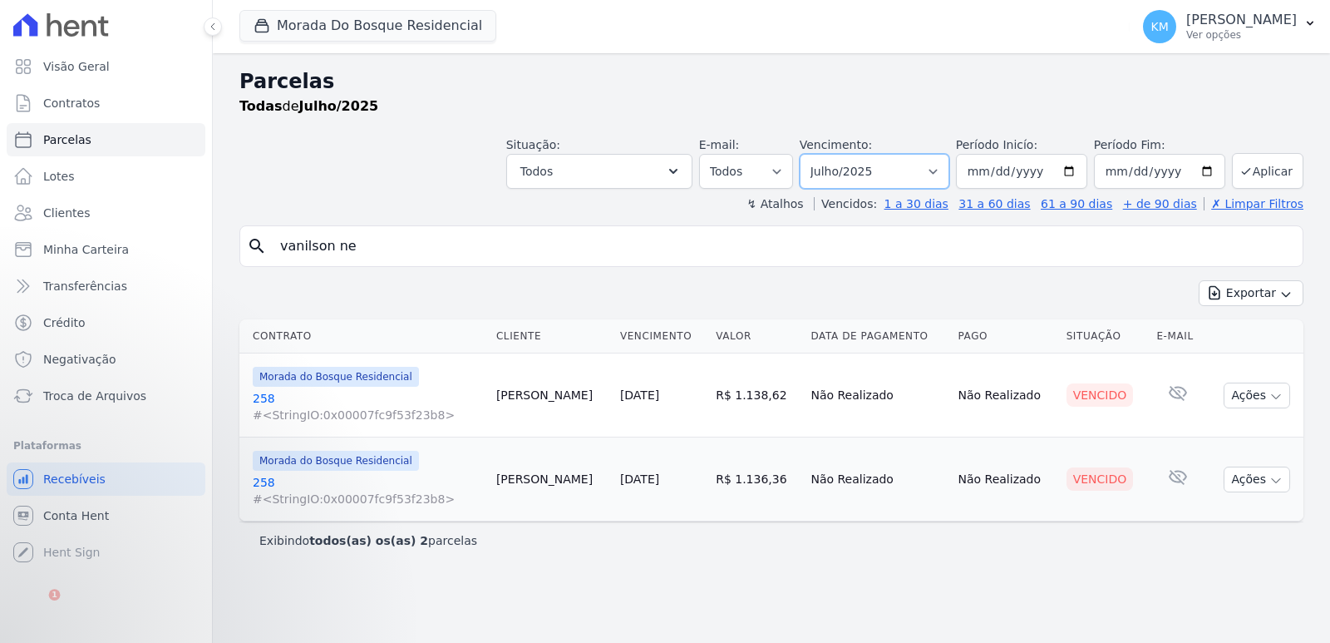
select select "06/2025"
click at [823, 154] on select "Filtrar por período ──────── Todos os meses Janeiro/2024 Fevereiro/2024 Março/2…" at bounding box center [875, 171] width 150 height 35
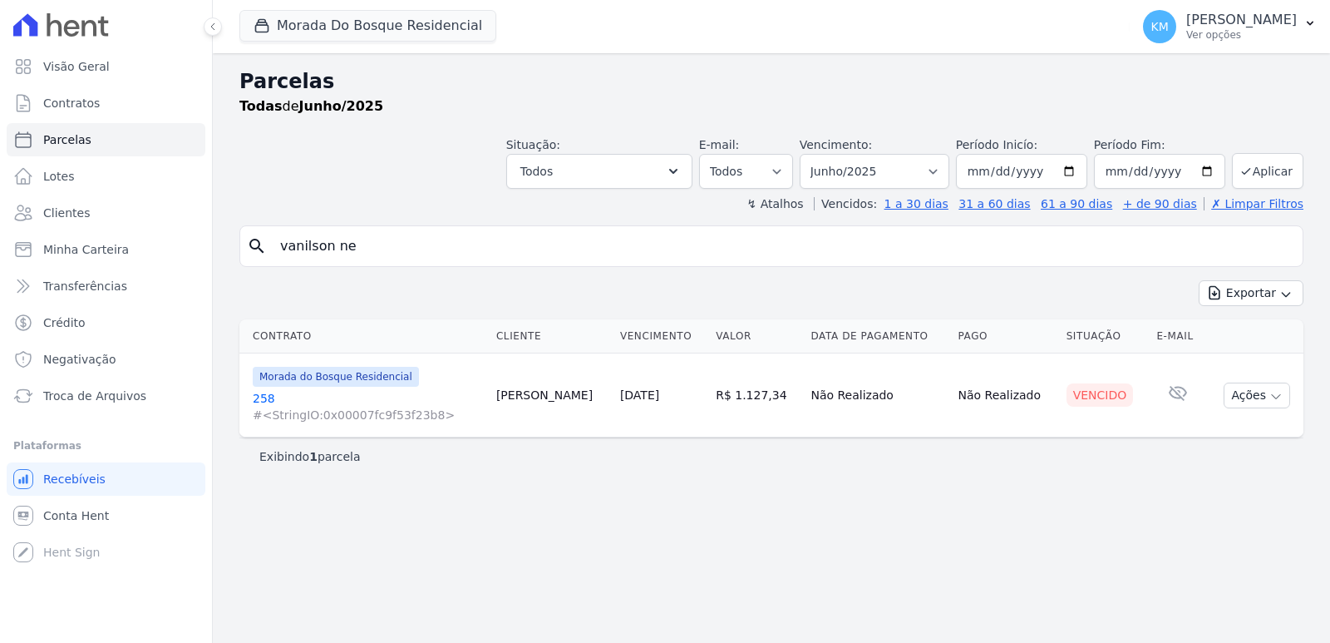
select select
click at [863, 174] on select "Filtrar por período ──────── Todos os meses Janeiro/2024 Fevereiro/2024 Março/2…" at bounding box center [875, 171] width 150 height 35
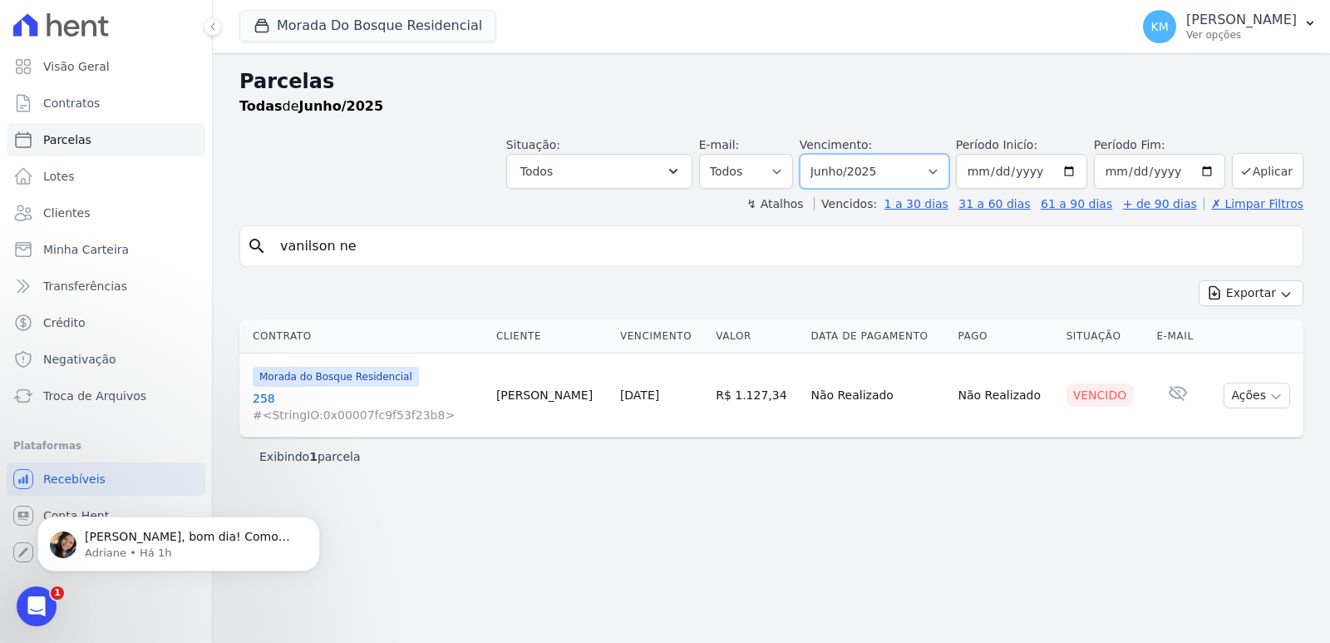
select select "05/2025"
click at [823, 154] on select "Filtrar por período ──────── Todos os meses Janeiro/2024 Fevereiro/2024 Março/2…" at bounding box center [875, 171] width 150 height 35
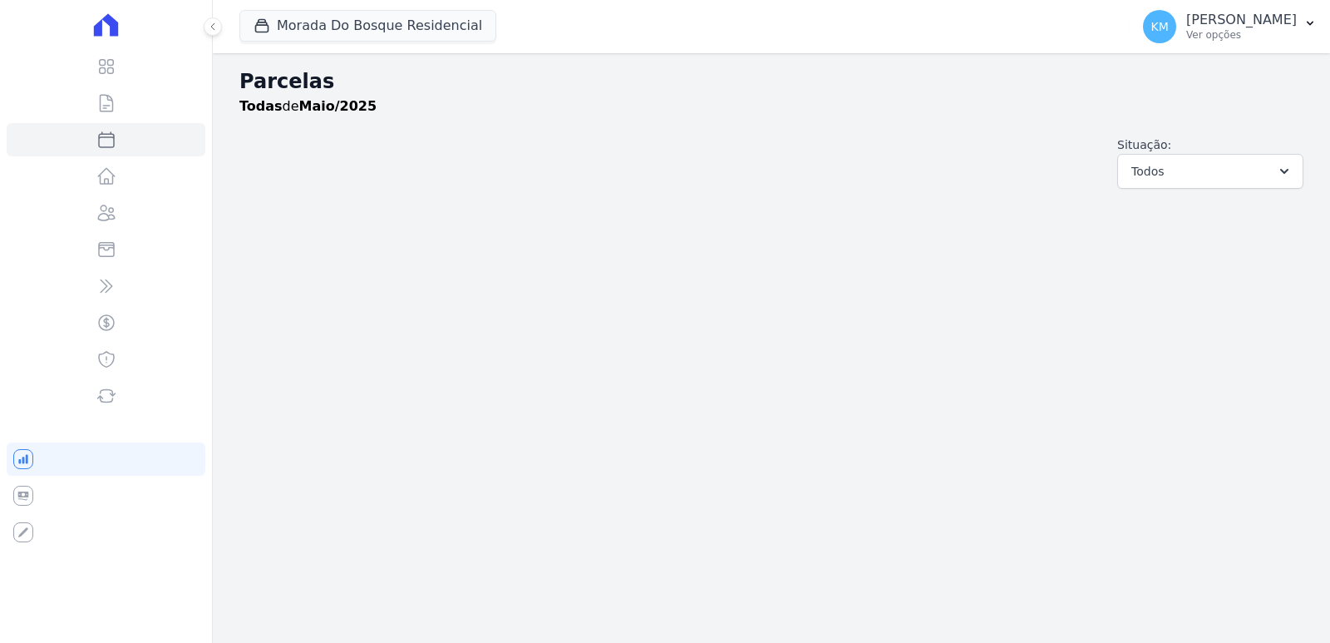
select select
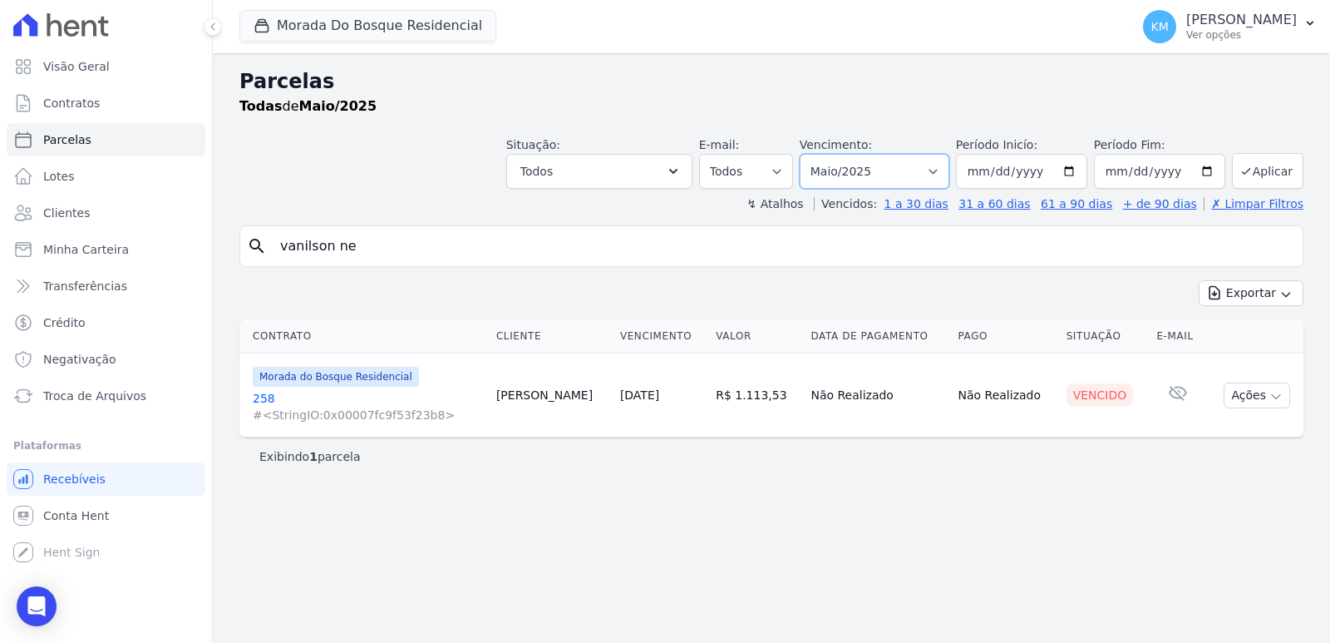
click at [847, 171] on select "Filtrar por período ──────── Todos os meses Janeiro/2024 Fevereiro/2024 Março/2…" at bounding box center [875, 171] width 150 height 35
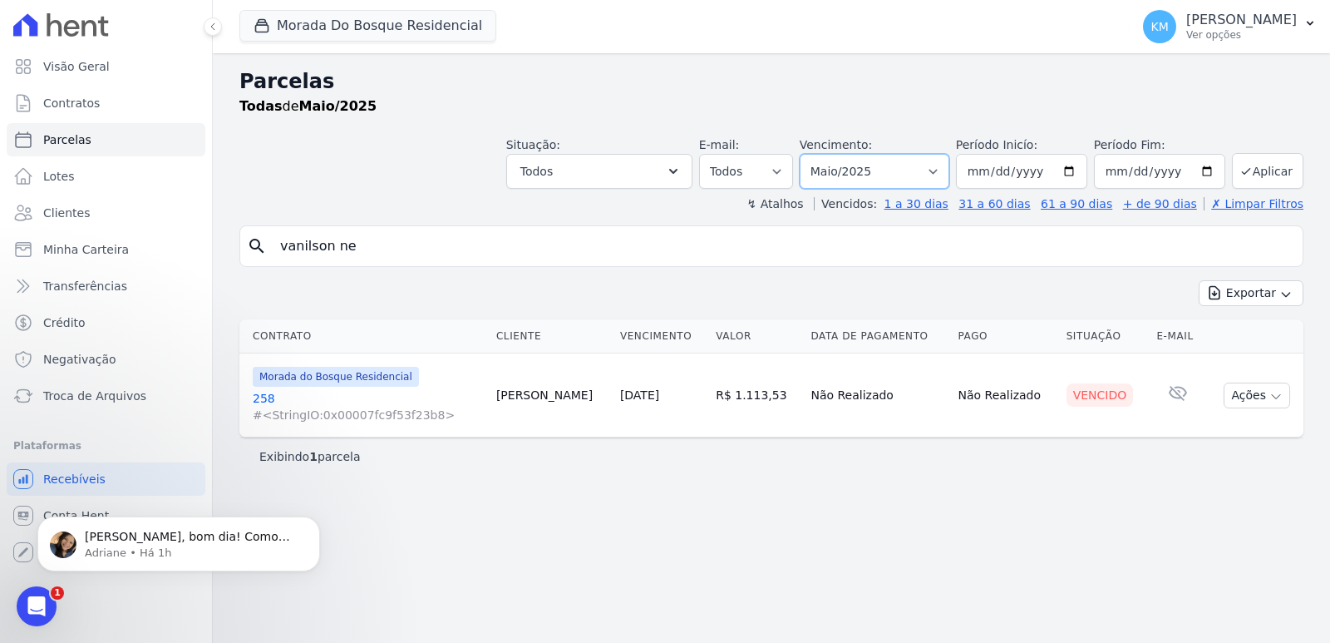
select select "03/2025"
click at [823, 154] on select "Filtrar por período ──────── Todos os meses Janeiro/2024 Fevereiro/2024 Março/2…" at bounding box center [875, 171] width 150 height 35
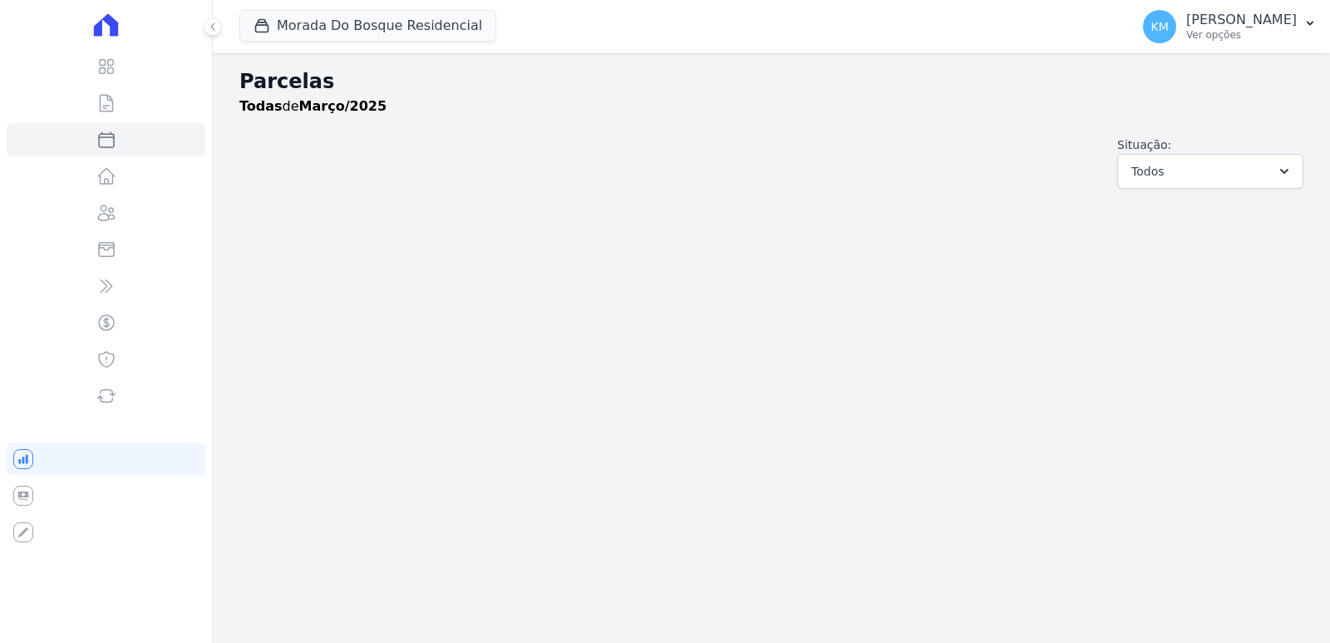
select select
